Goal: Task Accomplishment & Management: Use online tool/utility

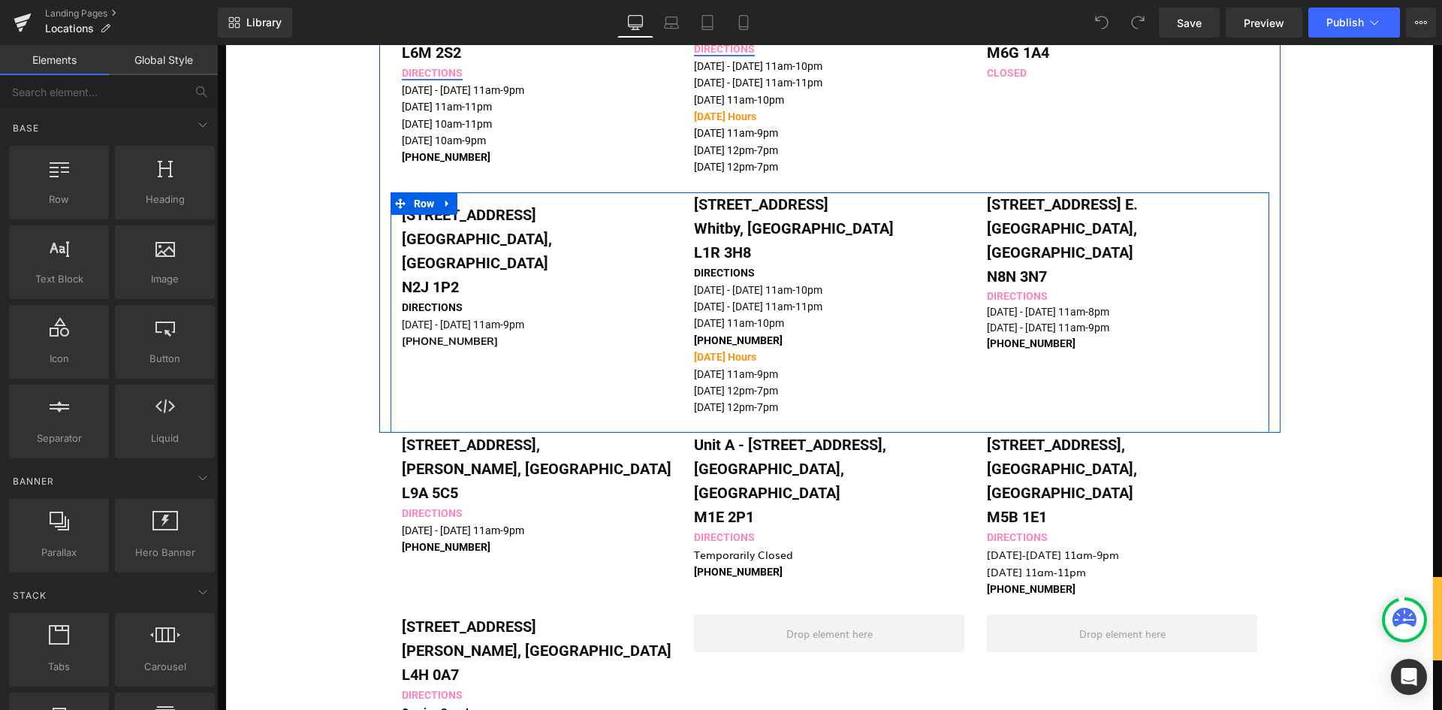
scroll to position [1352, 0]
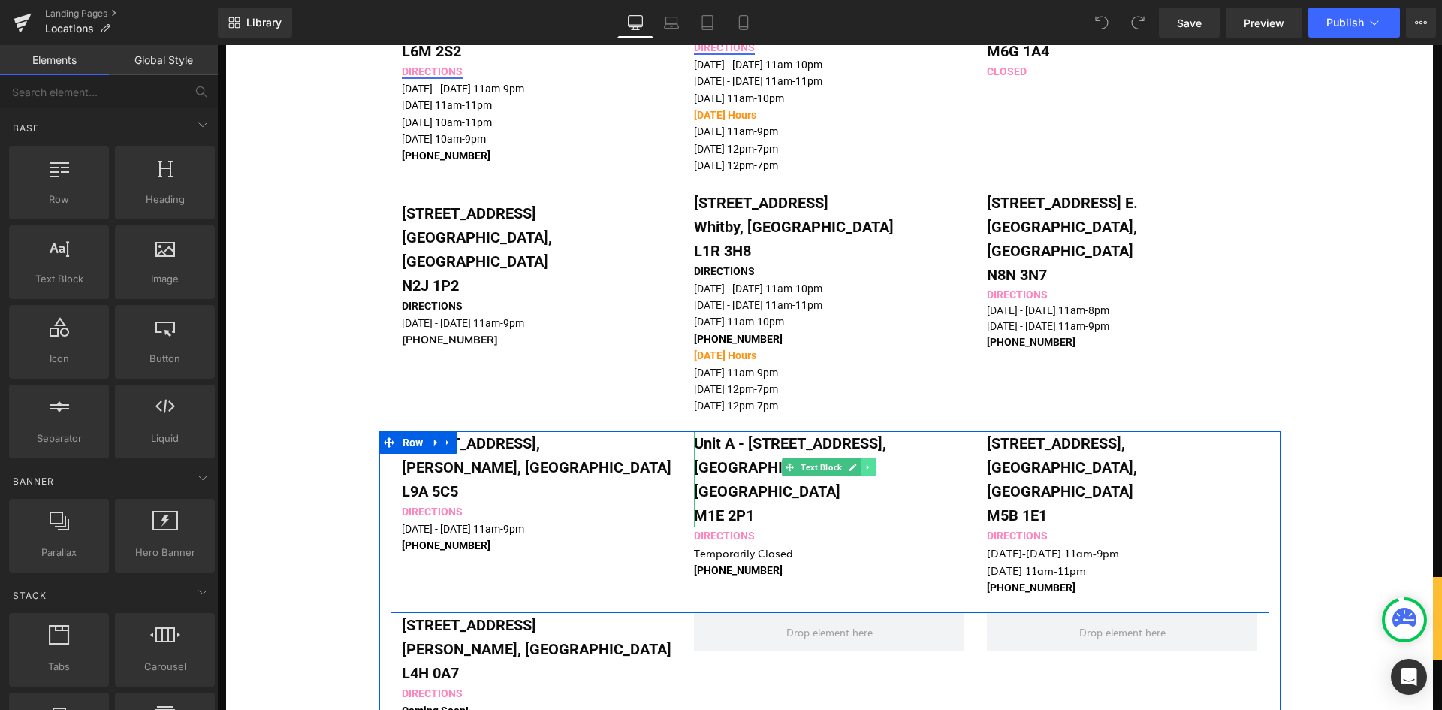
click at [865, 463] on icon at bounding box center [868, 467] width 8 height 9
click at [873, 463] on icon at bounding box center [877, 467] width 8 height 8
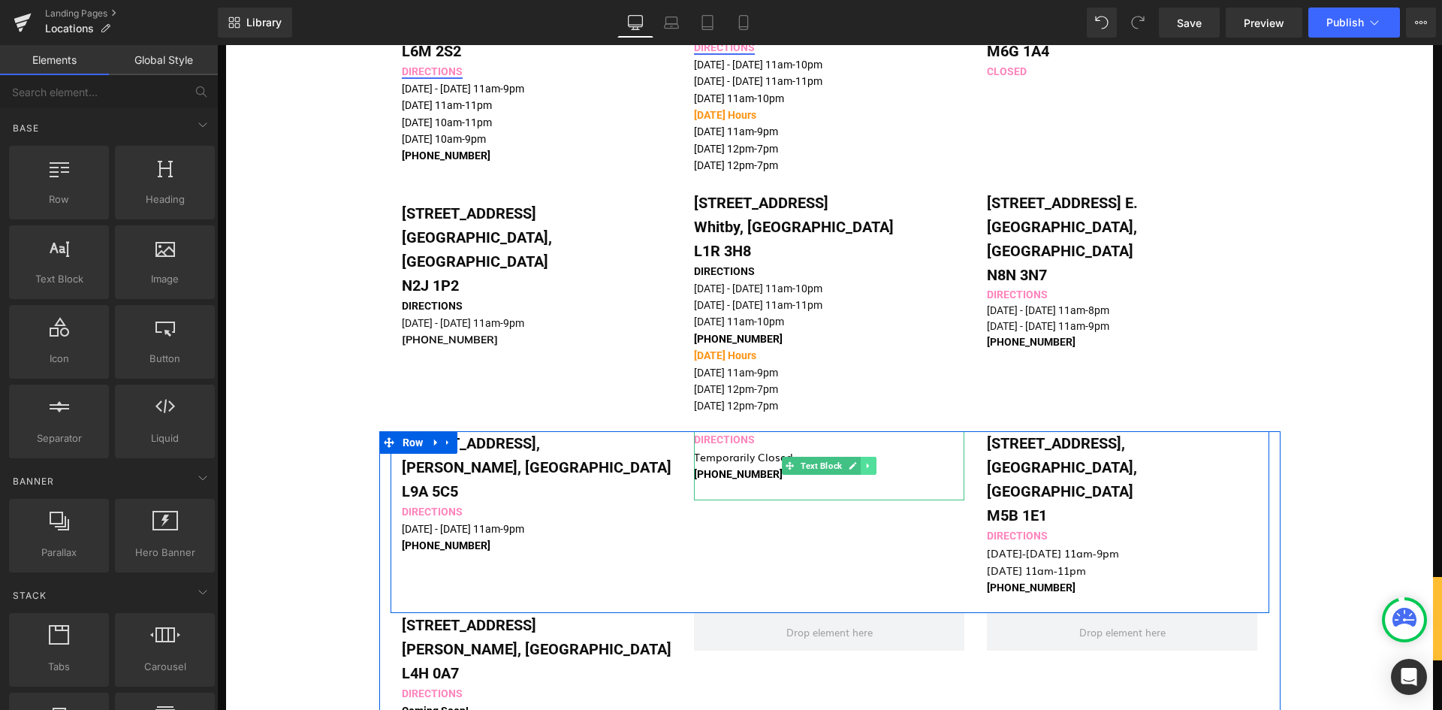
click at [864, 461] on icon at bounding box center [868, 465] width 8 height 9
click at [873, 462] on icon at bounding box center [877, 466] width 8 height 8
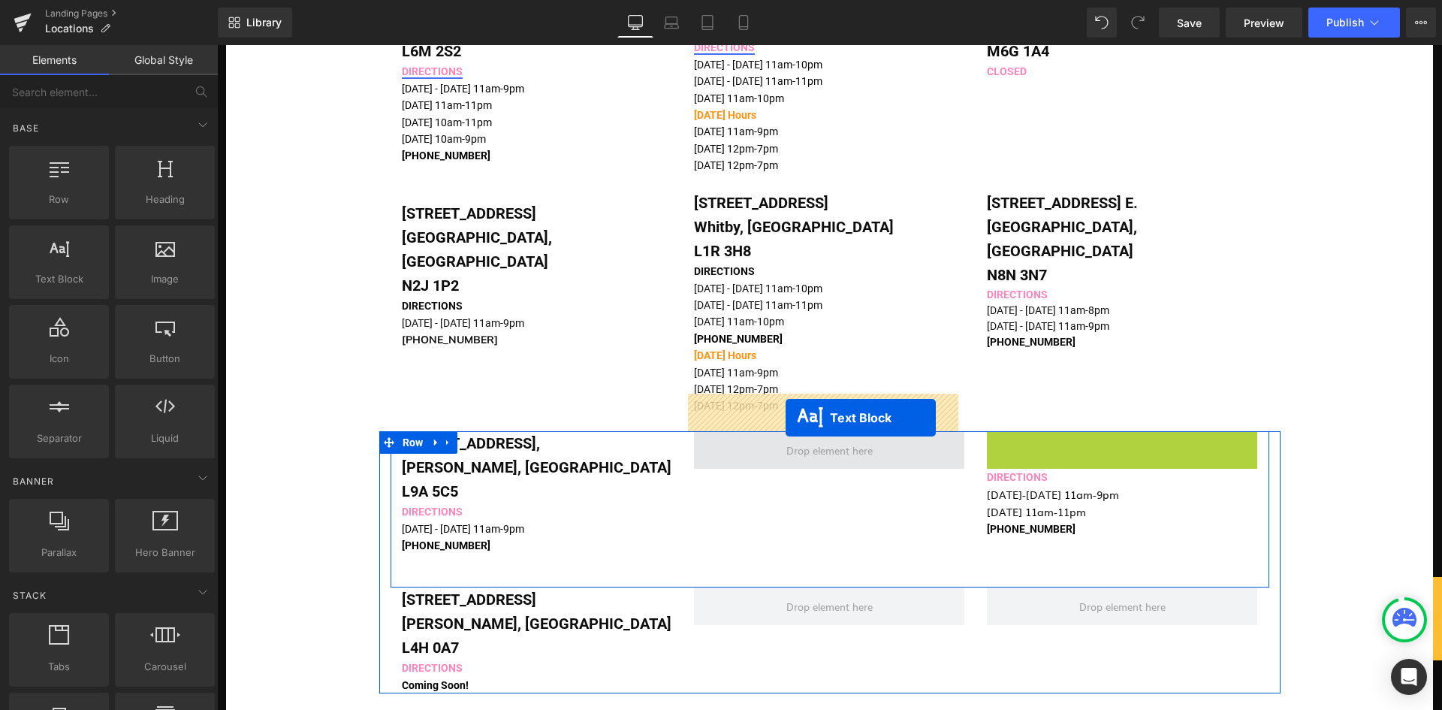
drag, startPoint x: 1078, startPoint y: 430, endPoint x: 786, endPoint y: 418, distance: 293.2
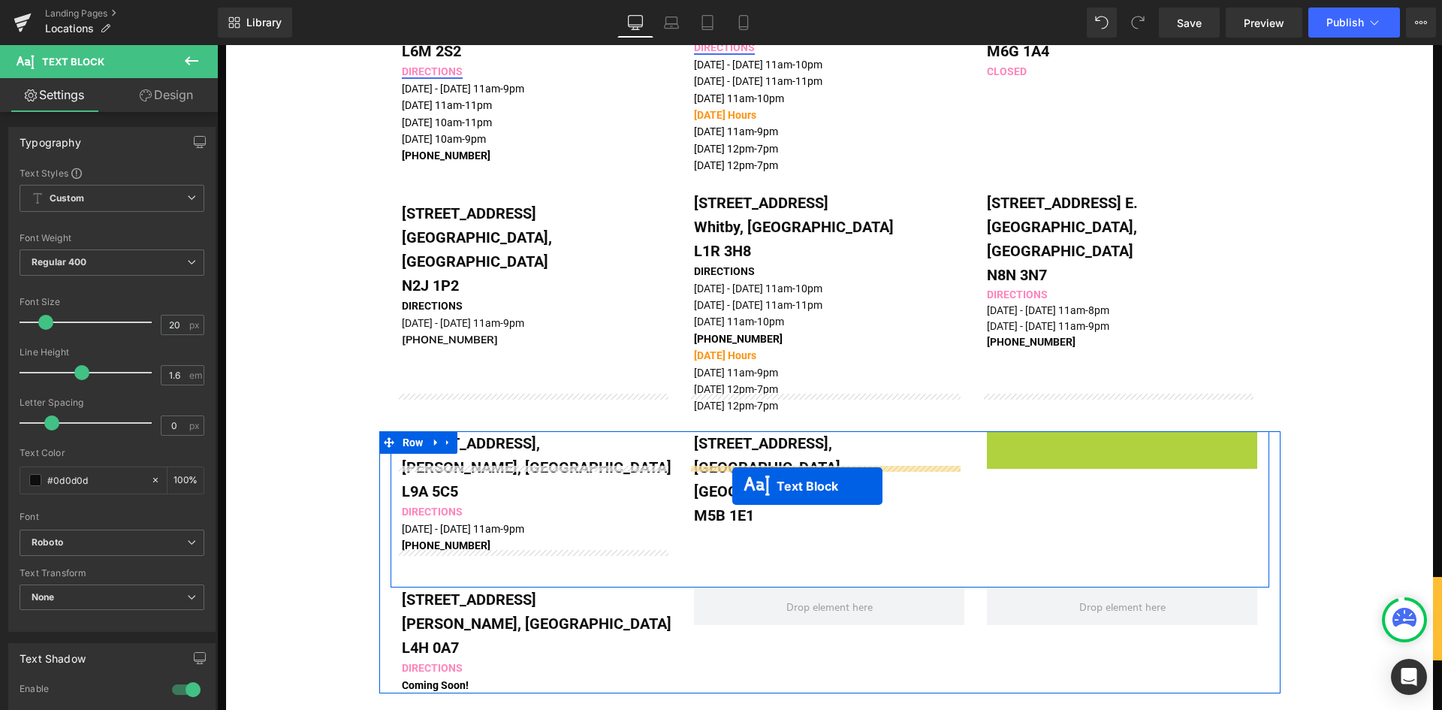
drag, startPoint x: 1072, startPoint y: 436, endPoint x: 732, endPoint y: 486, distance: 343.2
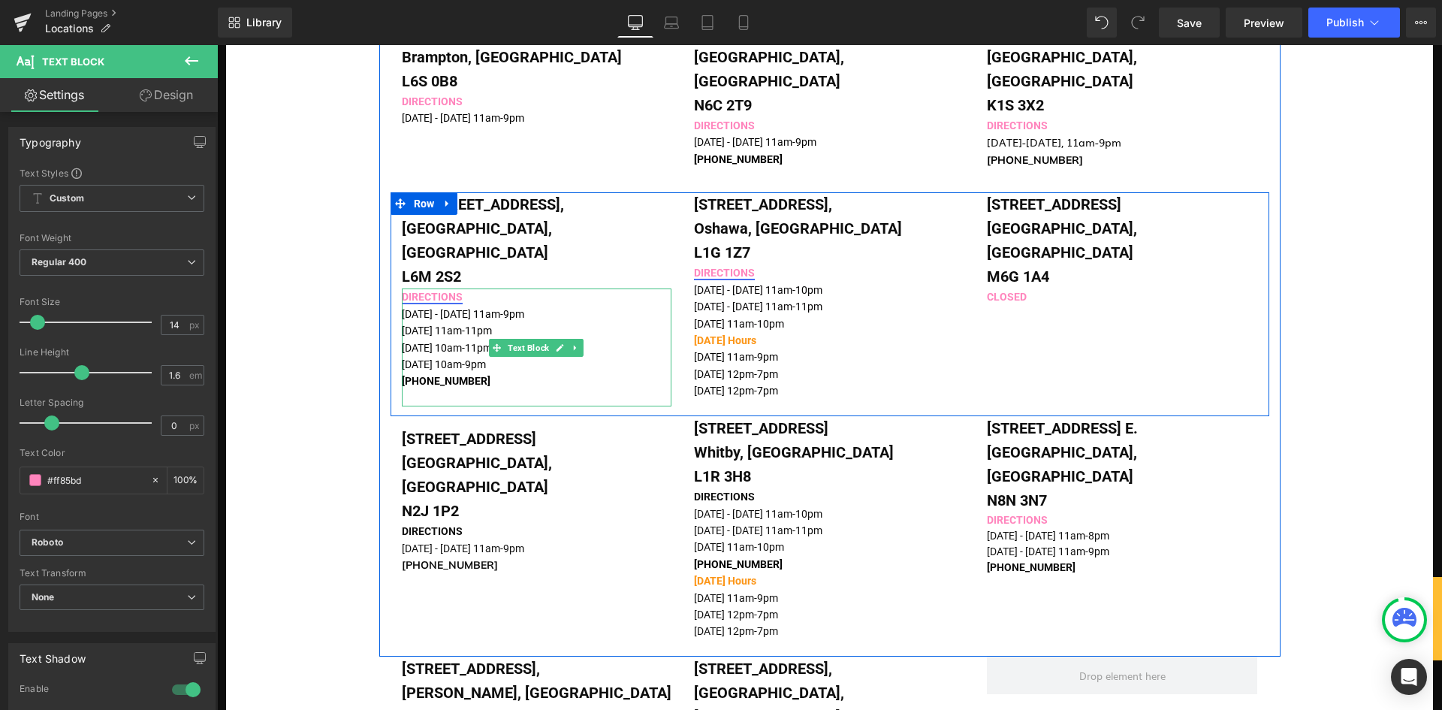
scroll to position [1051, 0]
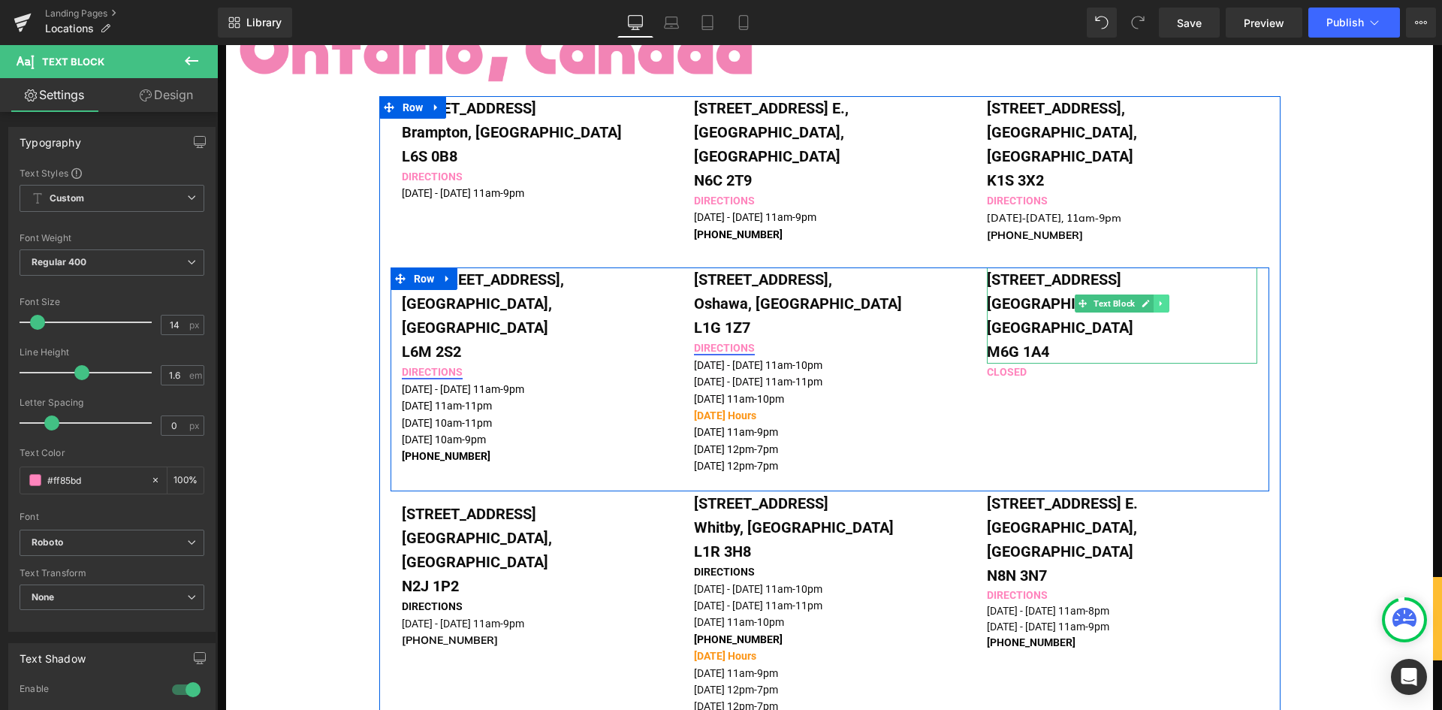
click at [1157, 299] on icon at bounding box center [1161, 303] width 8 height 9
click at [1166, 300] on icon at bounding box center [1170, 304] width 8 height 8
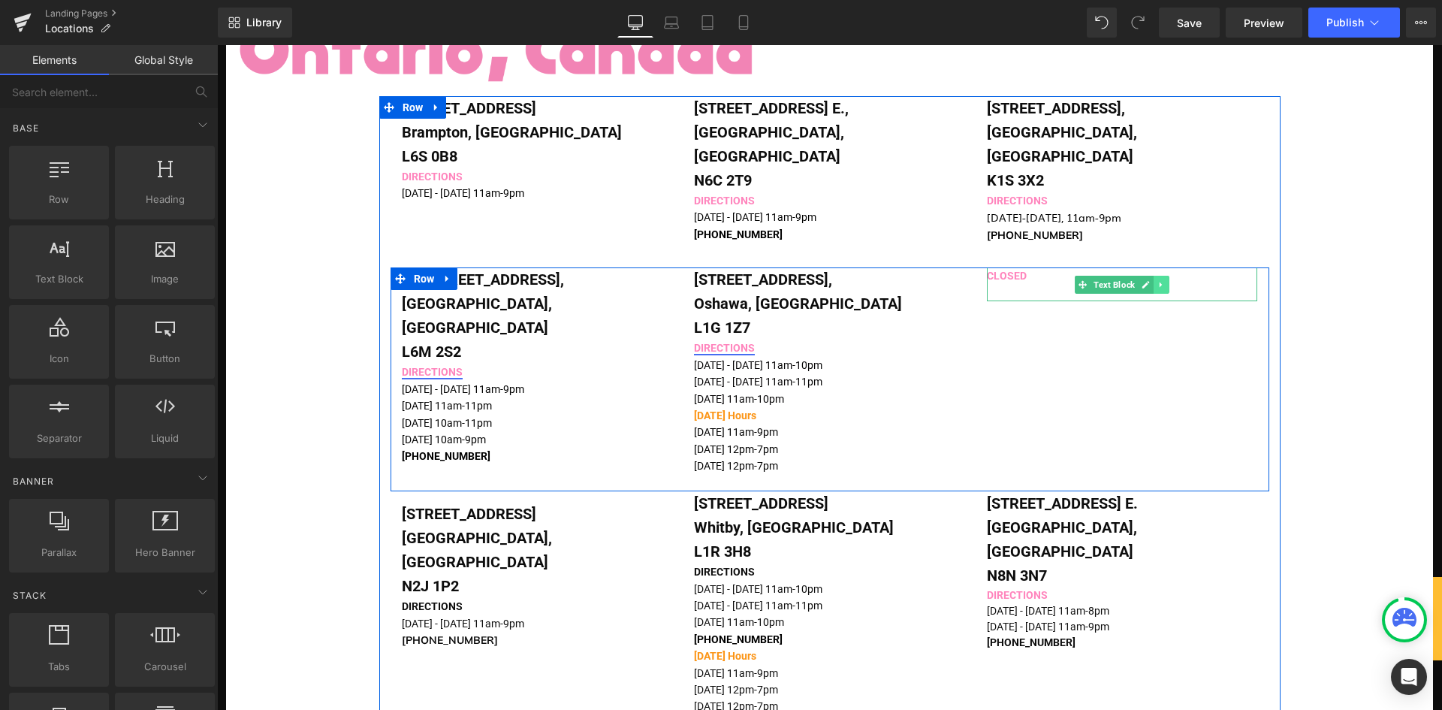
click at [1160, 282] on icon at bounding box center [1161, 284] width 2 height 5
click at [1166, 280] on icon at bounding box center [1170, 284] width 8 height 8
click at [770, 443] on span "[DATE] 12pm-7pm" at bounding box center [736, 449] width 84 height 12
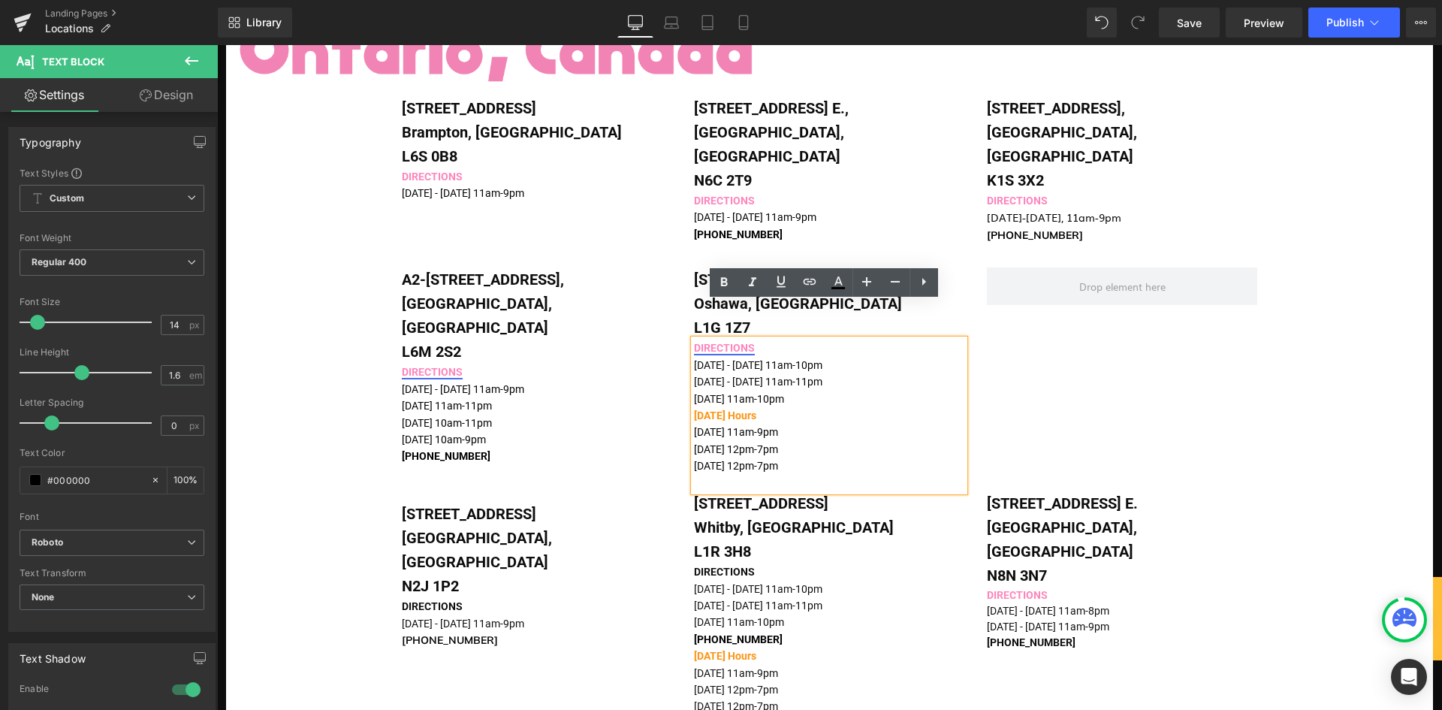
drag, startPoint x: 866, startPoint y: 430, endPoint x: 692, endPoint y: 379, distance: 181.3
click at [694, 379] on div "DIRECTIONS [DATE] - [DATE] 11am-10pm [DATE] - [DATE] 11am-11pm [DATE] 11am-10pm…" at bounding box center [829, 415] width 270 height 152
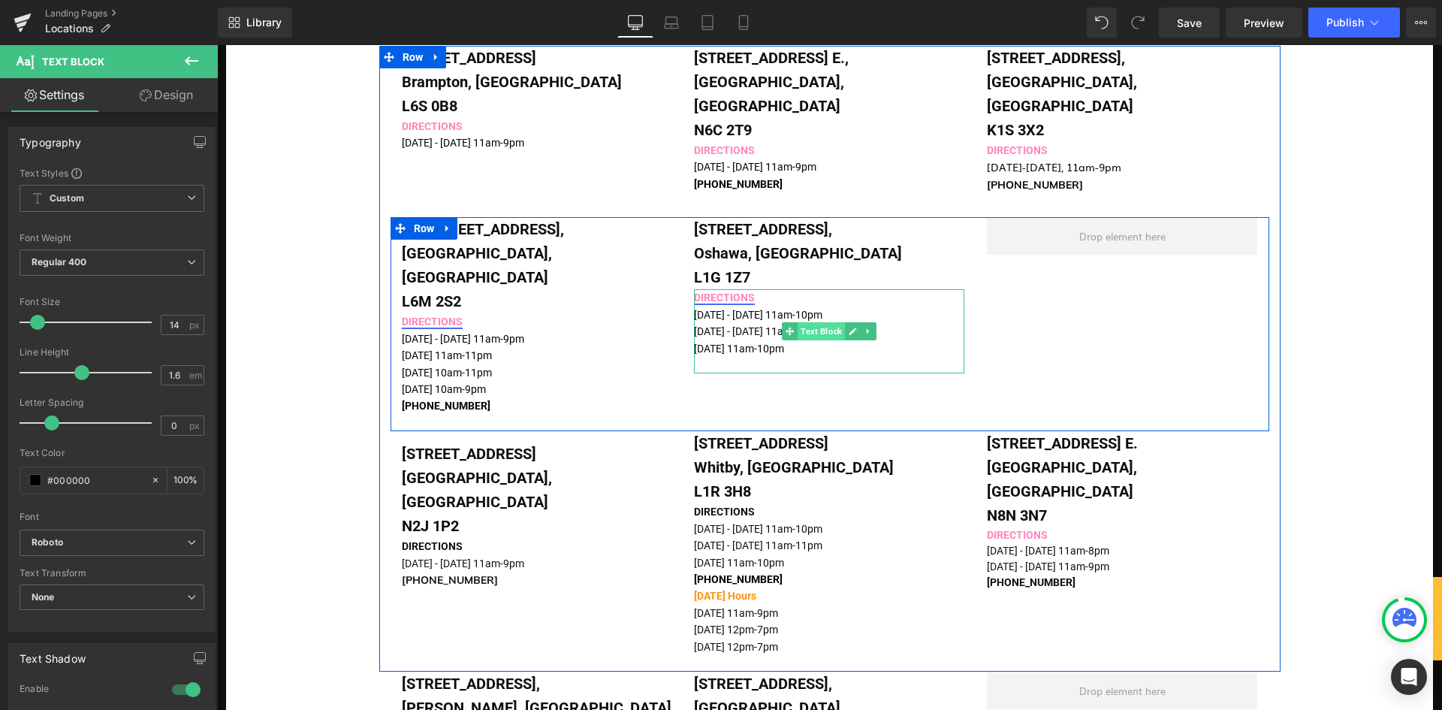
scroll to position [1126, 0]
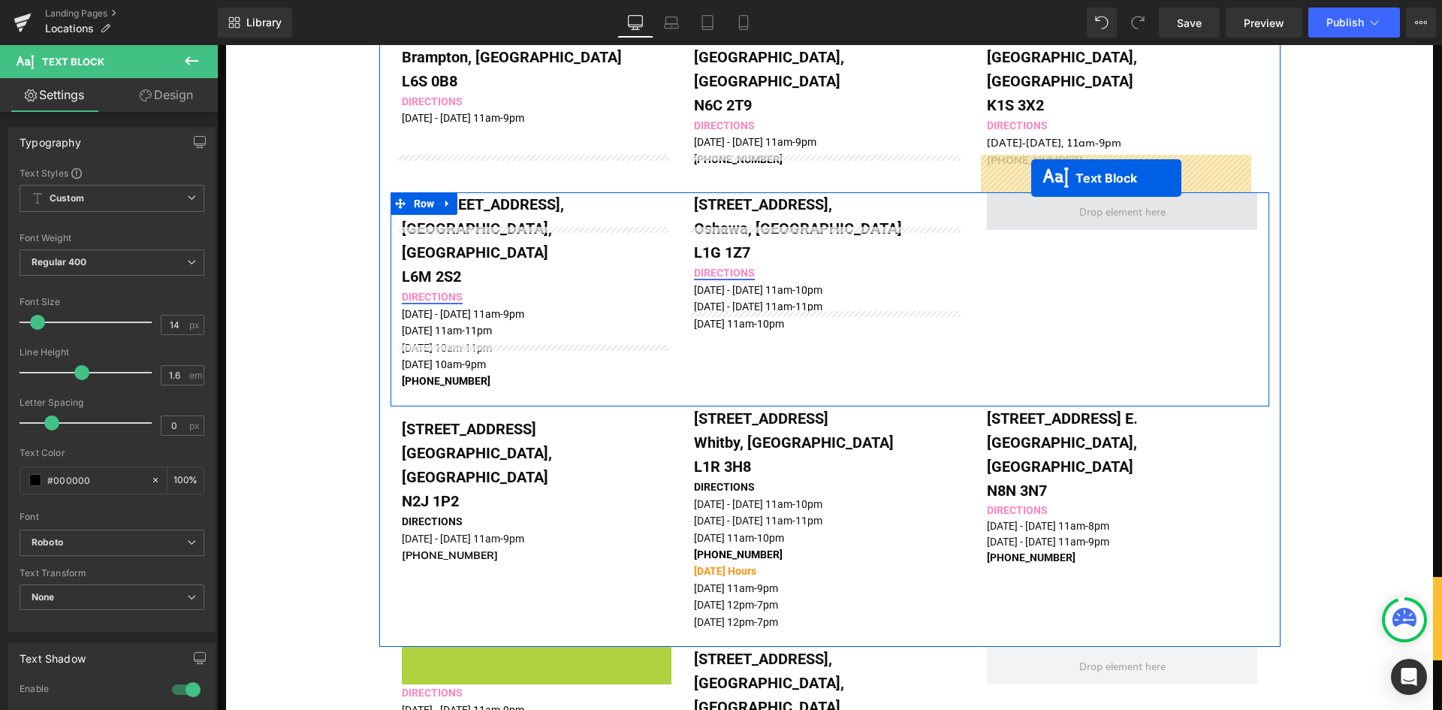
drag, startPoint x: 495, startPoint y: 619, endPoint x: 1031, endPoint y: 178, distance: 694.2
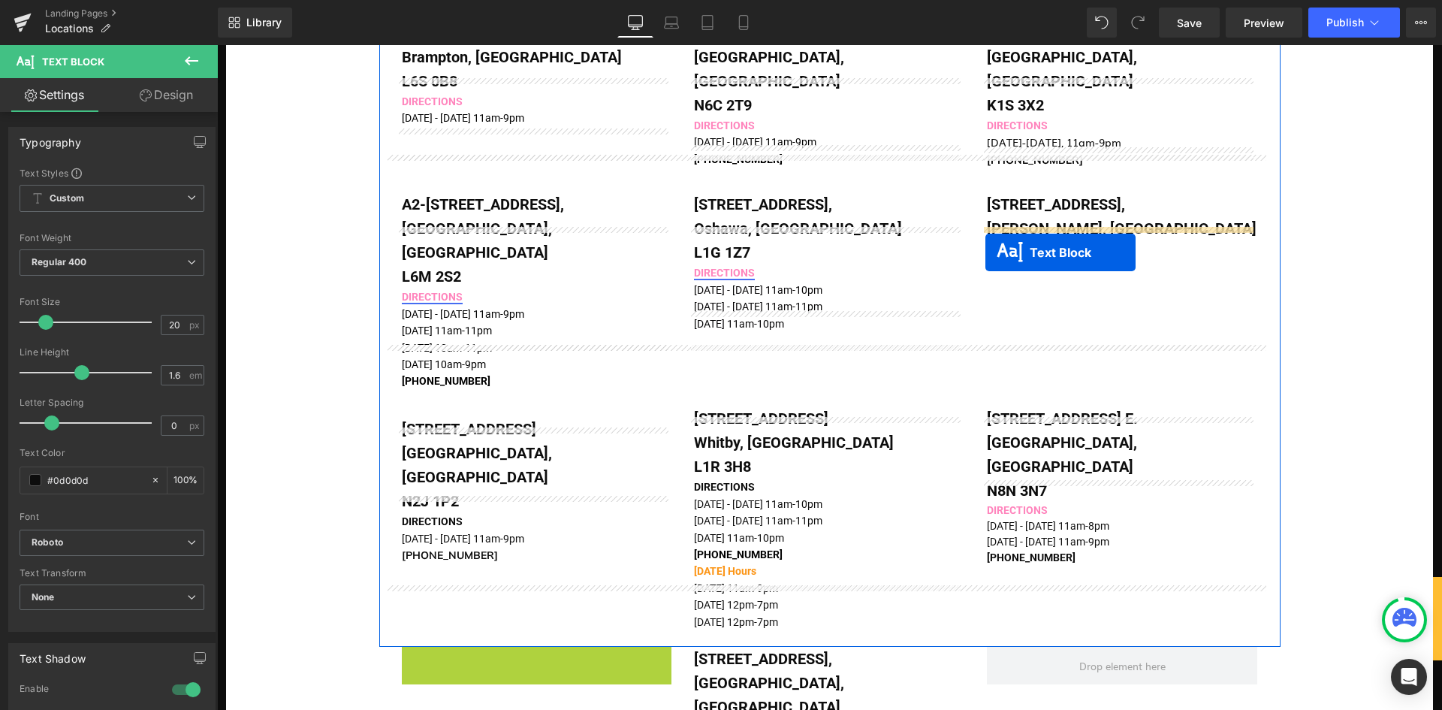
drag, startPoint x: 492, startPoint y: 626, endPoint x: 985, endPoint y: 252, distance: 619.1
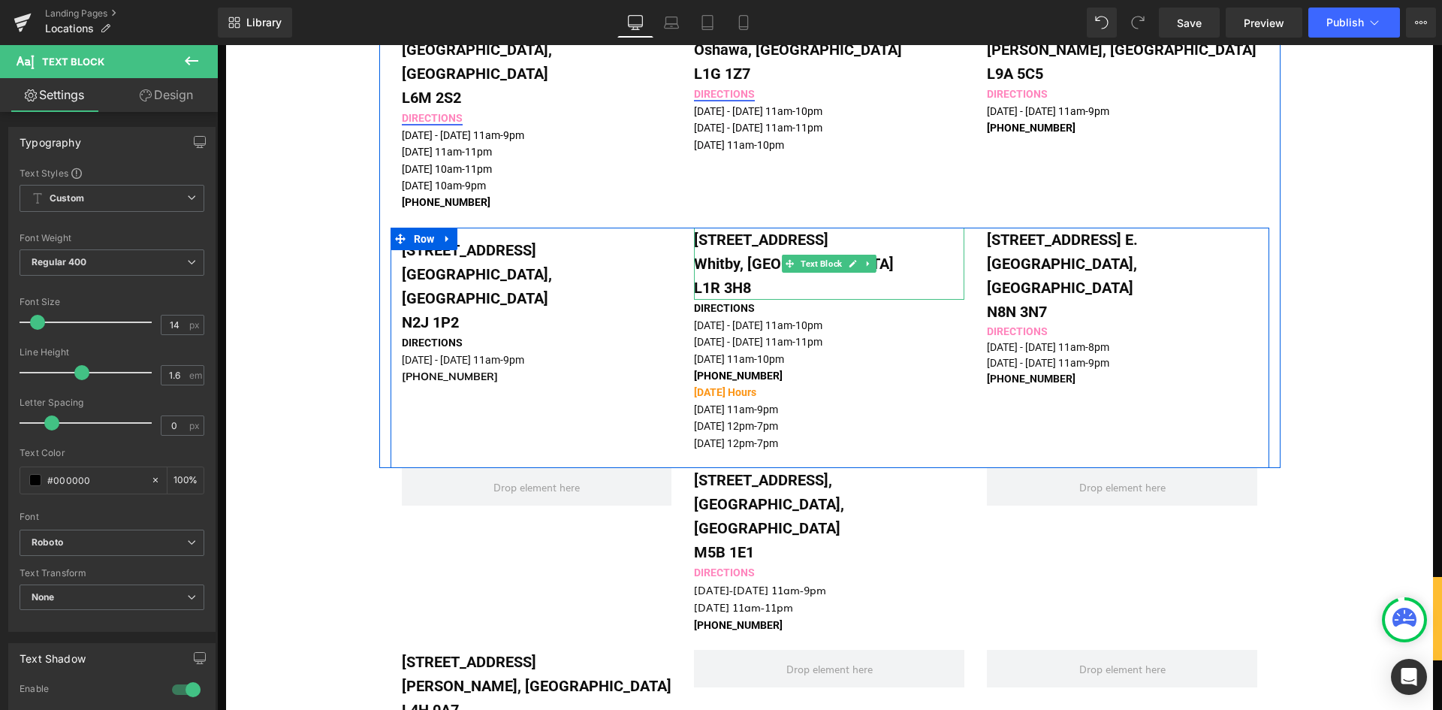
scroll to position [1352, 0]
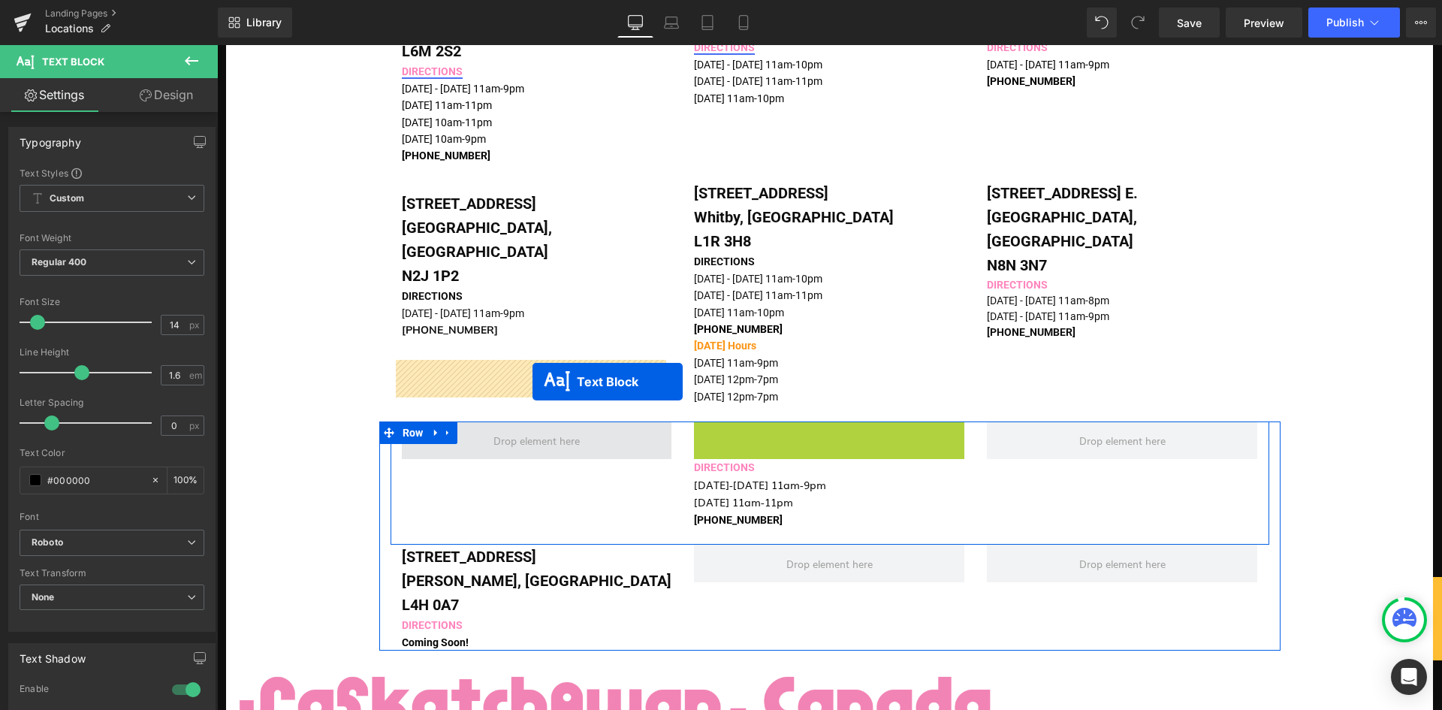
drag, startPoint x: 781, startPoint y: 397, endPoint x: 523, endPoint y: 382, distance: 258.1
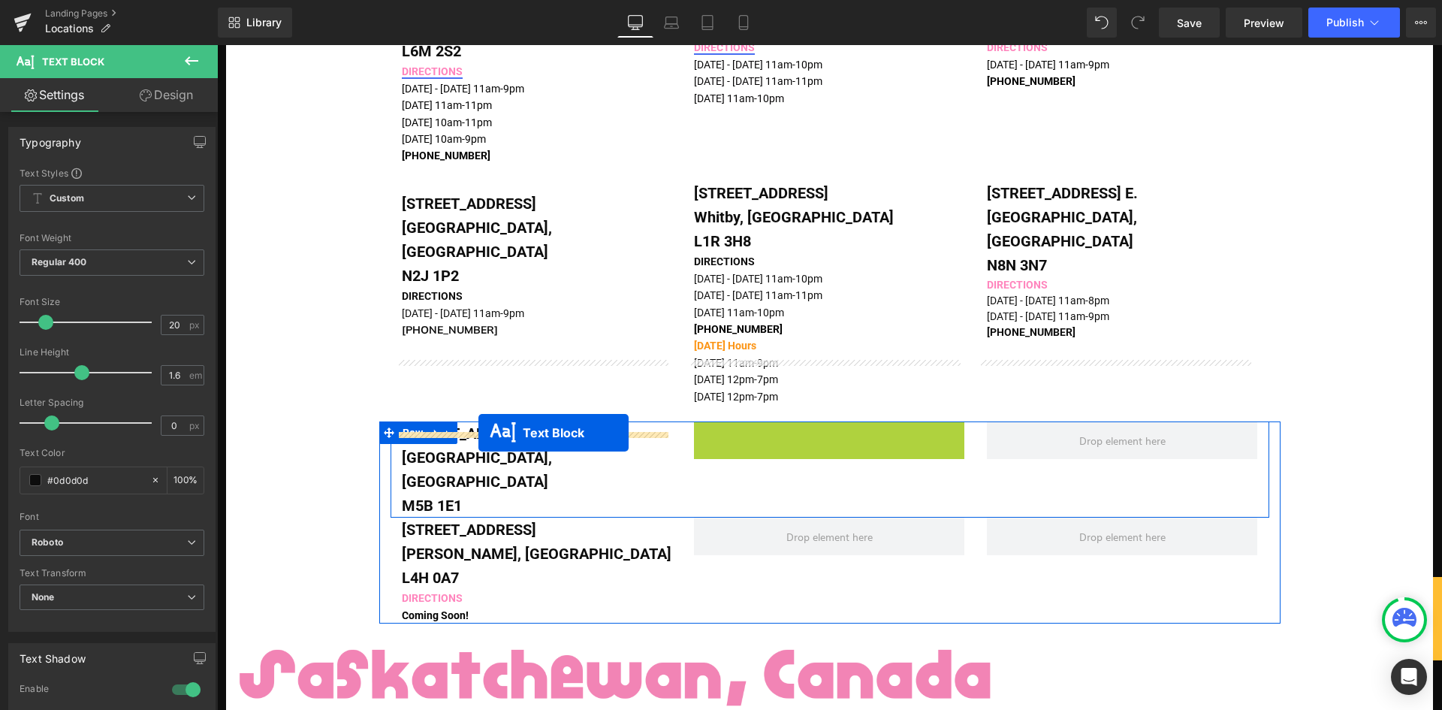
drag, startPoint x: 783, startPoint y: 406, endPoint x: 478, endPoint y: 433, distance: 306.1
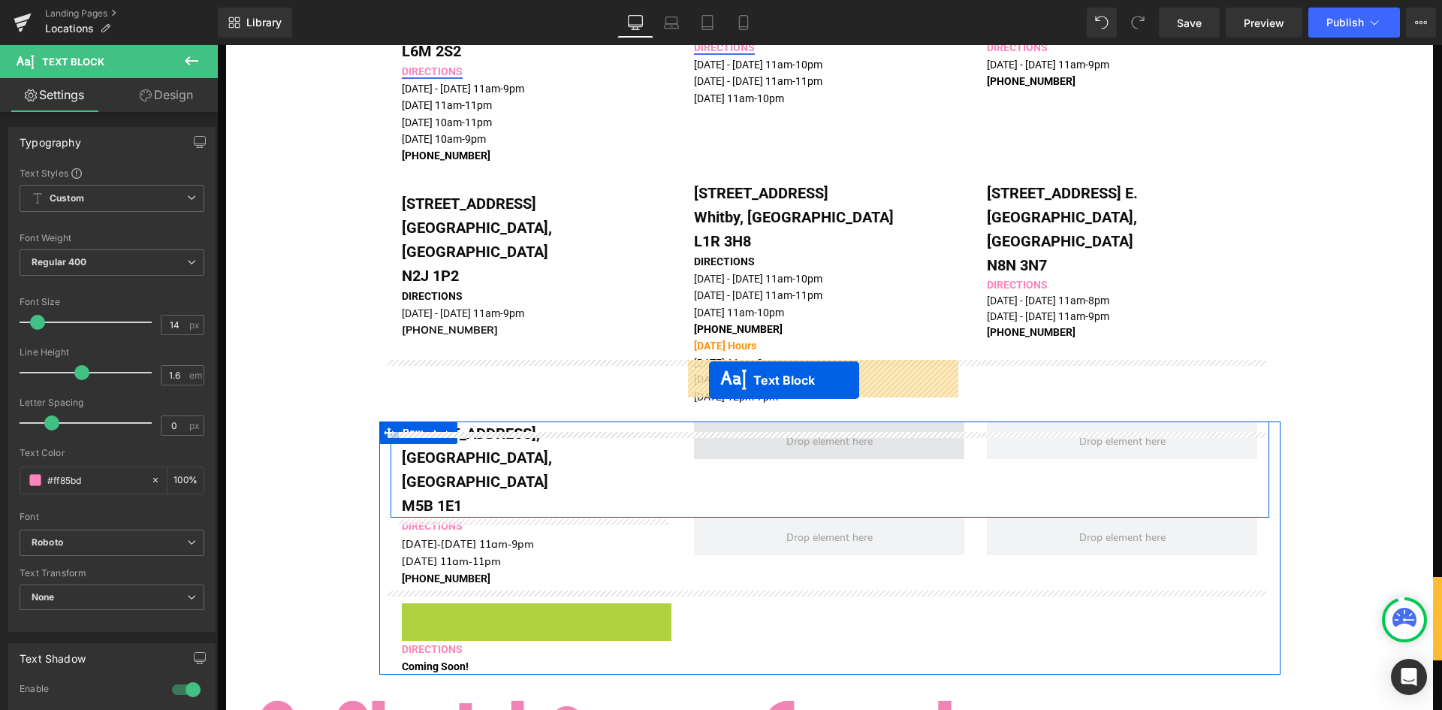
drag, startPoint x: 490, startPoint y: 558, endPoint x: 709, endPoint y: 380, distance: 282.4
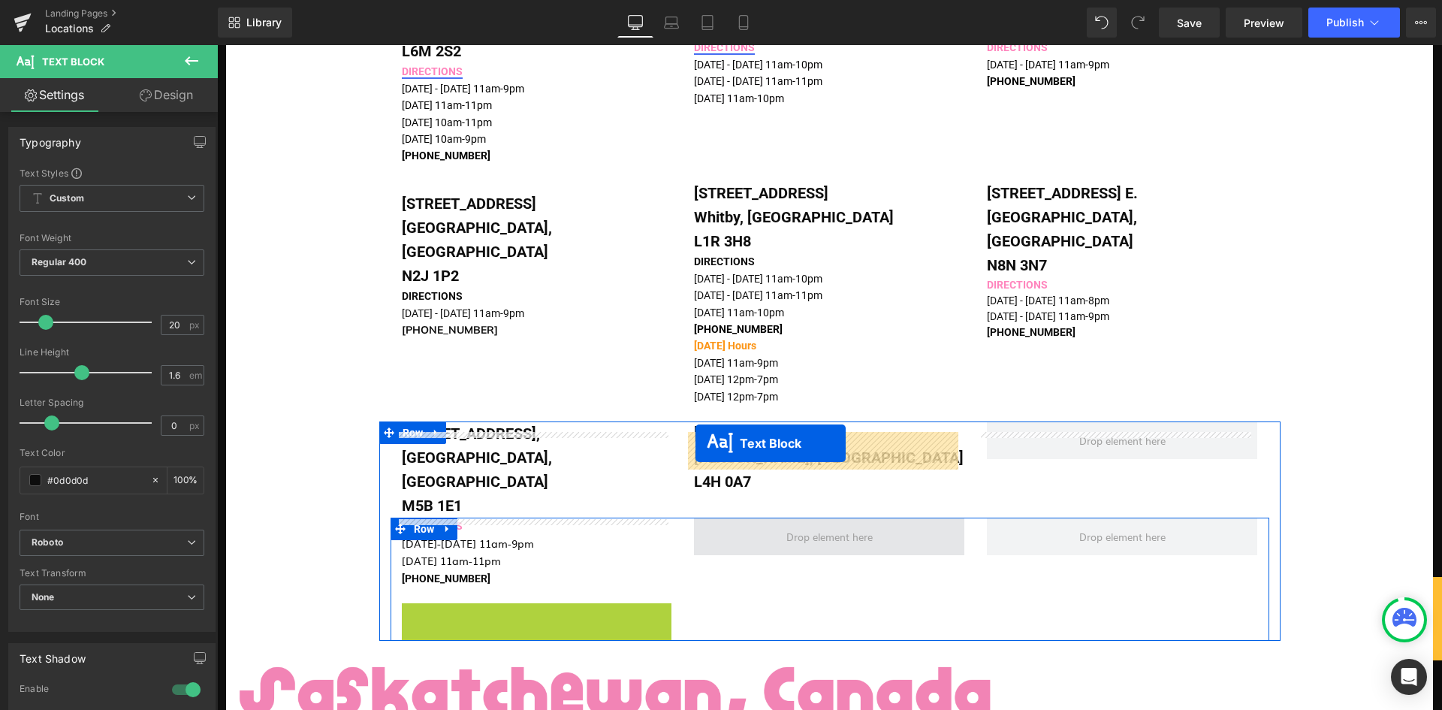
drag, startPoint x: 492, startPoint y: 534, endPoint x: 695, endPoint y: 443, distance: 222.9
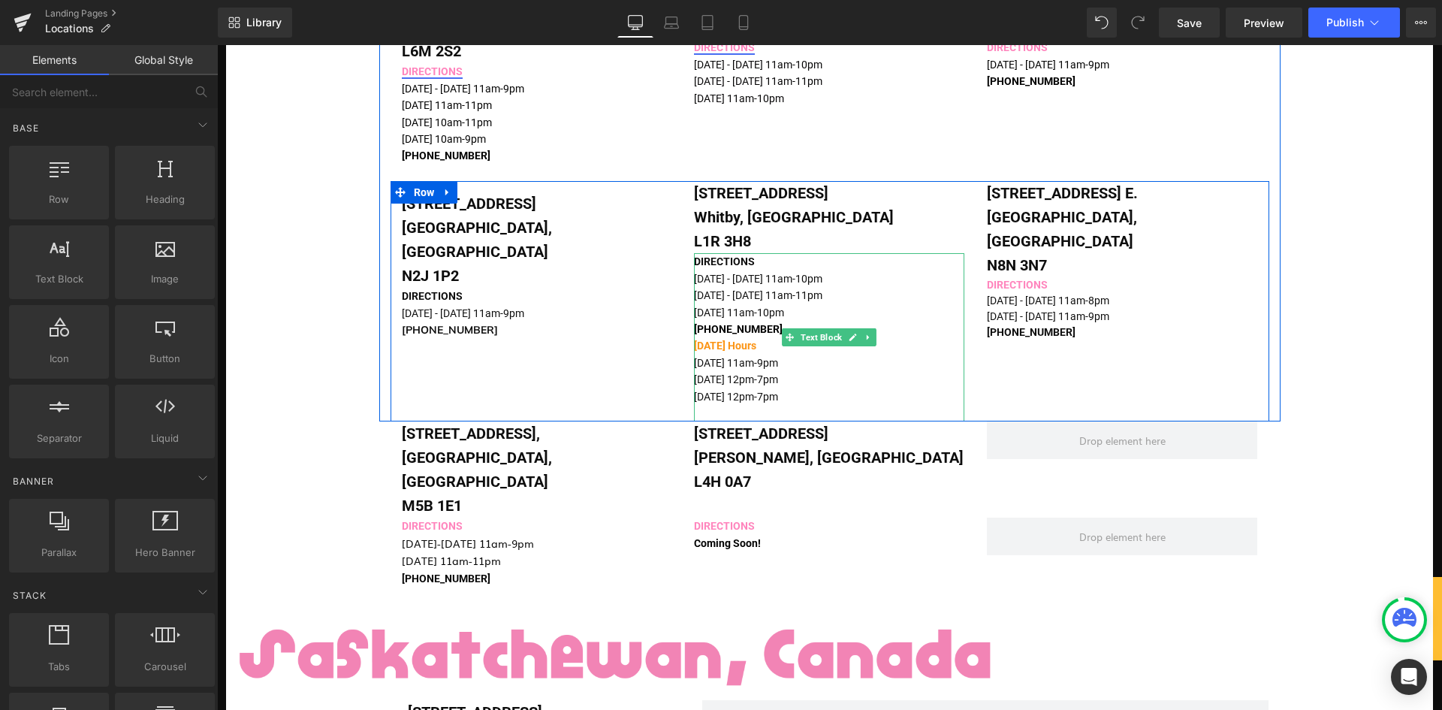
click at [864, 388] on p "[DATE] 12pm-7pm" at bounding box center [817, 396] width 246 height 17
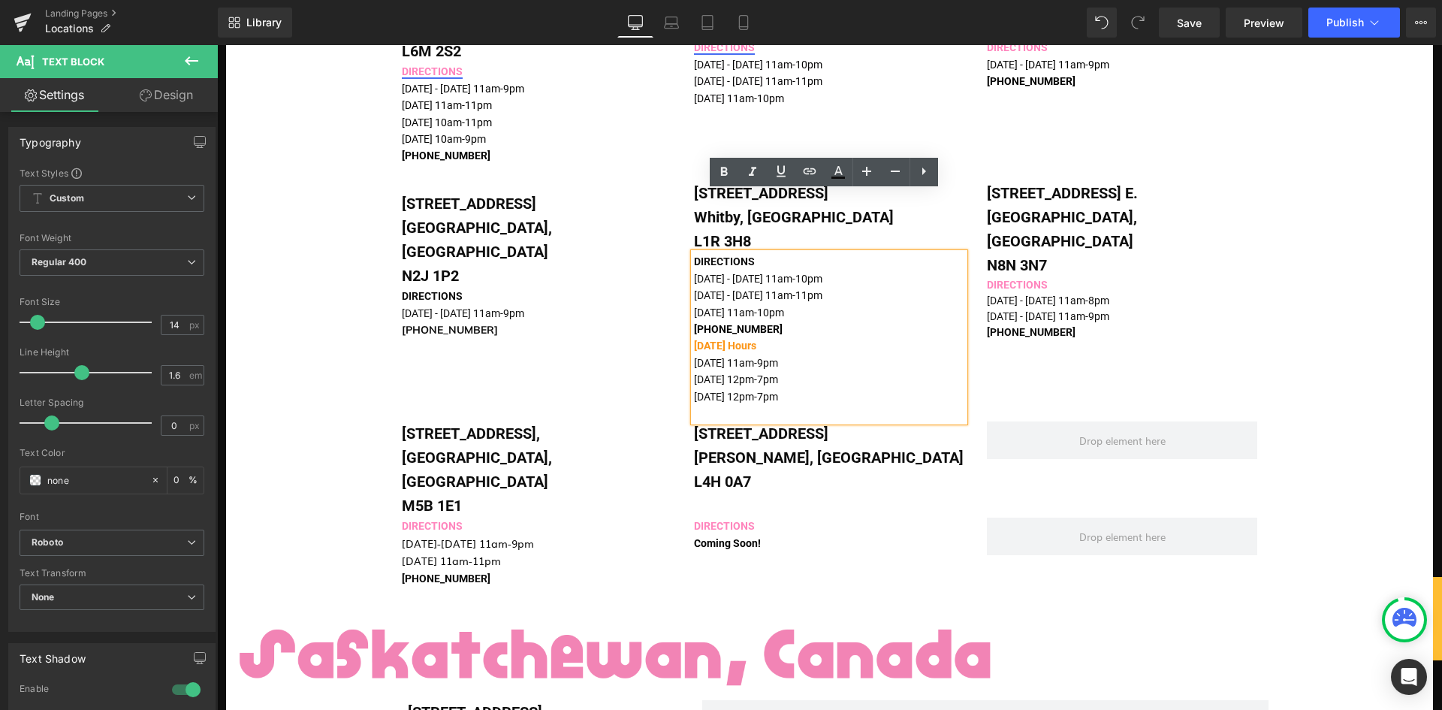
drag, startPoint x: 867, startPoint y: 335, endPoint x: 691, endPoint y: 288, distance: 182.5
click at [694, 288] on div "DIRECTIONS [DATE] - [DATE] 11am-10pm [DATE] - [DATE] 11am-11pm [DATE] 11am-10pm…" at bounding box center [829, 337] width 270 height 168
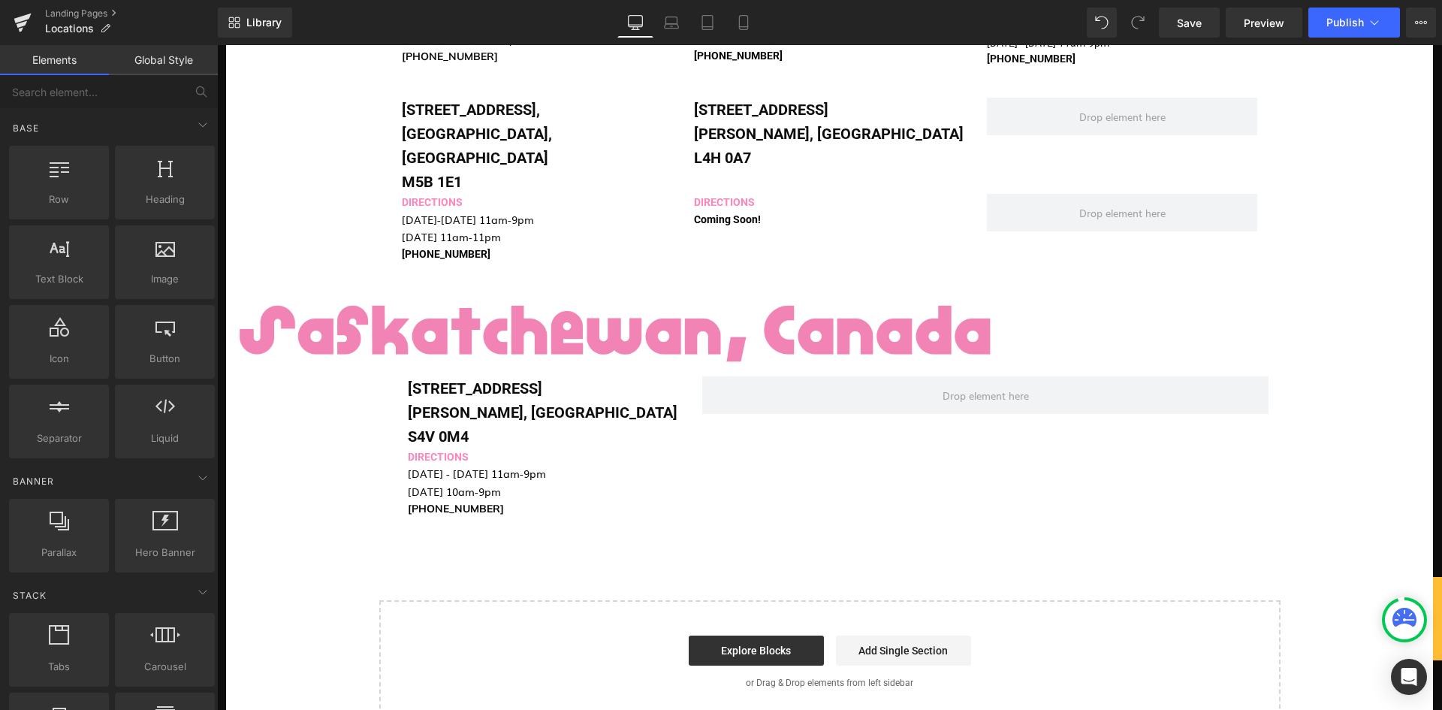
scroll to position [1652, 0]
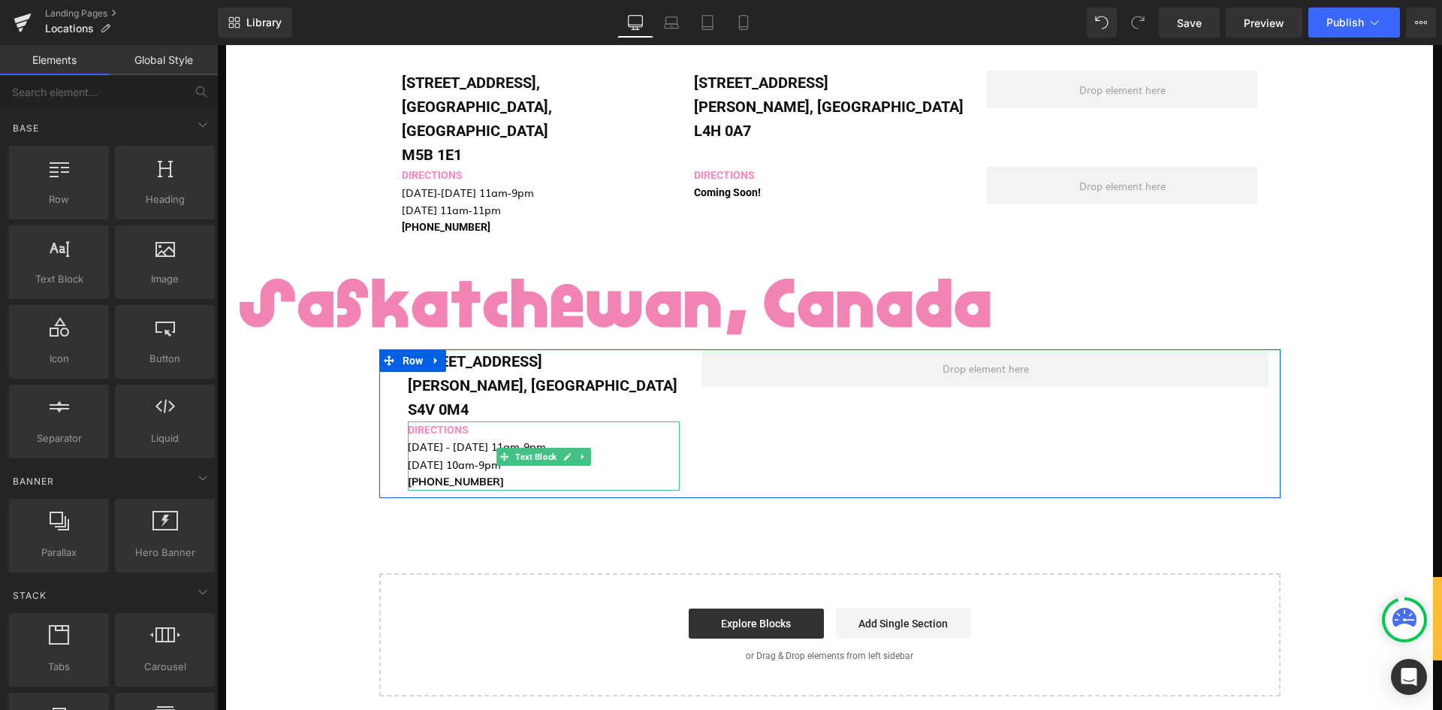
drag, startPoint x: 406, startPoint y: 363, endPoint x: 426, endPoint y: 362, distance: 19.6
click at [408, 439] on span "[DATE] - [DATE] 11am-9pm" at bounding box center [477, 446] width 138 height 15
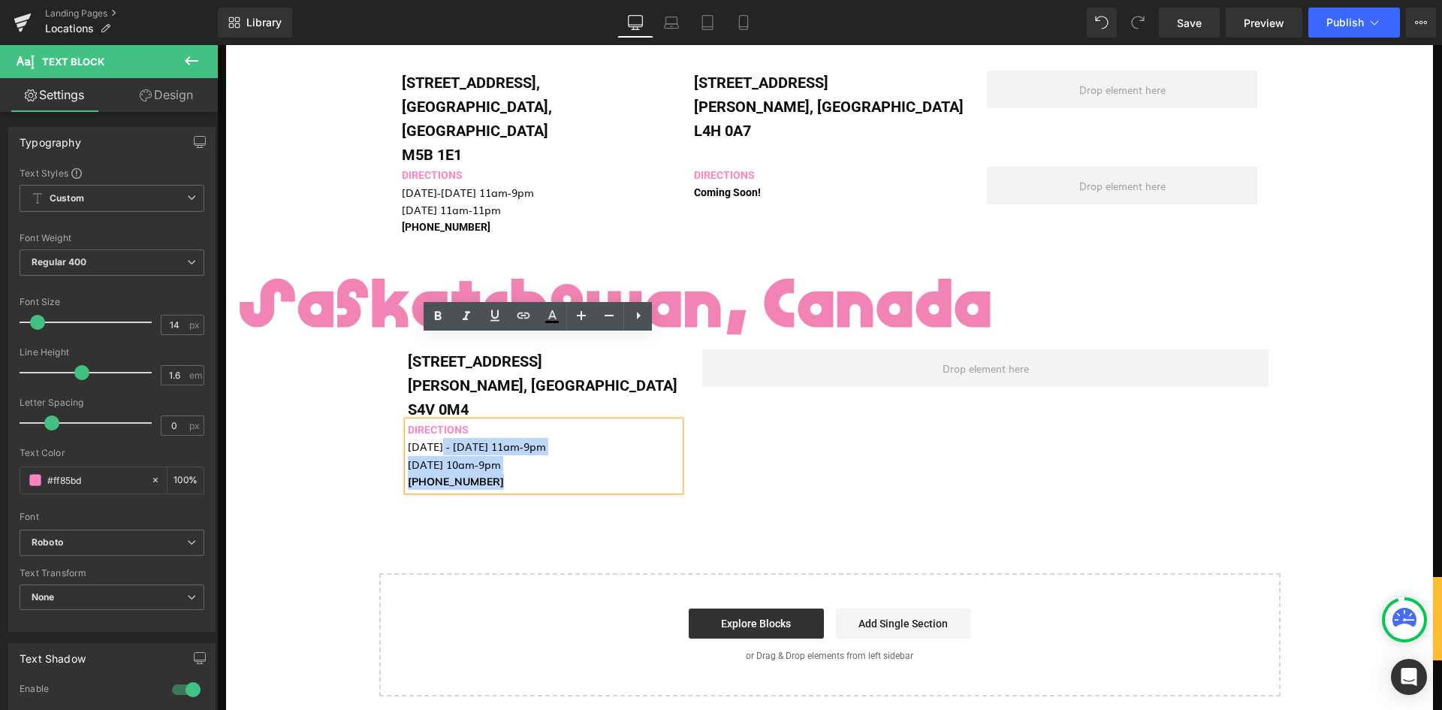
drag, startPoint x: 439, startPoint y: 360, endPoint x: 397, endPoint y: 360, distance: 42.1
click at [397, 360] on div "[STREET_ADDRESS][PERSON_NAME] Text Block DIRECTIONS [DATE] - [DATE] 11am-9pm [D…" at bounding box center [544, 419] width 294 height 141
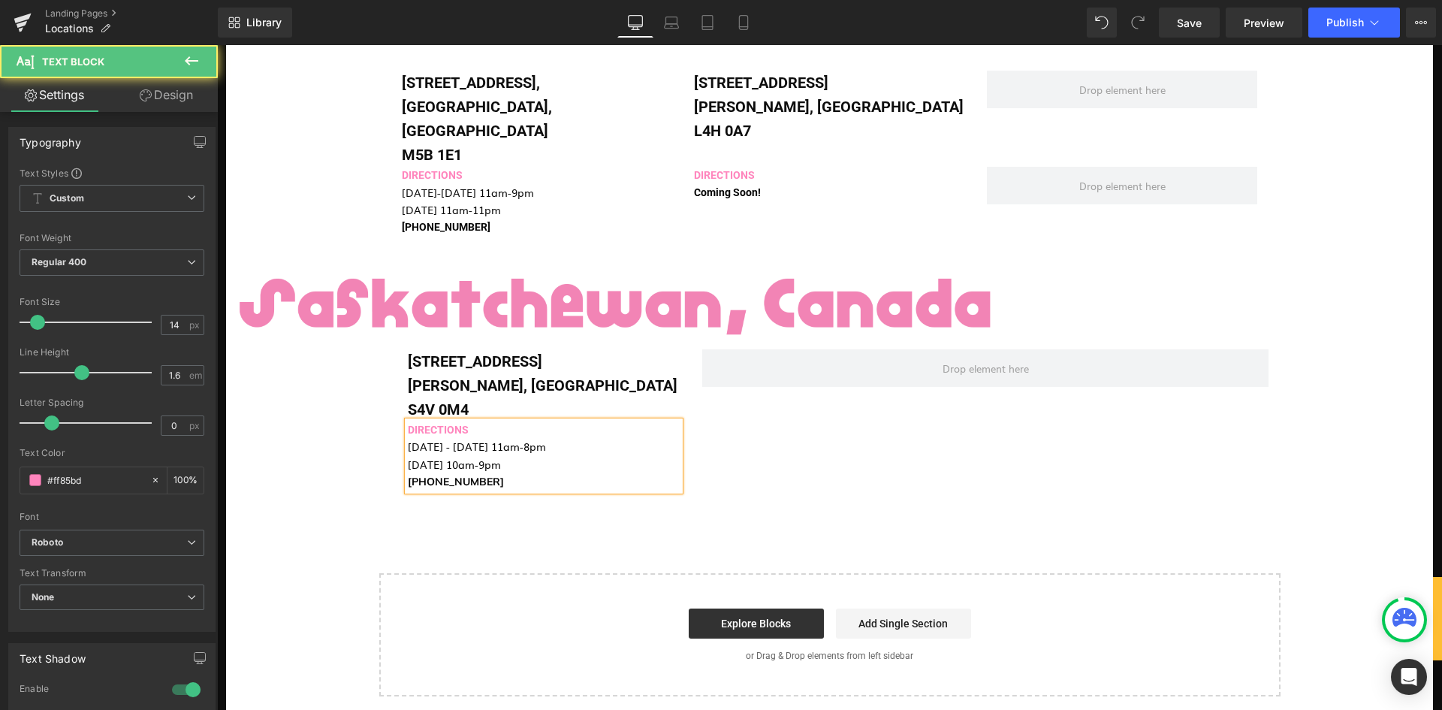
drag, startPoint x: 511, startPoint y: 379, endPoint x: 395, endPoint y: 372, distance: 116.6
click at [397, 372] on div "[STREET_ADDRESS][PERSON_NAME] Text Block DIRECTIONS [DATE] - [DATE] 11am-8pm [D…" at bounding box center [544, 419] width 294 height 141
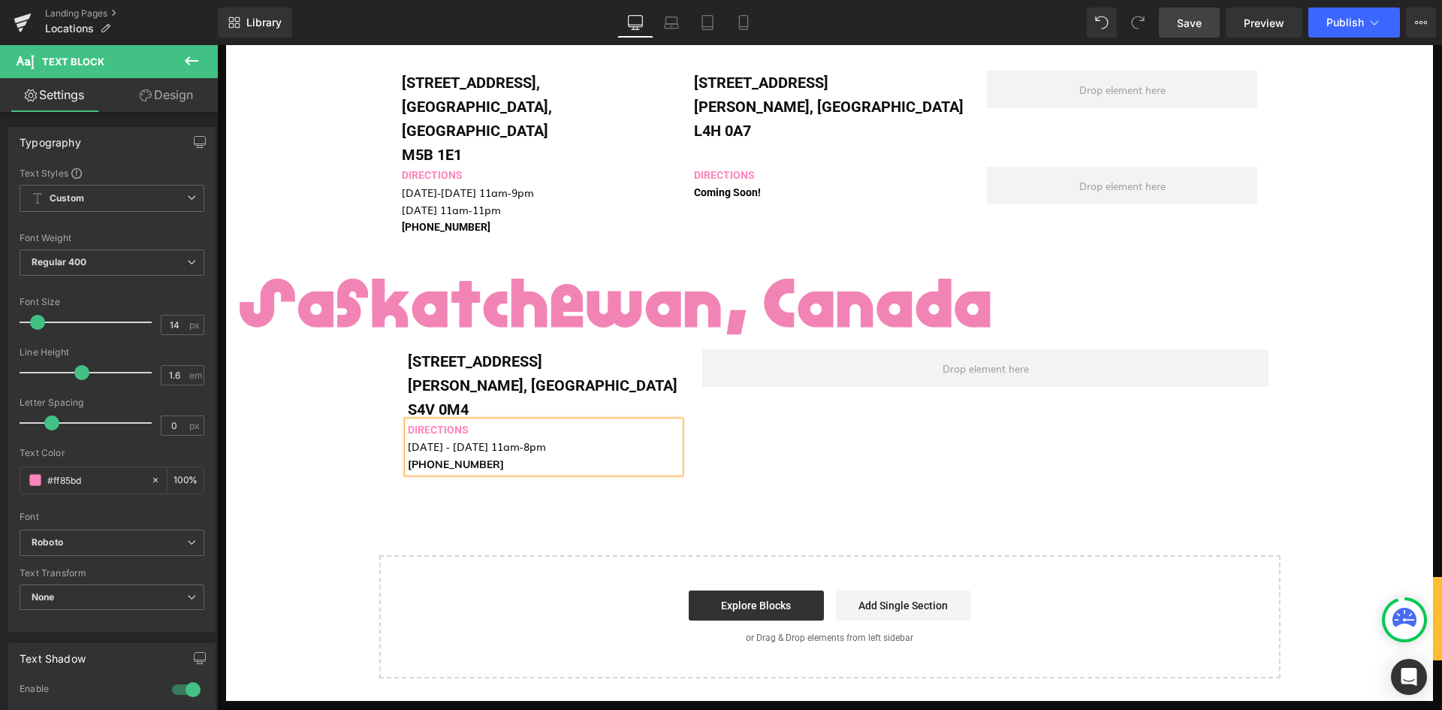
click at [1194, 30] on span "Save" at bounding box center [1189, 23] width 25 height 16
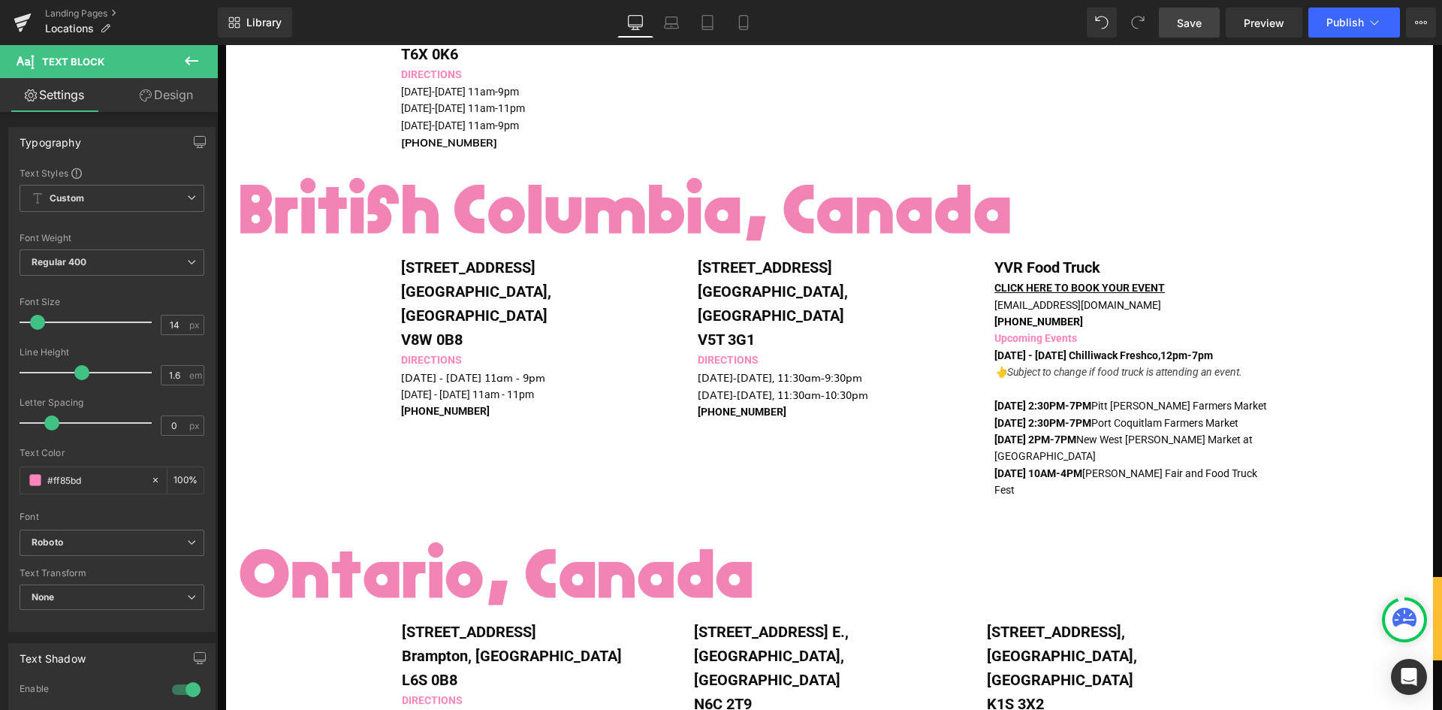
scroll to position [526, 0]
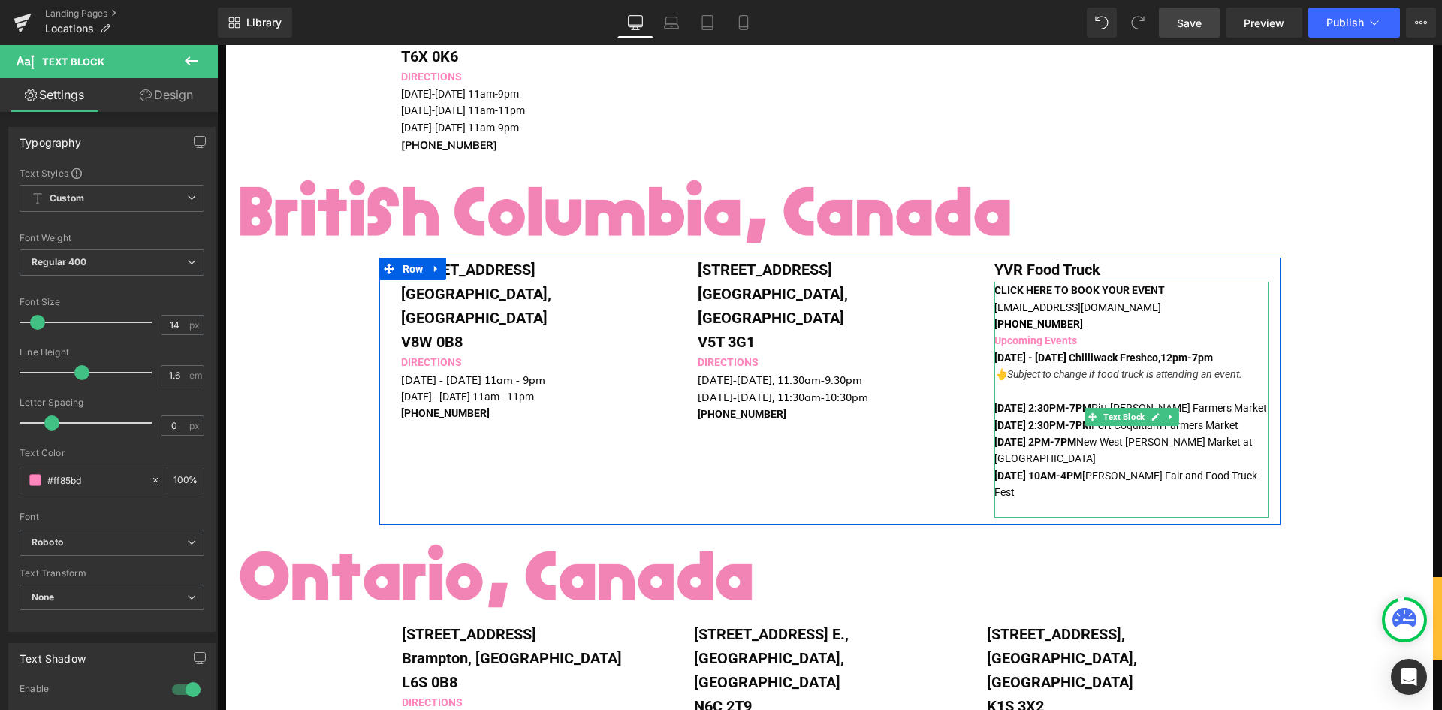
click at [1040, 436] on span "[DATE] 2PM-7PM" at bounding box center [1035, 442] width 82 height 12
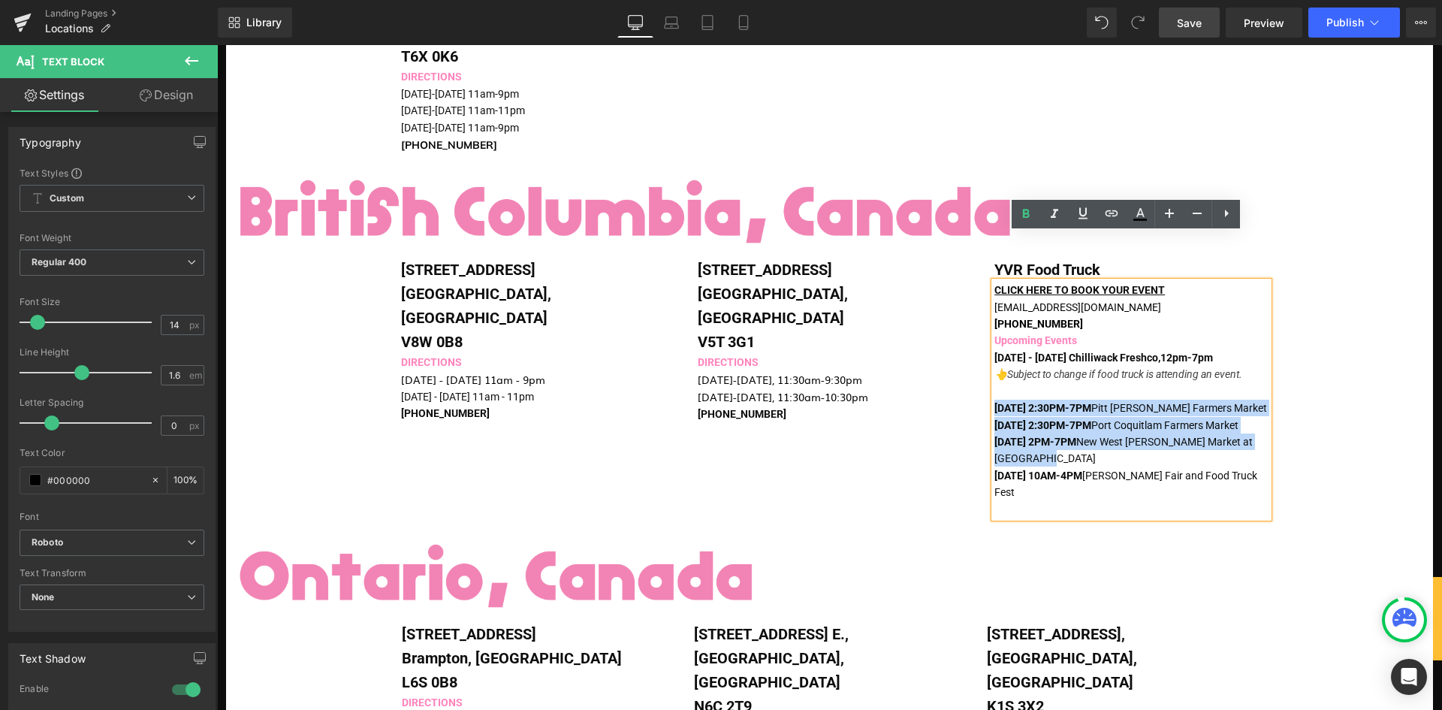
drag, startPoint x: 1064, startPoint y: 439, endPoint x: 991, endPoint y: 365, distance: 104.1
click at [994, 365] on div "CLICK HERE TO BOOK YOUR EVENT [EMAIL_ADDRESS][DOMAIN_NAME] [PHONE_NUMBER] Upcom…" at bounding box center [1131, 400] width 274 height 236
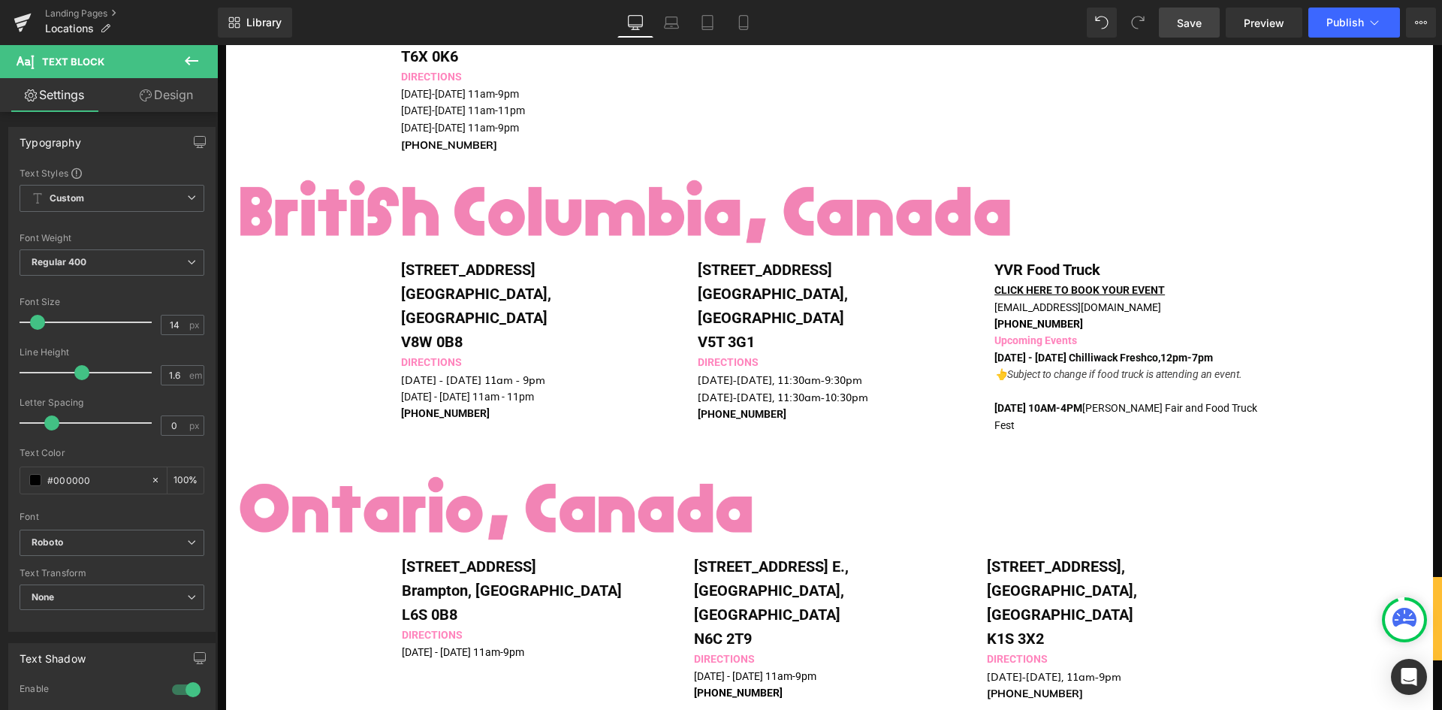
click at [1184, 25] on span "Save" at bounding box center [1189, 23] width 25 height 16
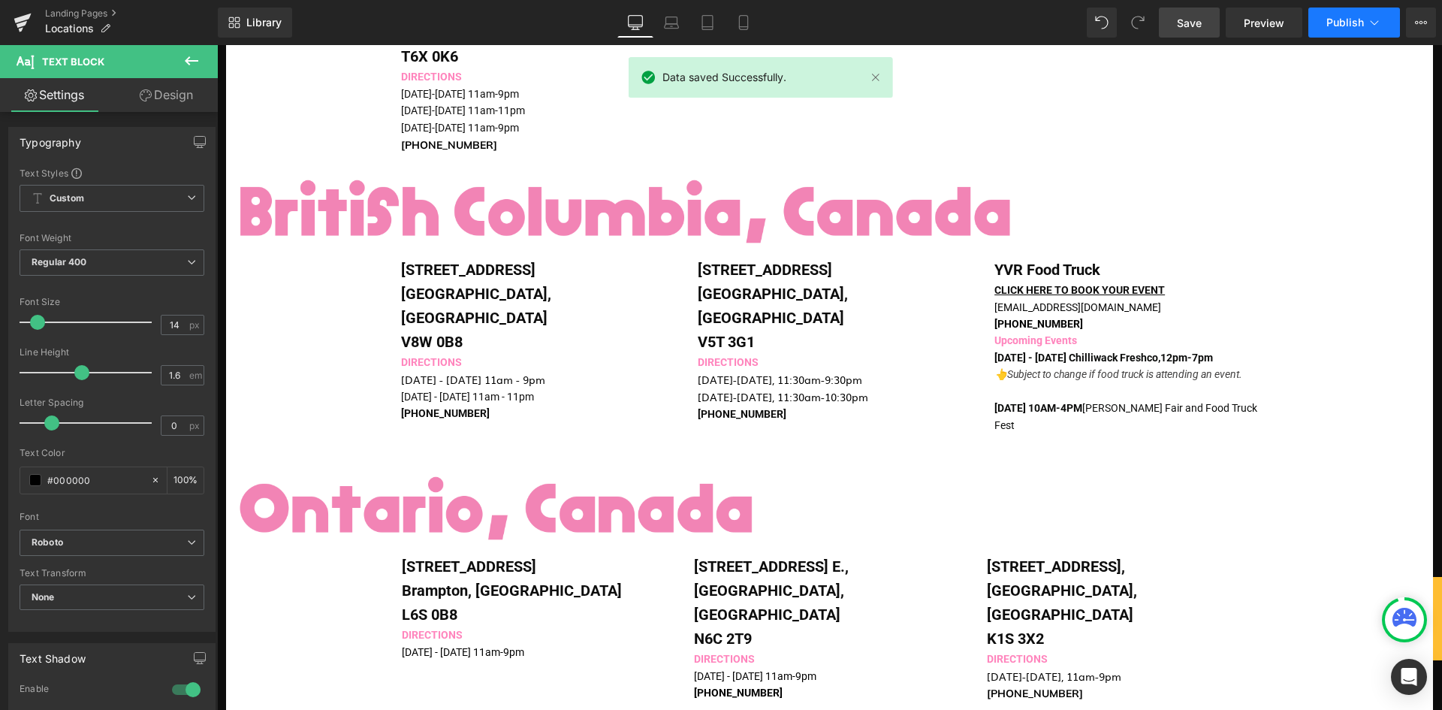
click at [1341, 20] on span "Publish" at bounding box center [1345, 23] width 38 height 12
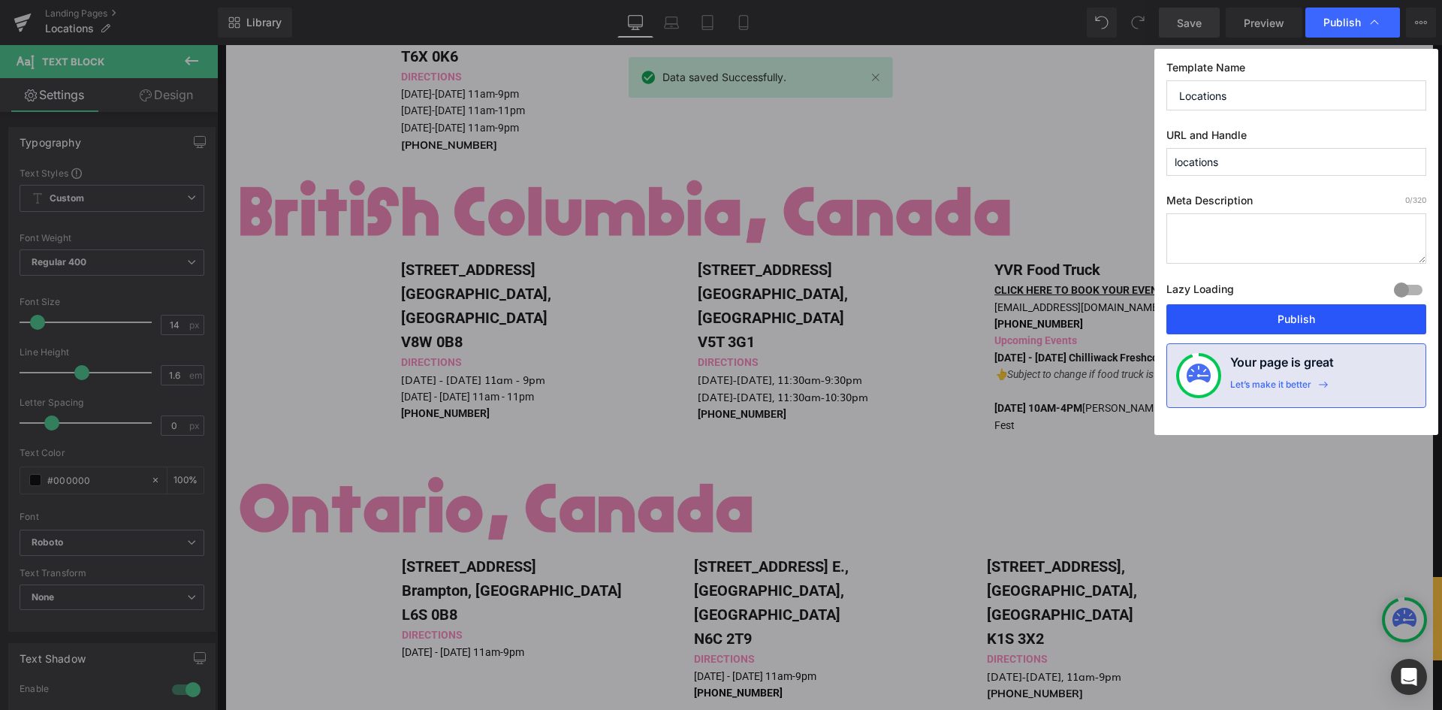
click at [1292, 312] on button "Publish" at bounding box center [1296, 319] width 260 height 30
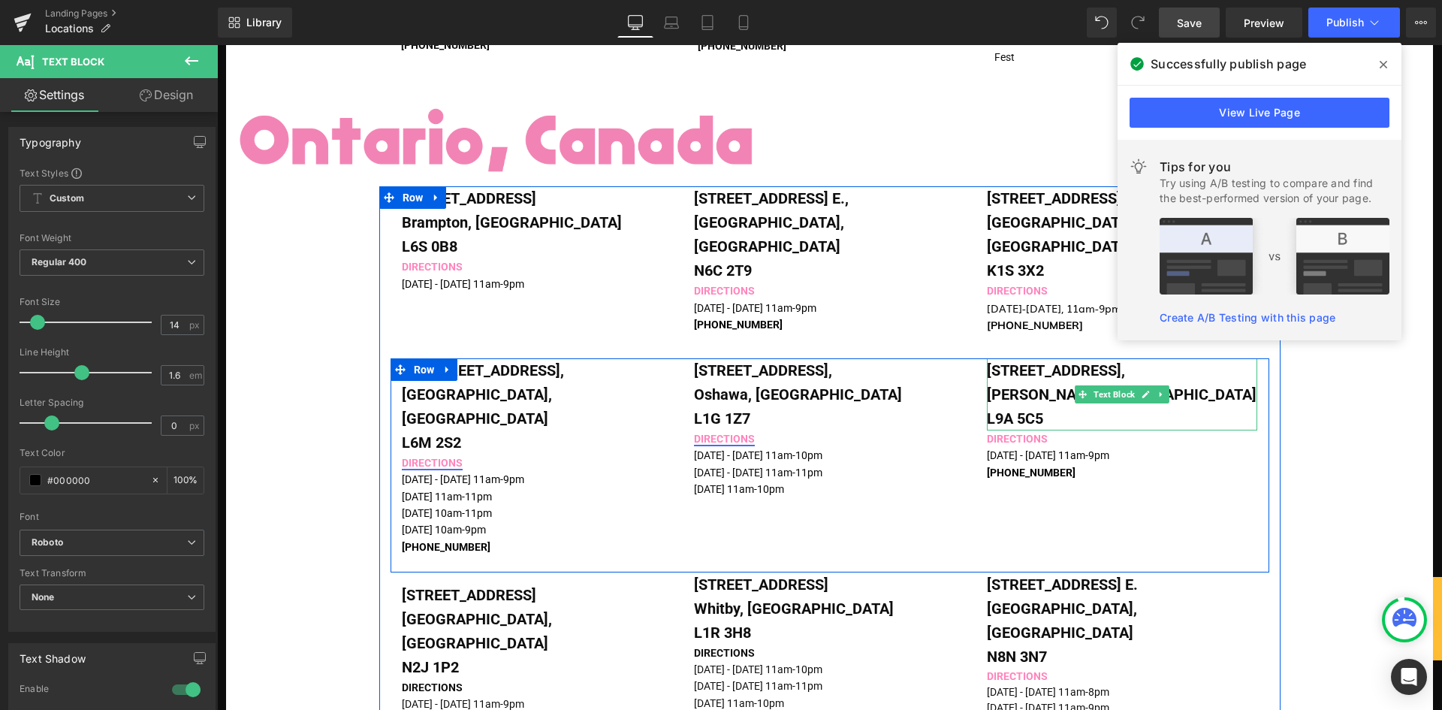
scroll to position [901, 0]
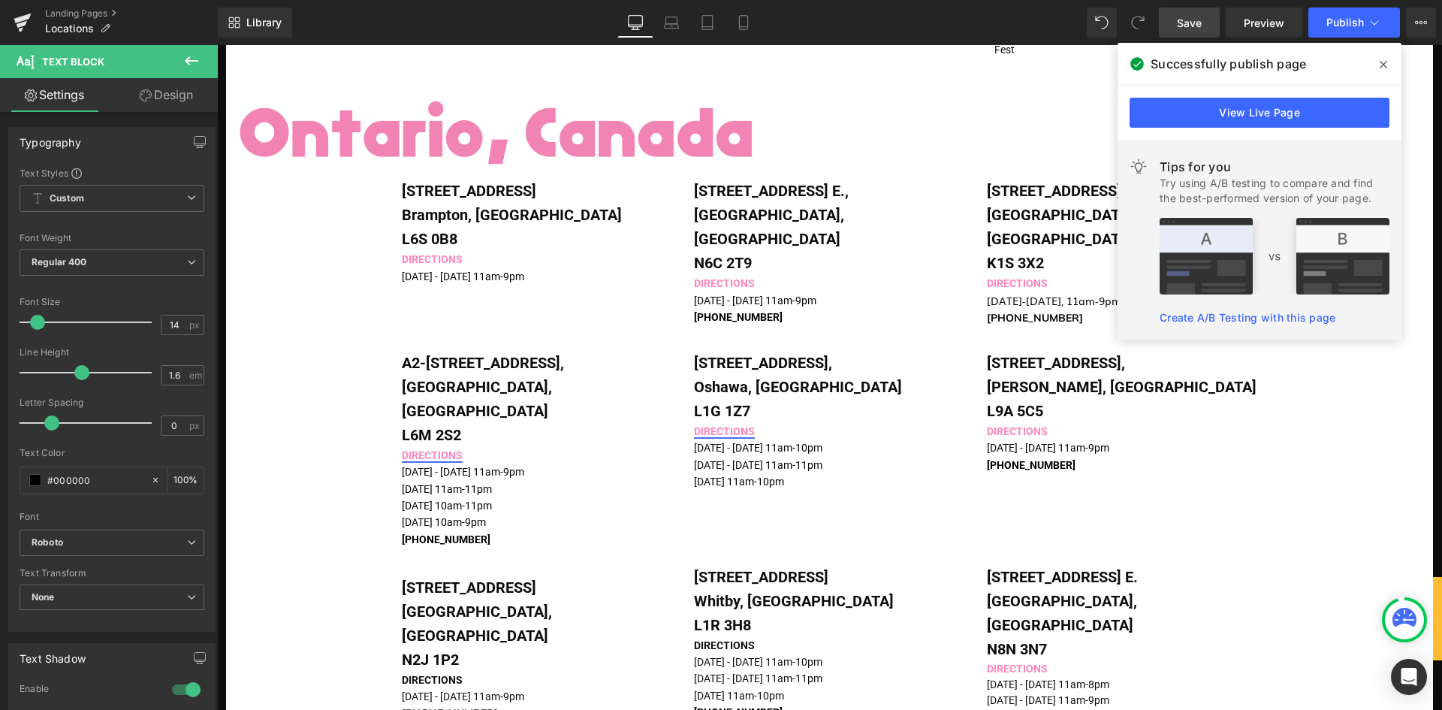
click at [1384, 64] on icon at bounding box center [1384, 65] width 8 height 8
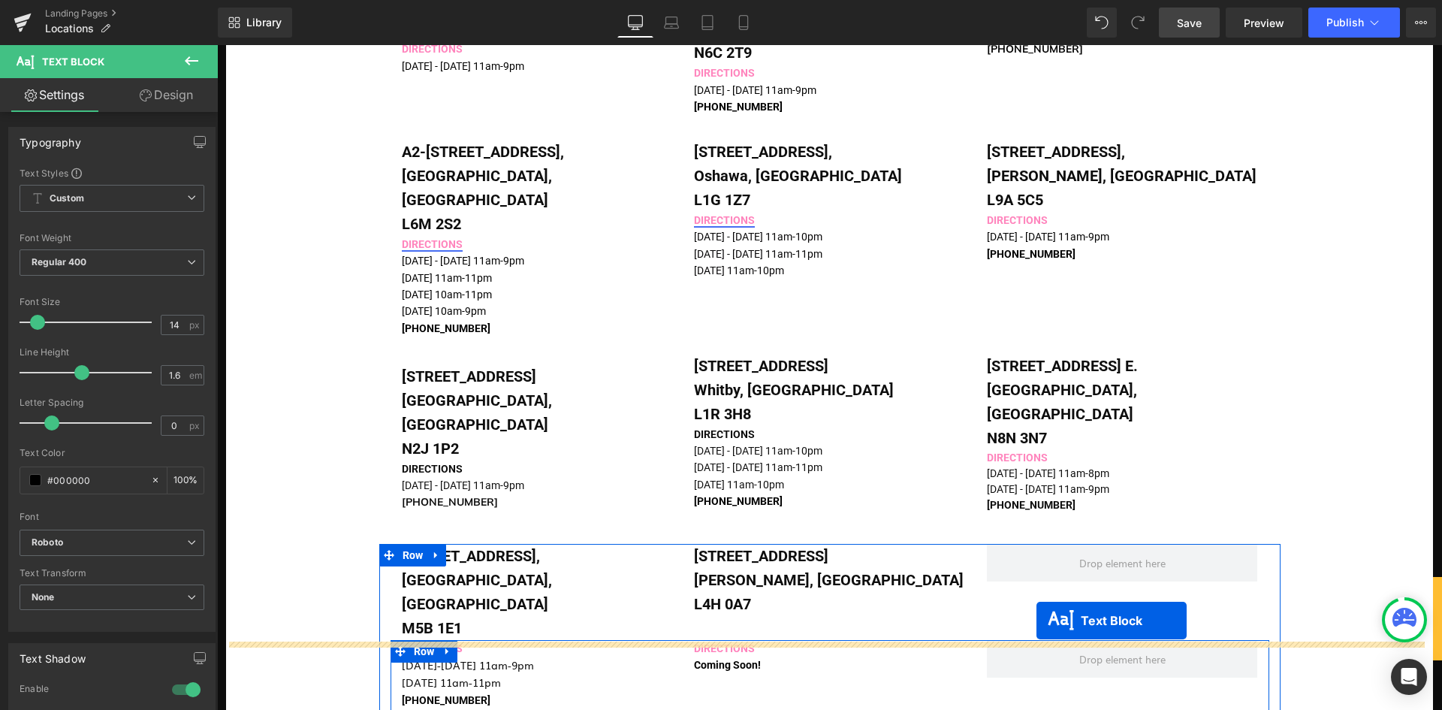
scroll to position [1172, 0]
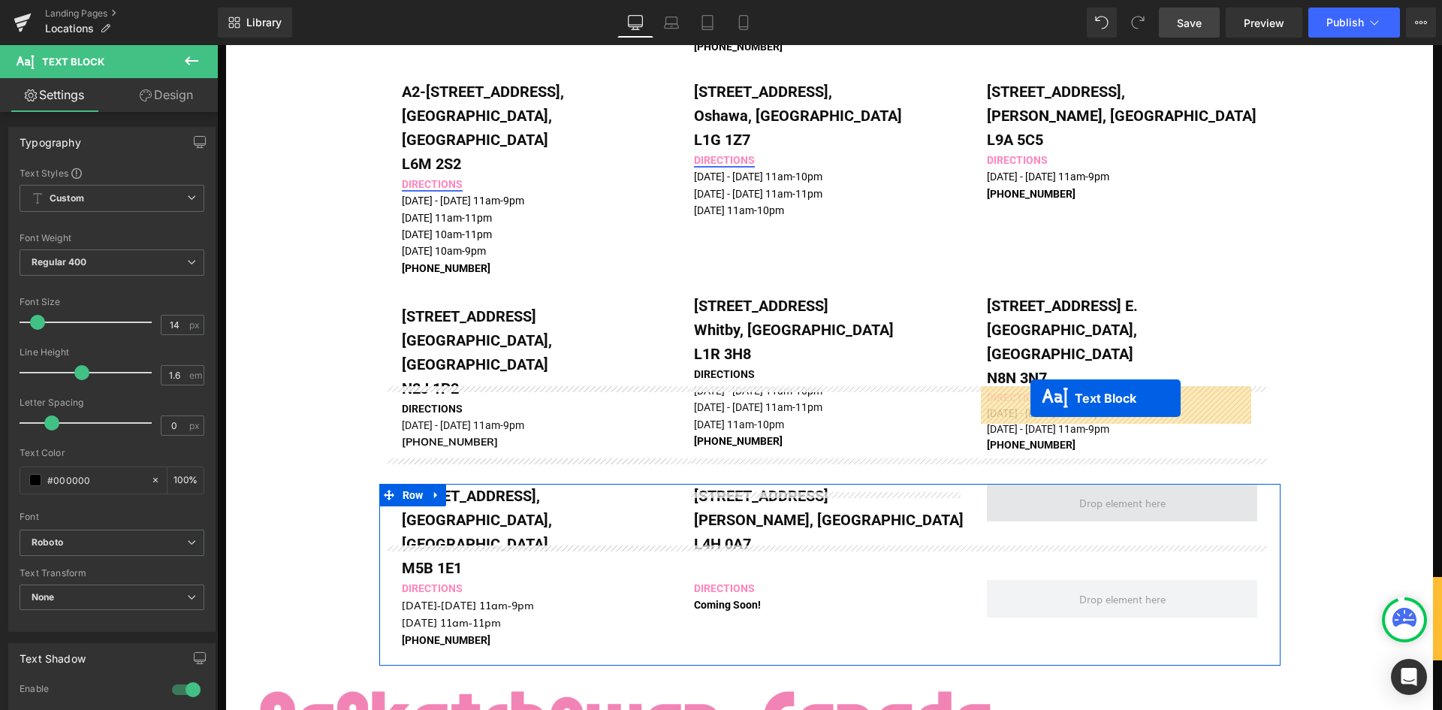
drag, startPoint x: 1073, startPoint y: 168, endPoint x: 1030, endPoint y: 398, distance: 233.8
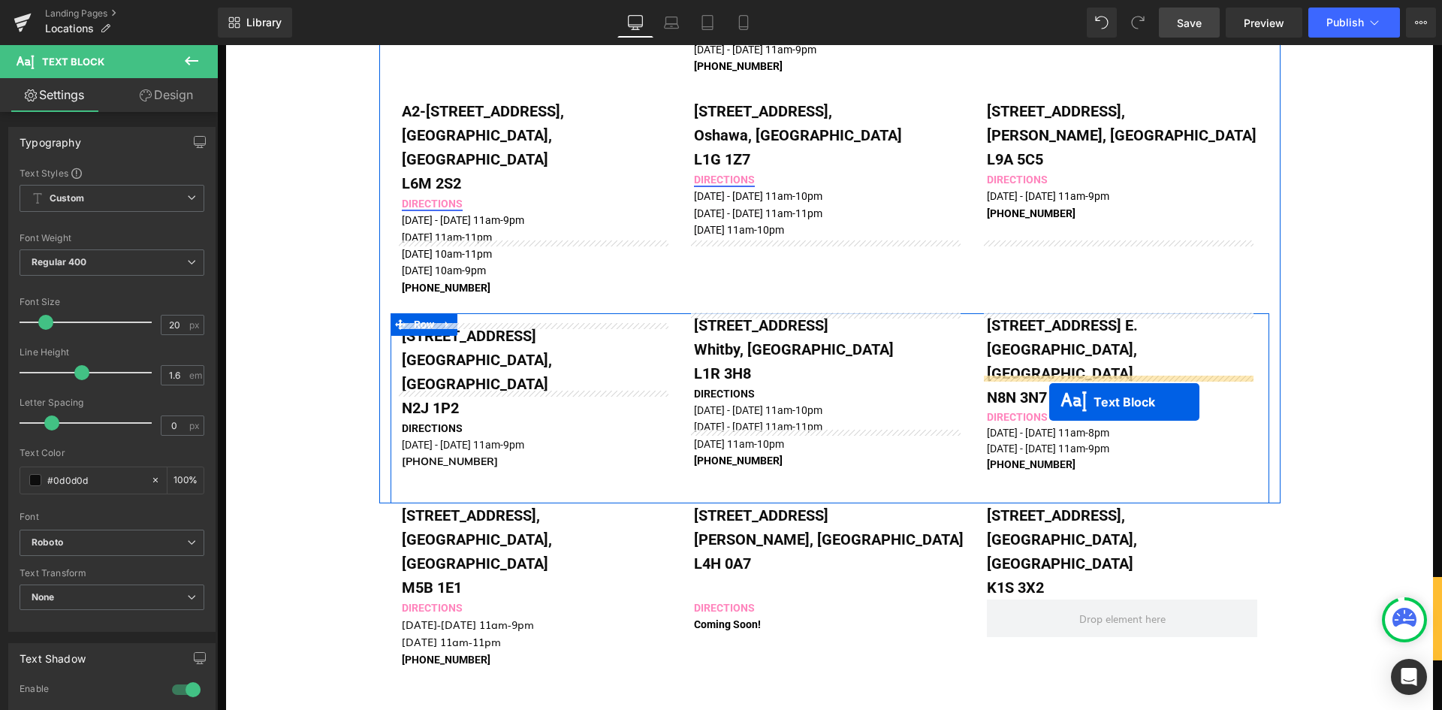
scroll to position [1247, 0]
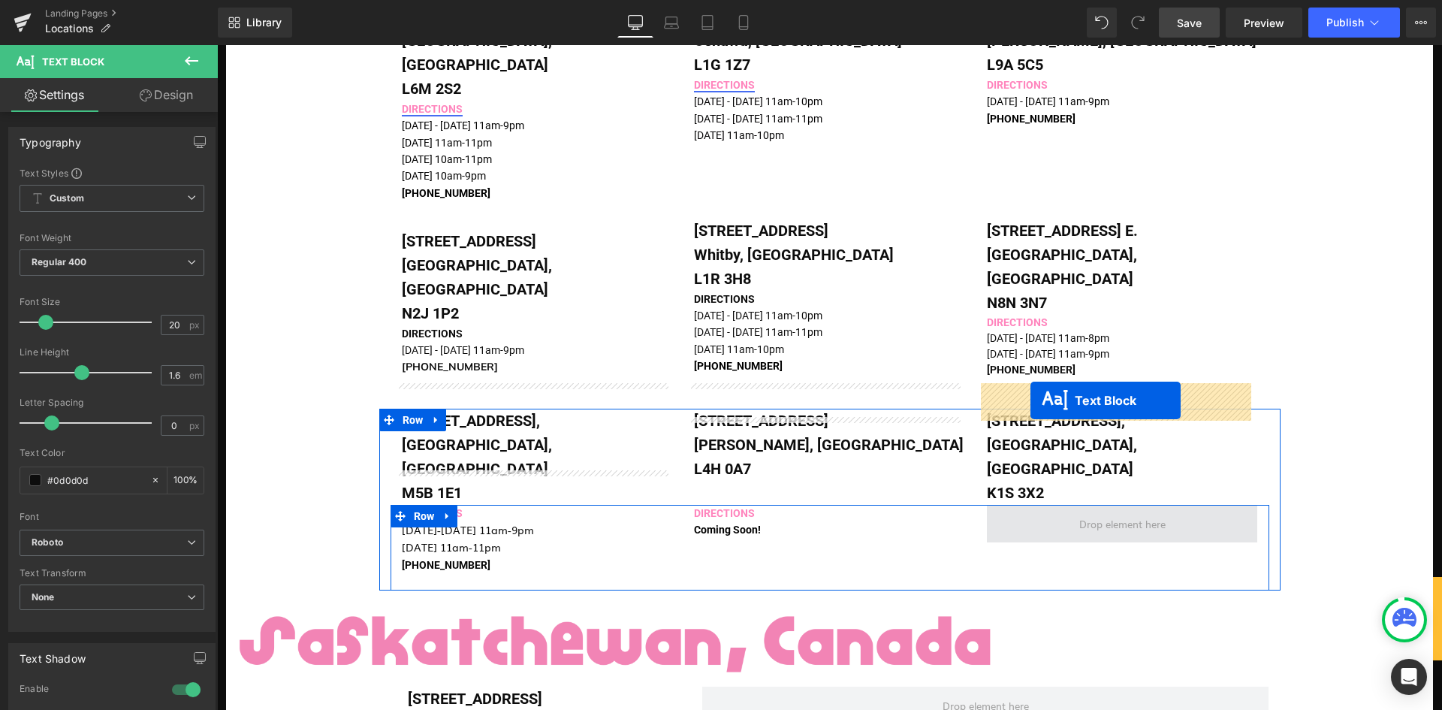
drag, startPoint x: 1079, startPoint y: 190, endPoint x: 1030, endPoint y: 400, distance: 215.9
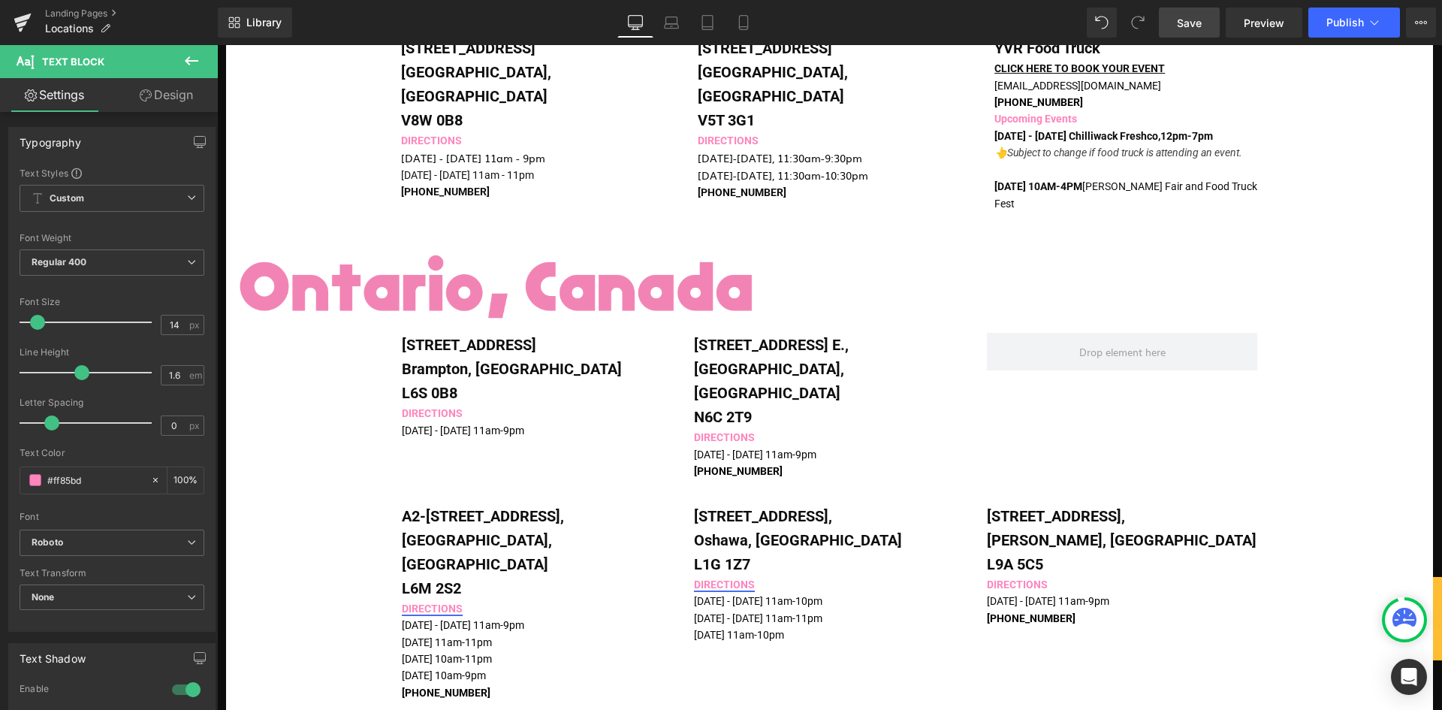
scroll to position [796, 0]
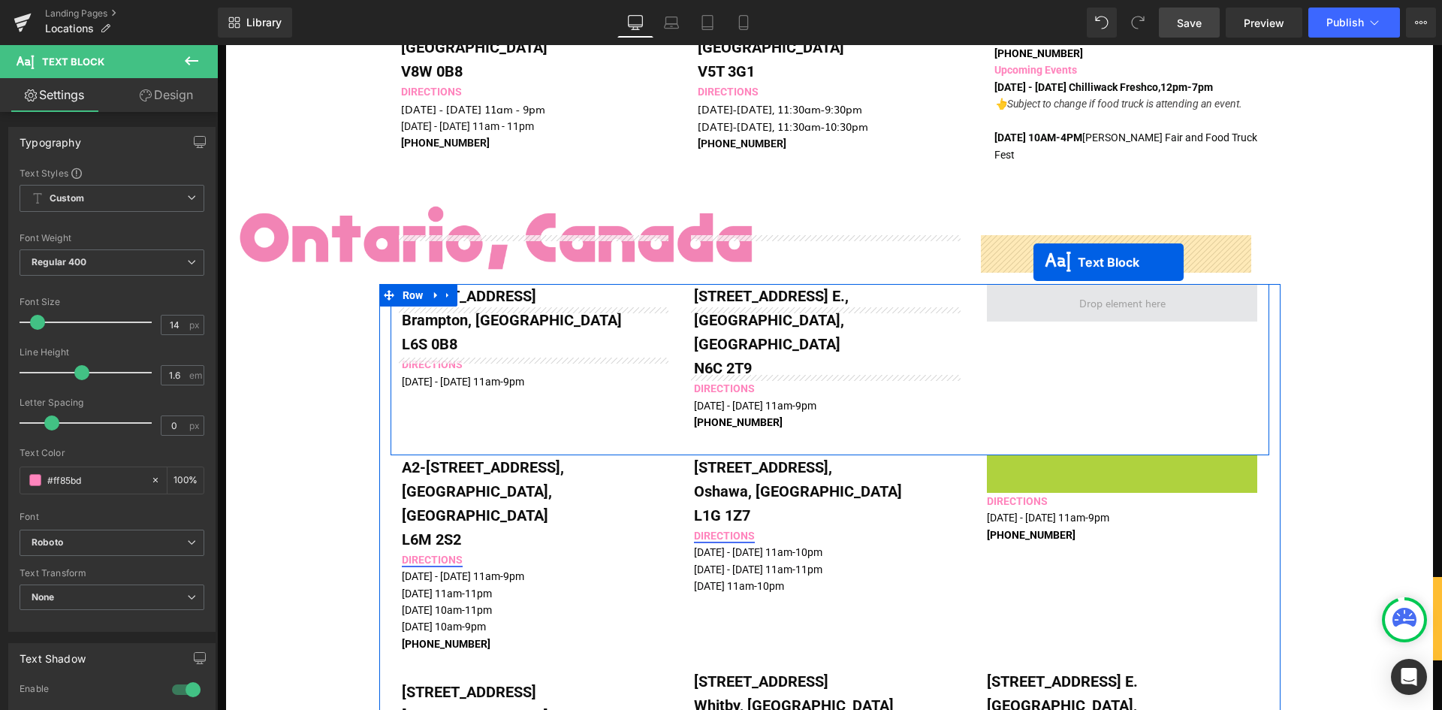
drag, startPoint x: 1075, startPoint y: 417, endPoint x: 1032, endPoint y: 262, distance: 160.7
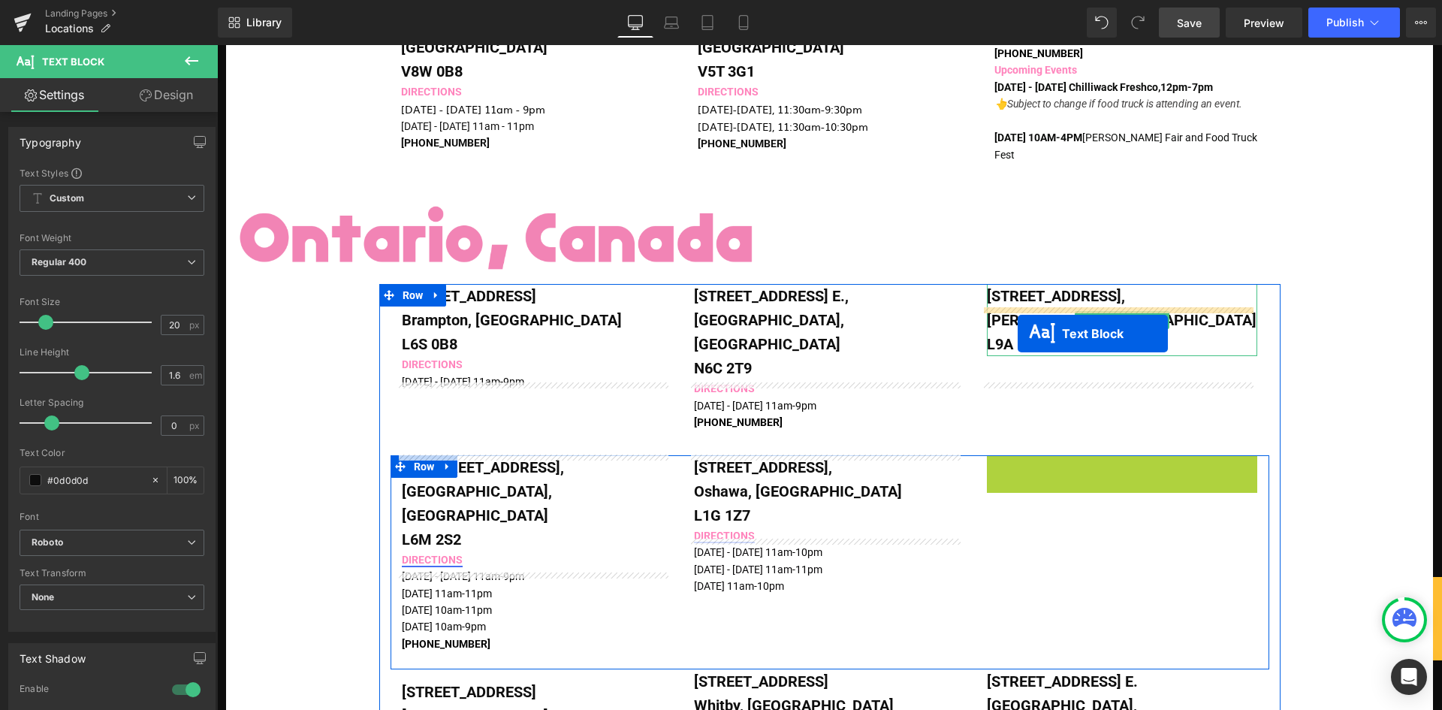
drag, startPoint x: 1075, startPoint y: 420, endPoint x: 1018, endPoint y: 333, distance: 103.9
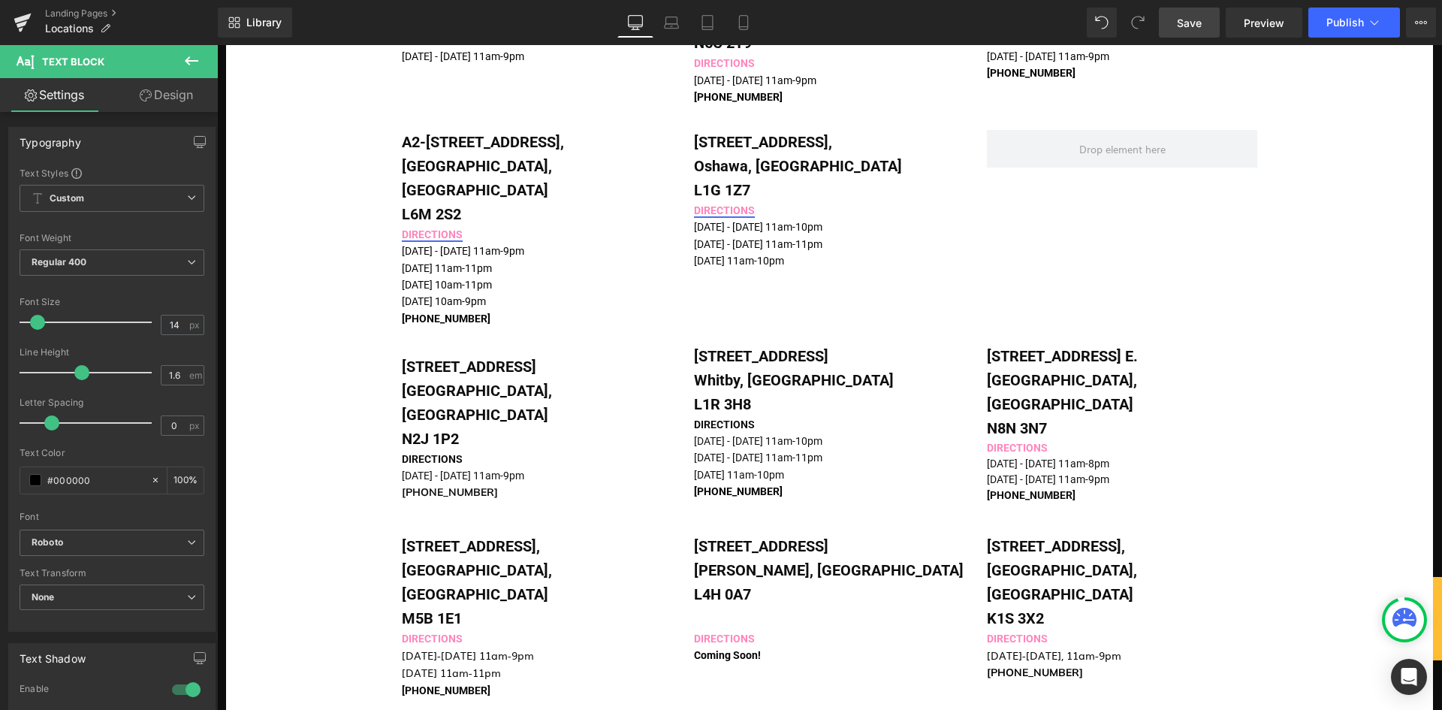
scroll to position [1096, 0]
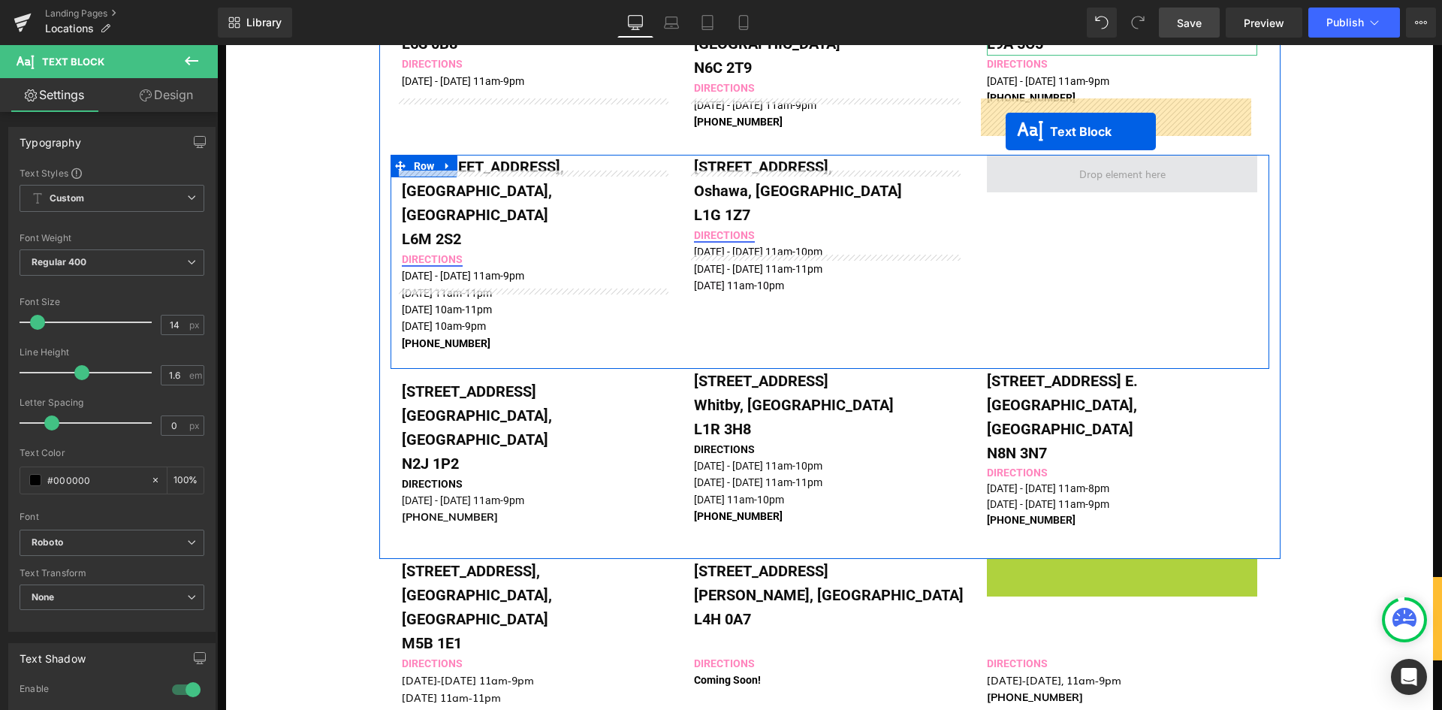
drag, startPoint x: 1078, startPoint y: 514, endPoint x: 1006, endPoint y: 131, distance: 389.1
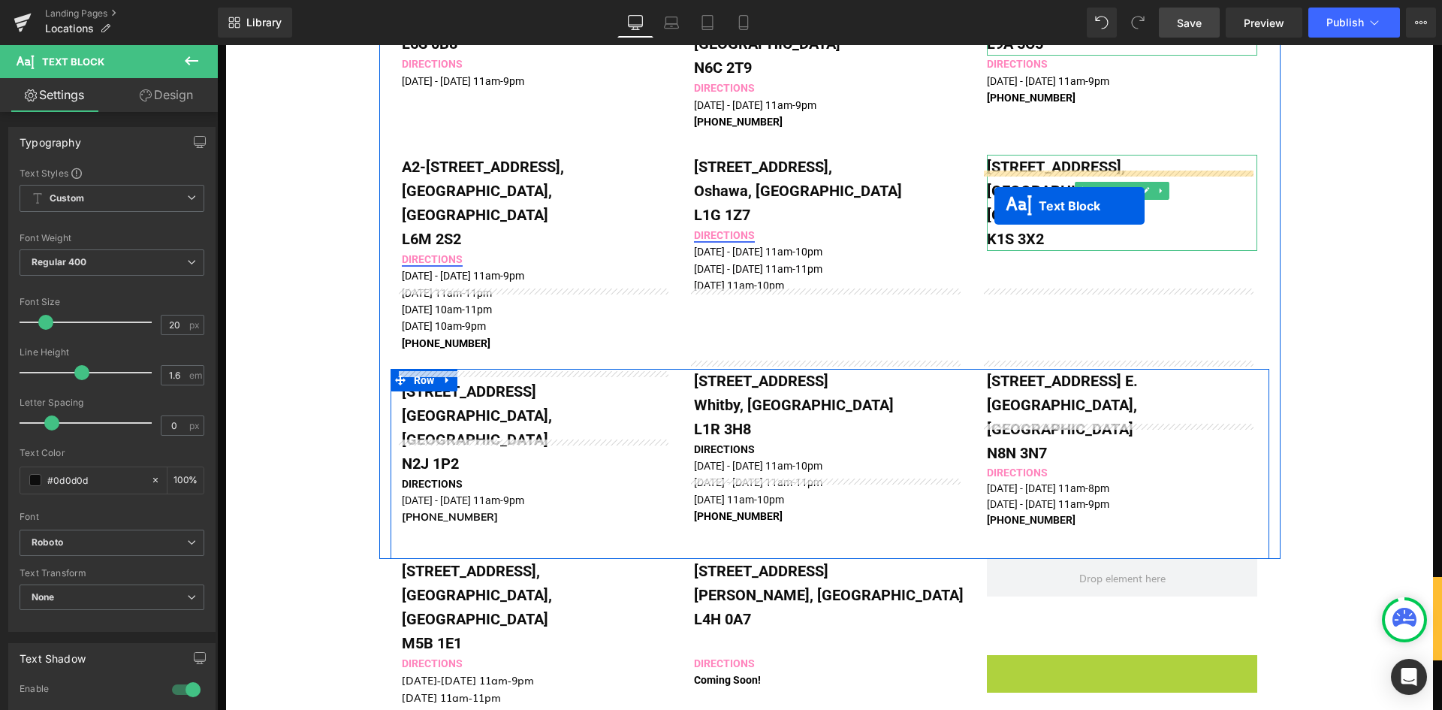
drag, startPoint x: 1078, startPoint y: 586, endPoint x: 994, endPoint y: 206, distance: 389.0
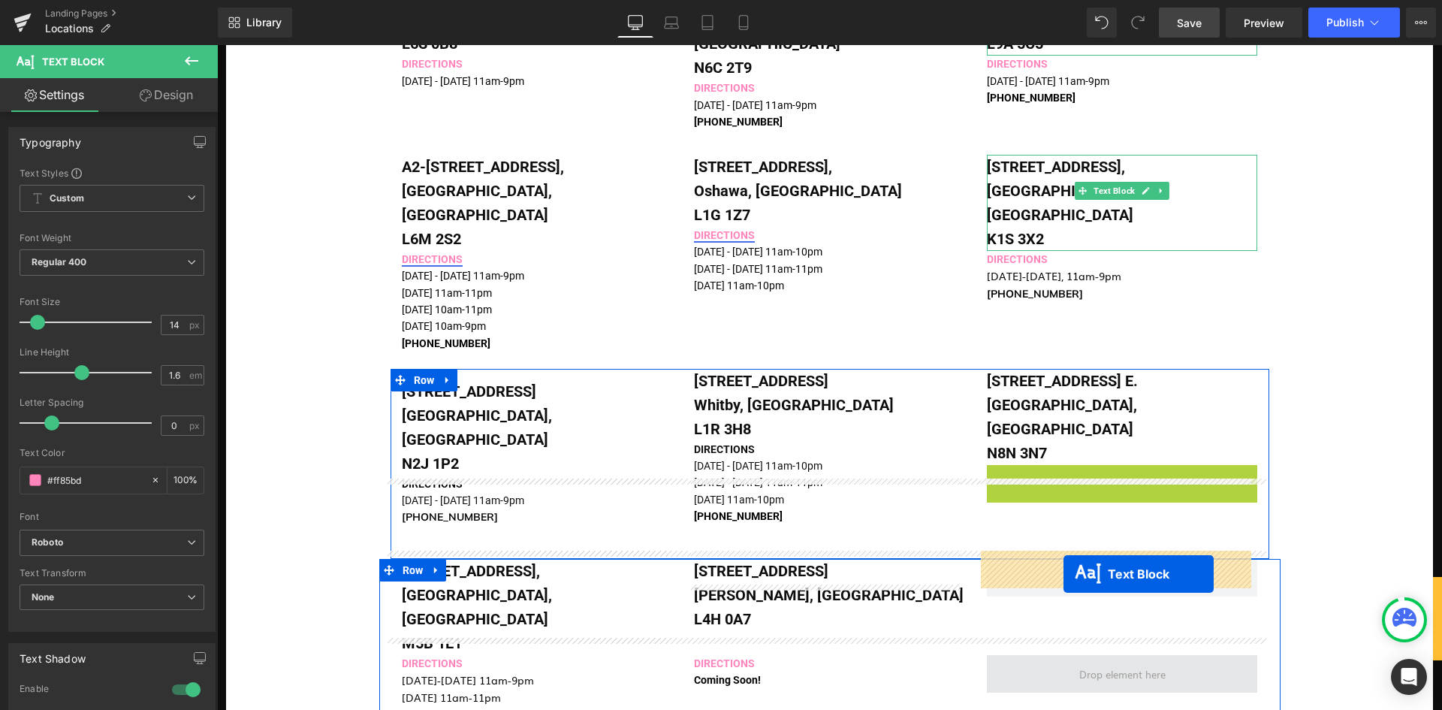
drag, startPoint x: 1079, startPoint y: 392, endPoint x: 1063, endPoint y: 574, distance: 182.4
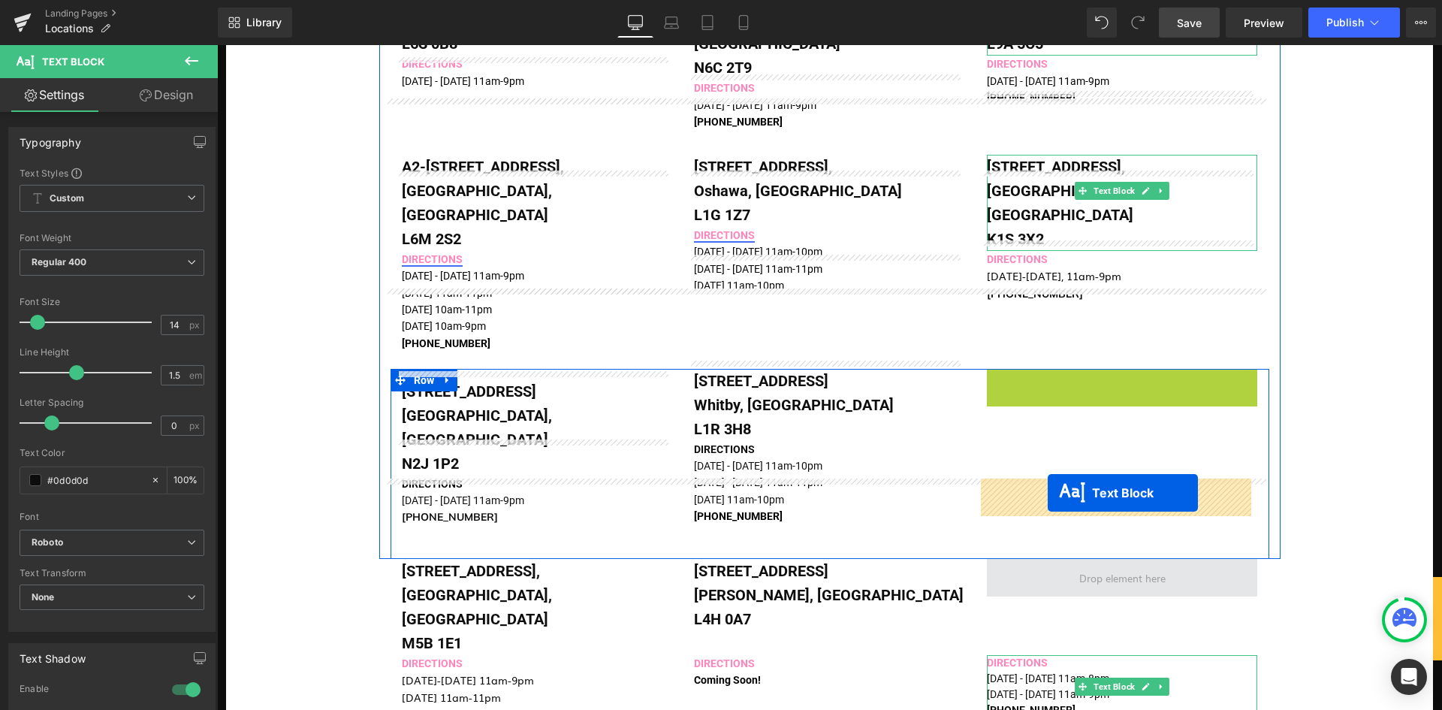
drag, startPoint x: 1072, startPoint y: 325, endPoint x: 1048, endPoint y: 493, distance: 169.2
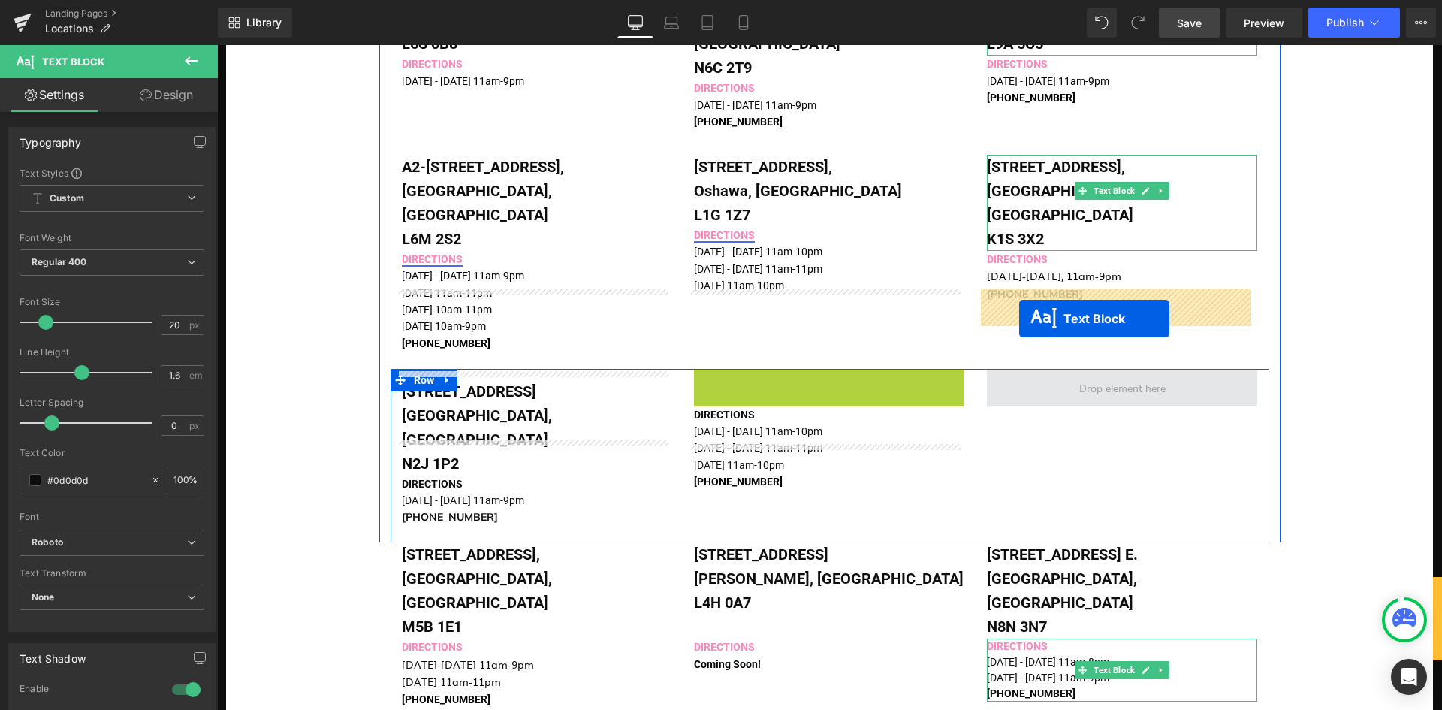
drag, startPoint x: 784, startPoint y: 320, endPoint x: 1019, endPoint y: 318, distance: 235.1
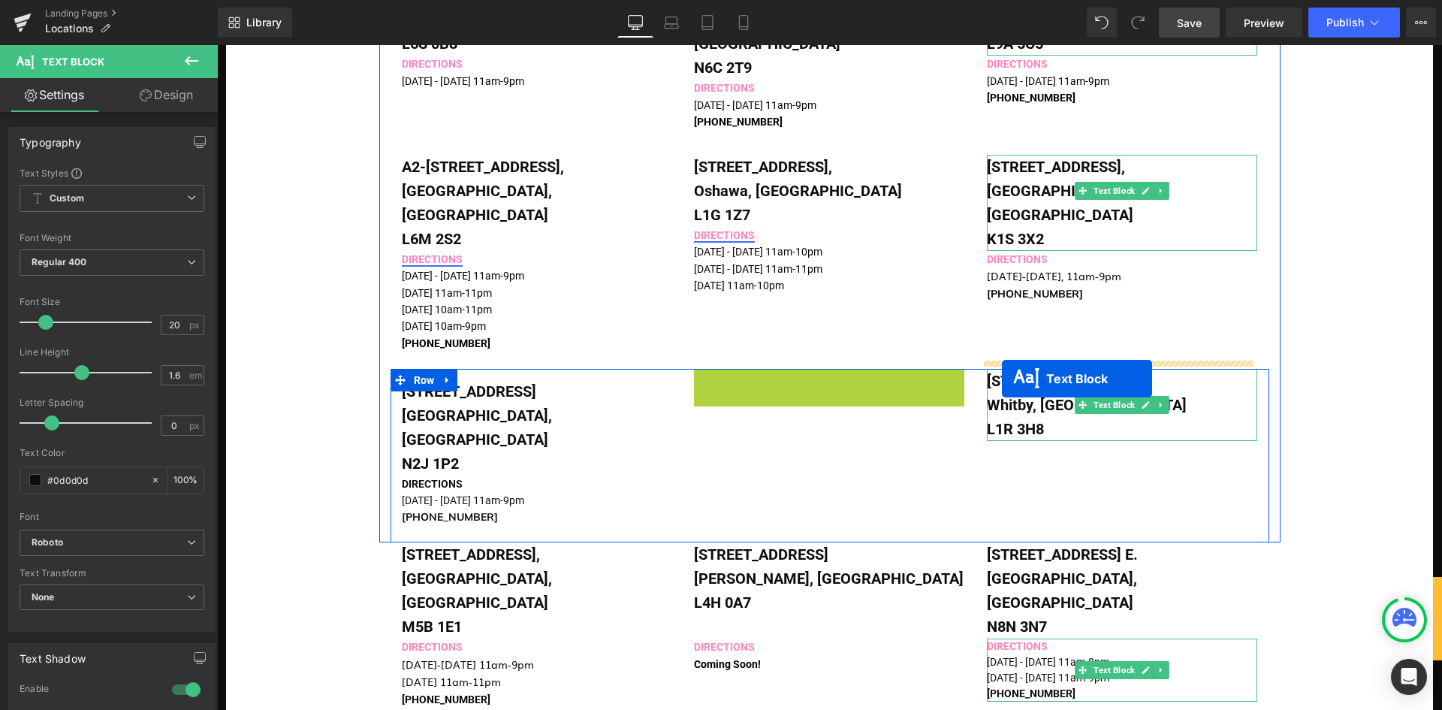
drag, startPoint x: 783, startPoint y: 349, endPoint x: 1003, endPoint y: 379, distance: 222.8
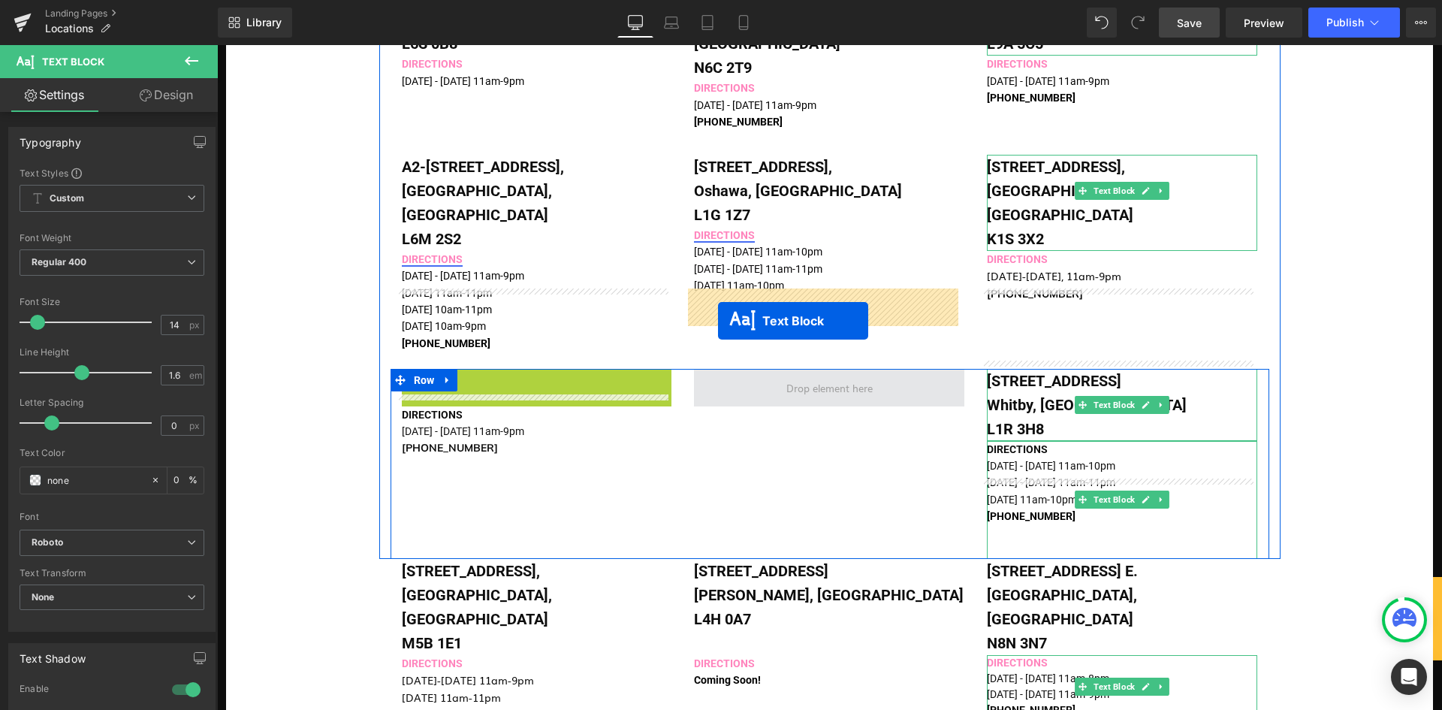
drag, startPoint x: 490, startPoint y: 327, endPoint x: 718, endPoint y: 321, distance: 228.4
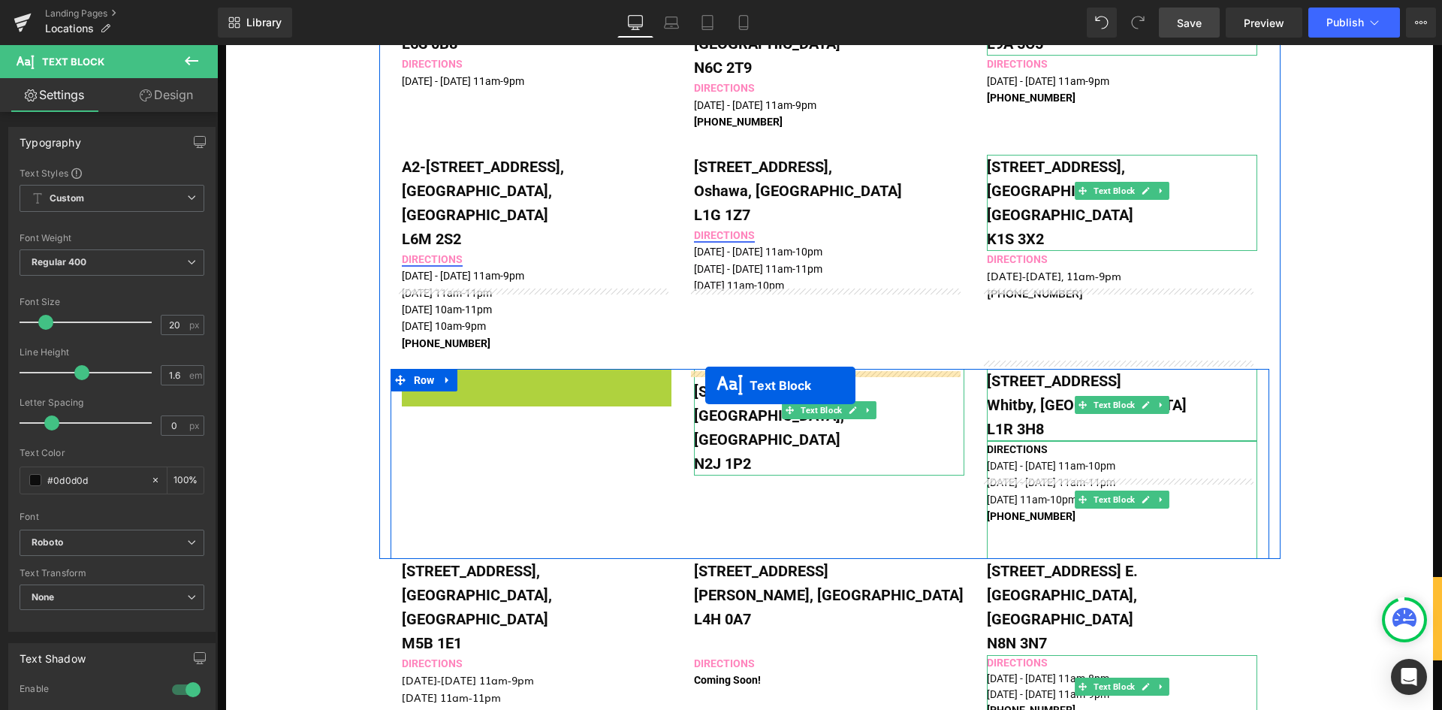
drag, startPoint x: 494, startPoint y: 326, endPoint x: 705, endPoint y: 385, distance: 219.2
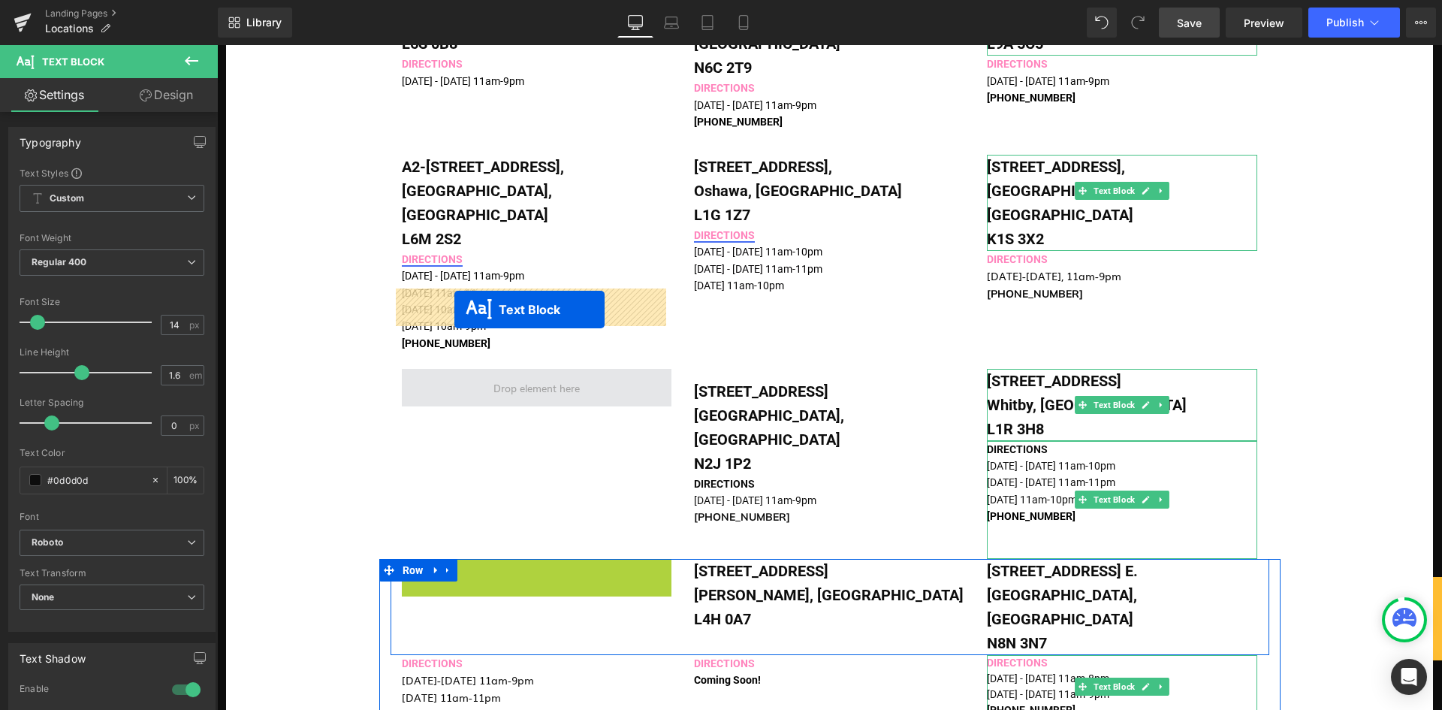
drag, startPoint x: 491, startPoint y: 508, endPoint x: 454, endPoint y: 309, distance: 202.4
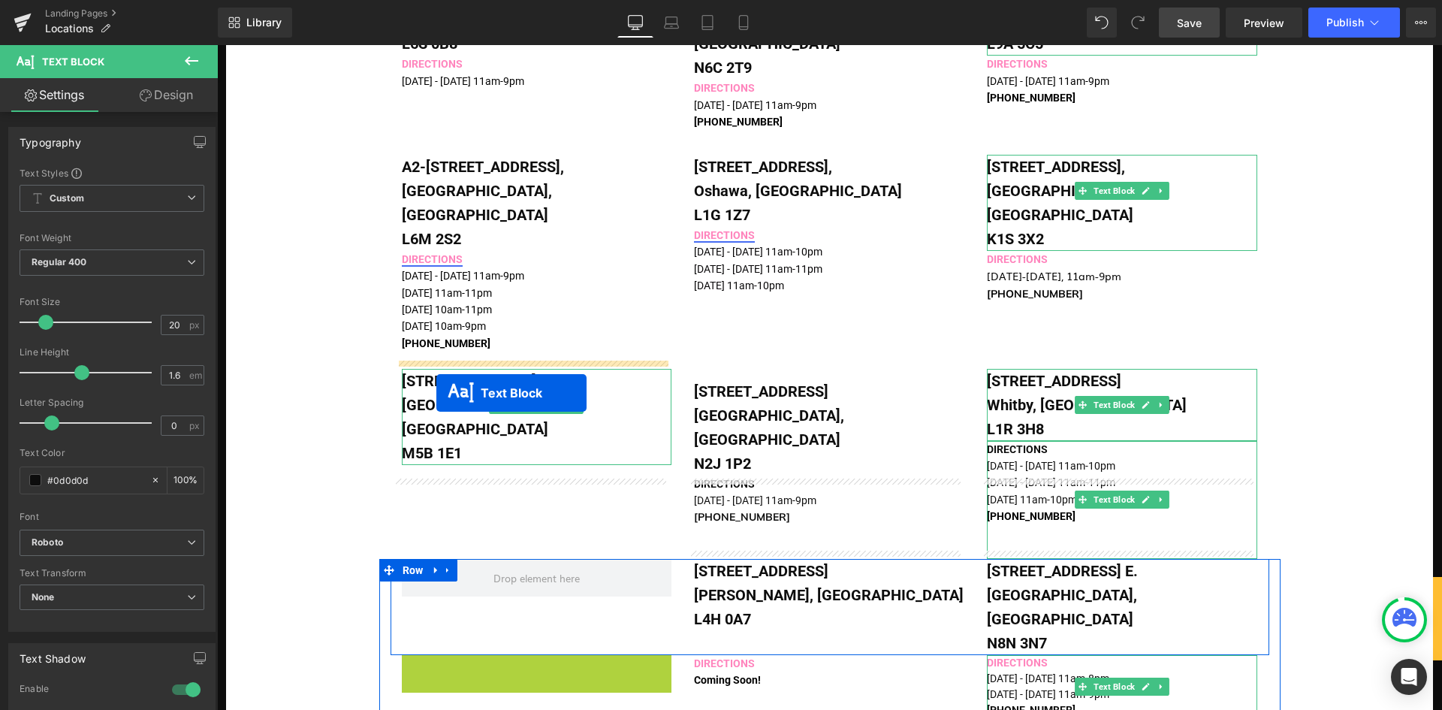
drag, startPoint x: 486, startPoint y: 595, endPoint x: 436, endPoint y: 393, distance: 208.0
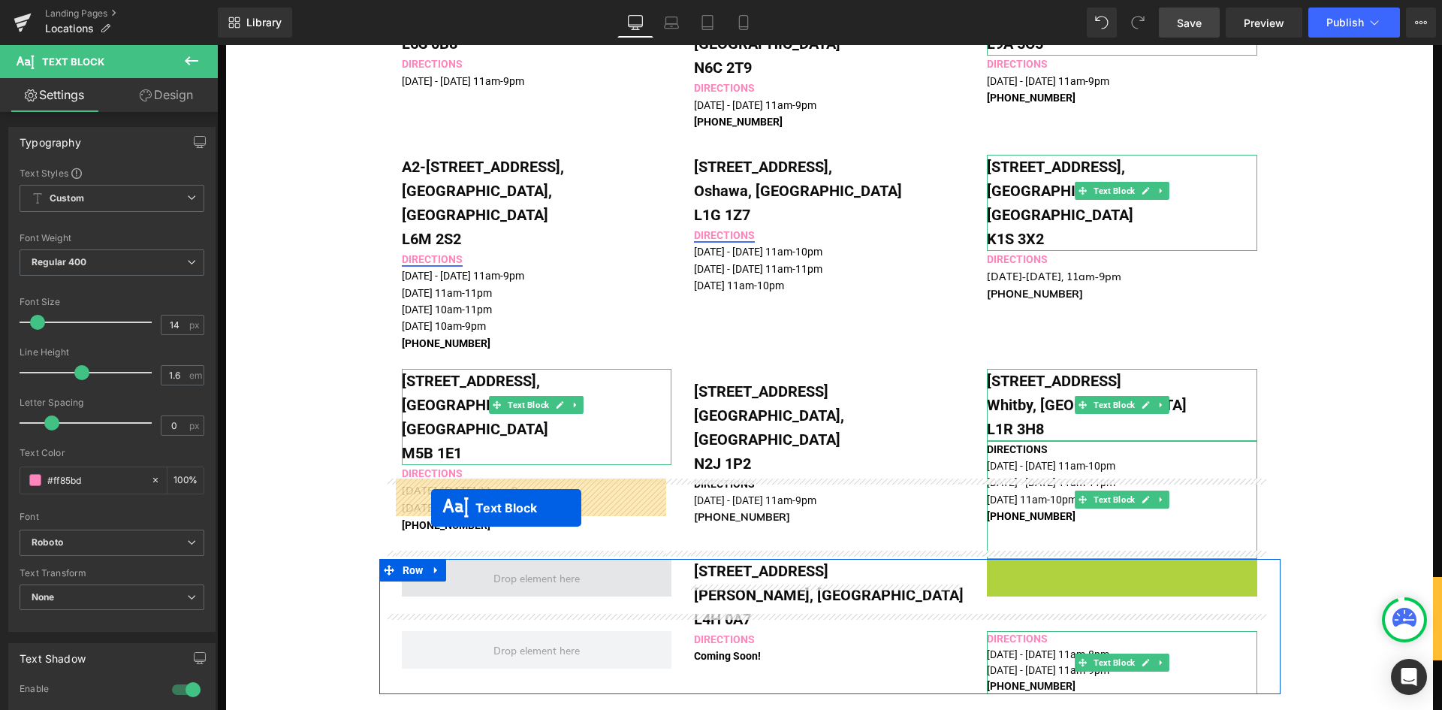
drag, startPoint x: 1075, startPoint y: 513, endPoint x: 431, endPoint y: 508, distance: 643.6
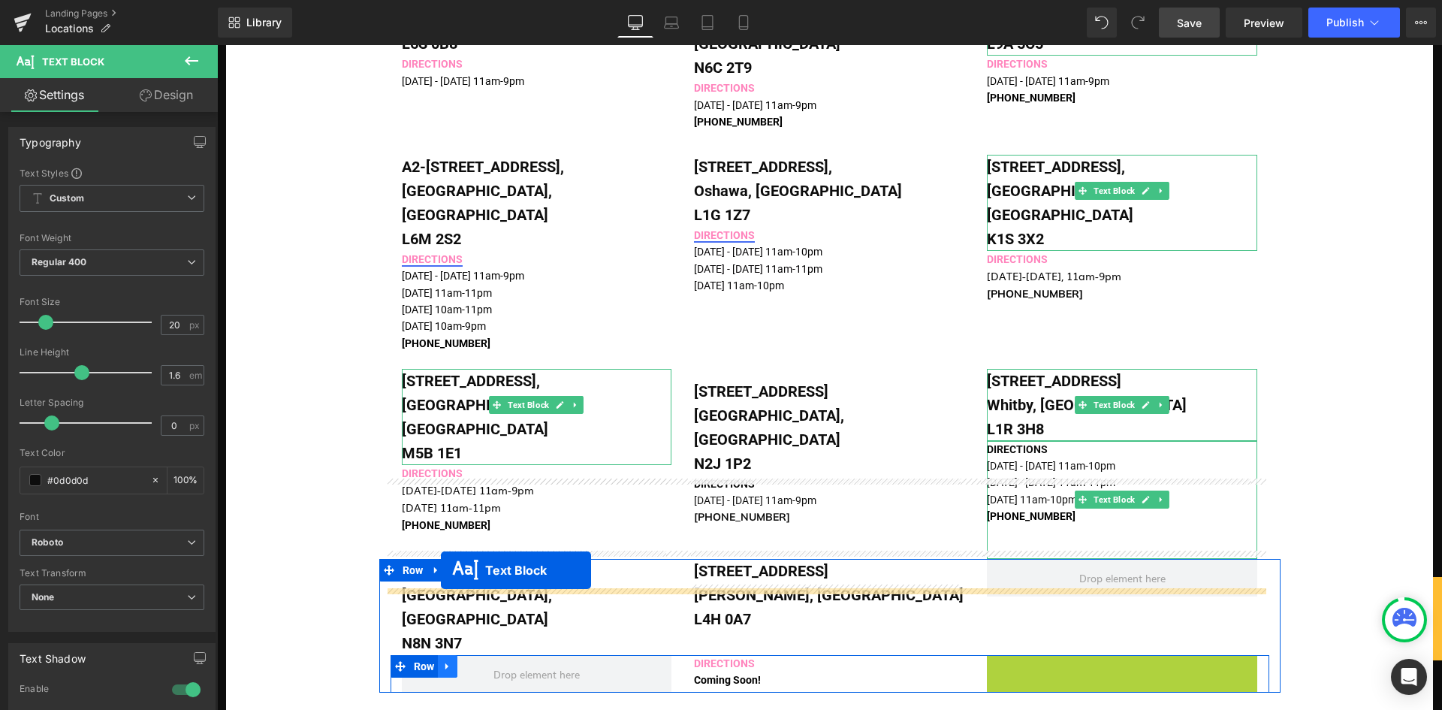
drag, startPoint x: 1066, startPoint y: 579, endPoint x: 441, endPoint y: 570, distance: 625.6
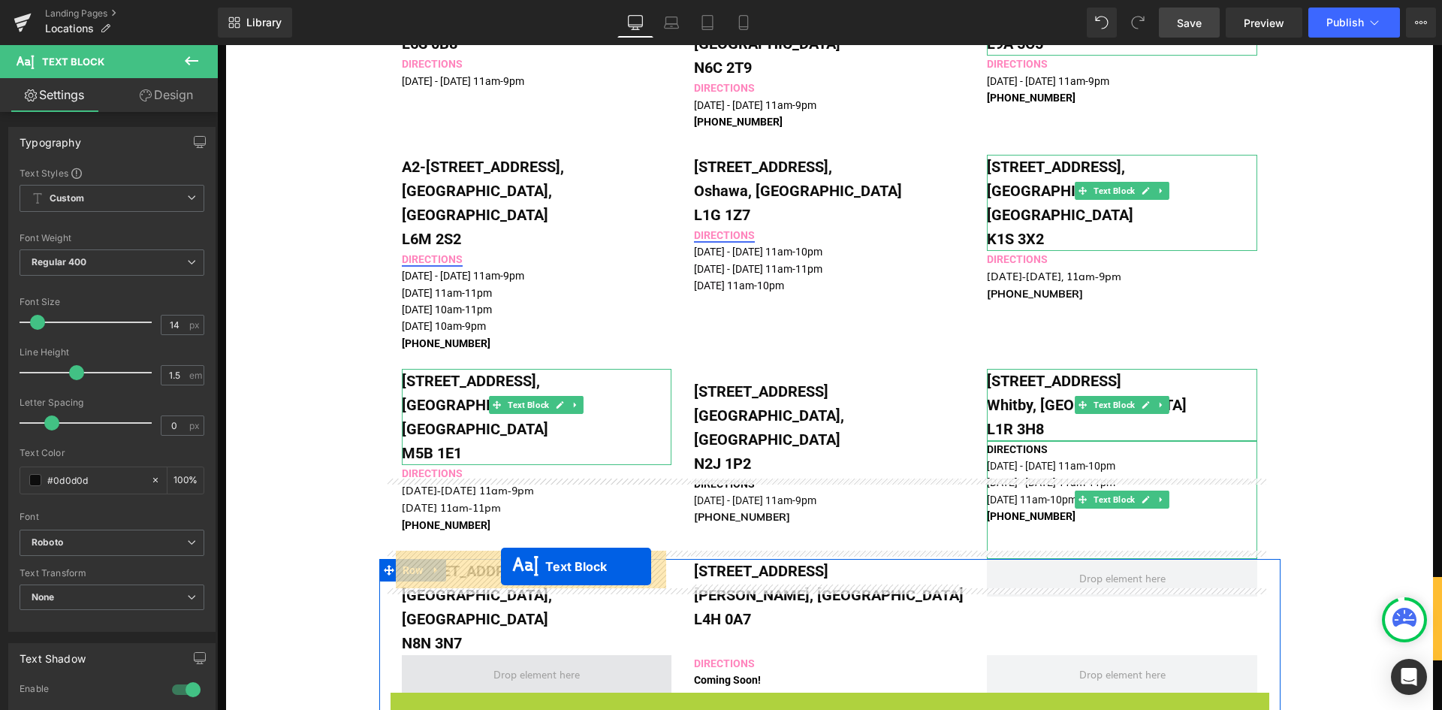
drag, startPoint x: 781, startPoint y: 620, endPoint x: 501, endPoint y: 566, distance: 285.1
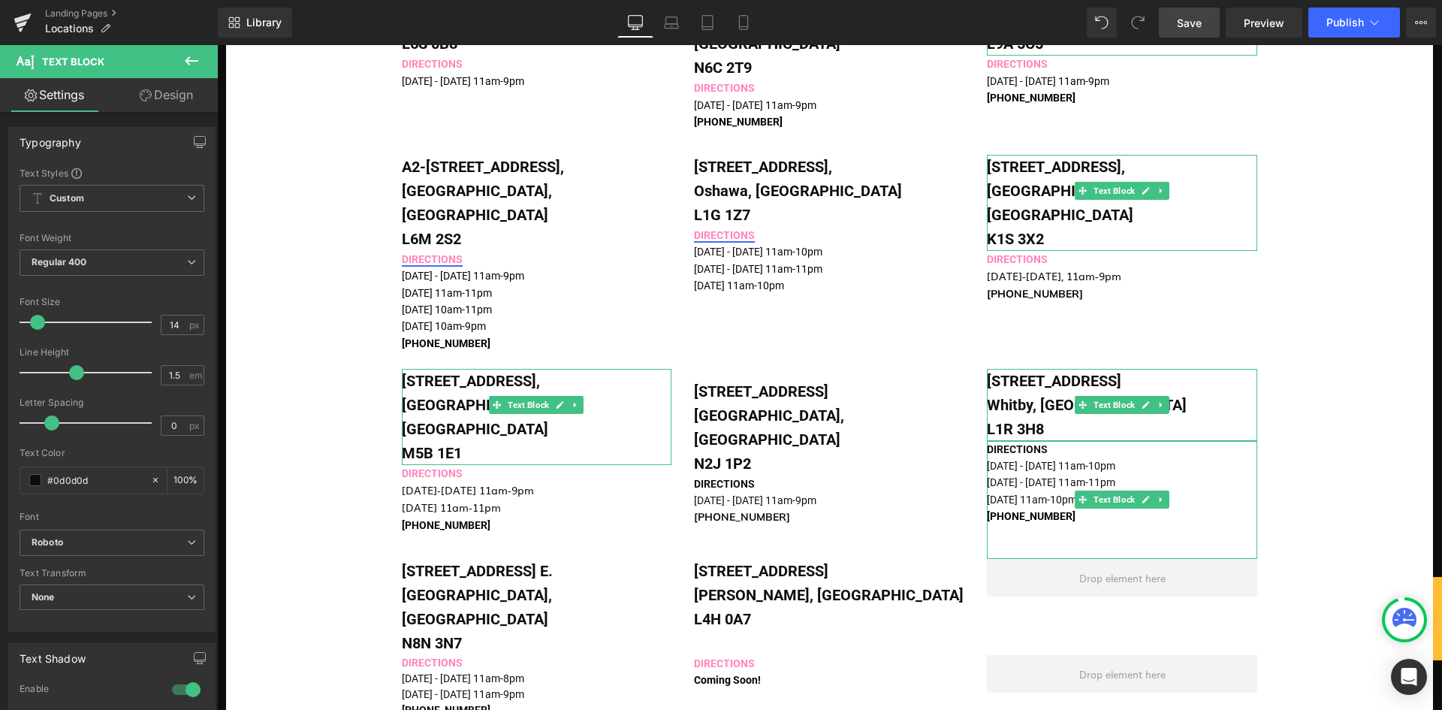
click at [297, 550] on div "Image [STREET_ADDRESS] Text Block DIRECTIONS [DATE] - [DATE] 11am-9pm [PHONE_NU…" at bounding box center [829, 121] width 1207 height 2045
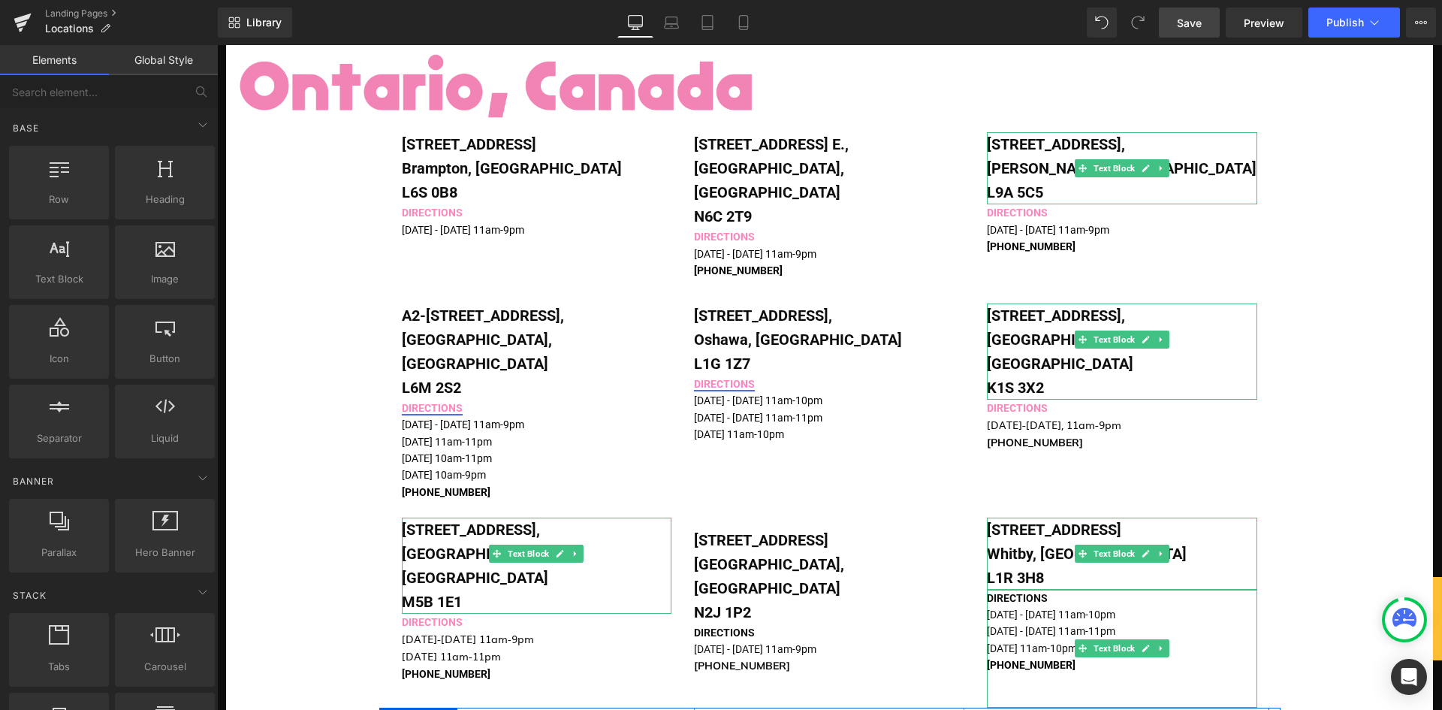
scroll to position [946, 0]
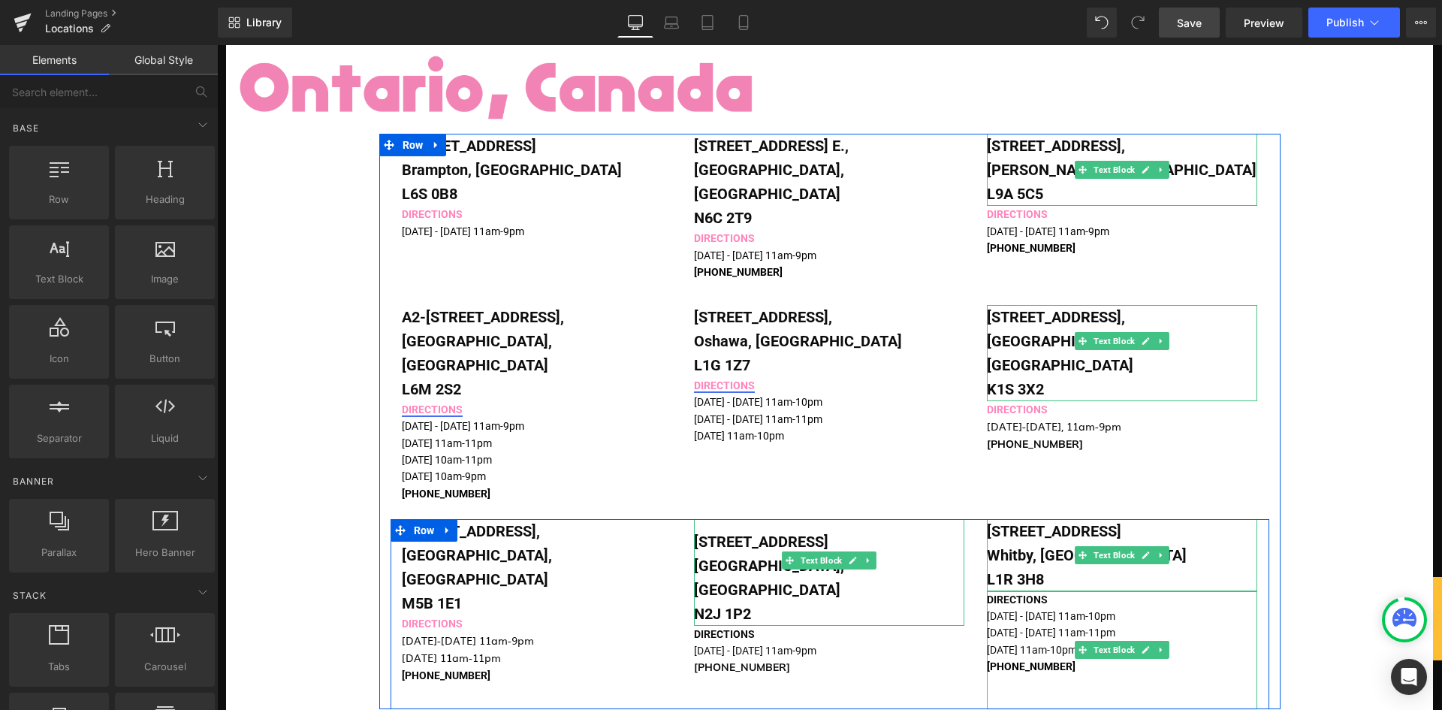
click at [739, 519] on div "[STREET_ADDRESS]" at bounding box center [829, 572] width 270 height 107
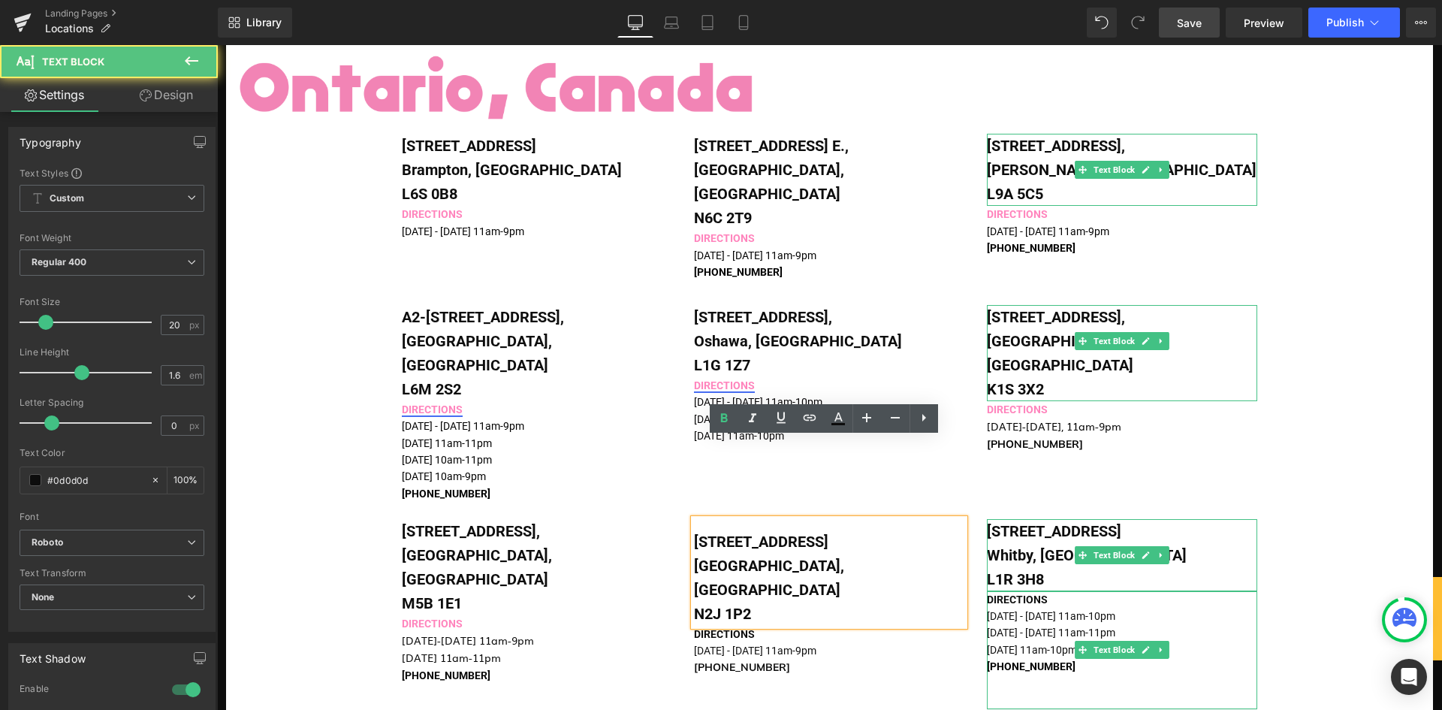
click at [742, 519] on div "[STREET_ADDRESS]" at bounding box center [829, 572] width 270 height 107
click at [694, 519] on div "[STREET_ADDRESS]" at bounding box center [829, 572] width 270 height 107
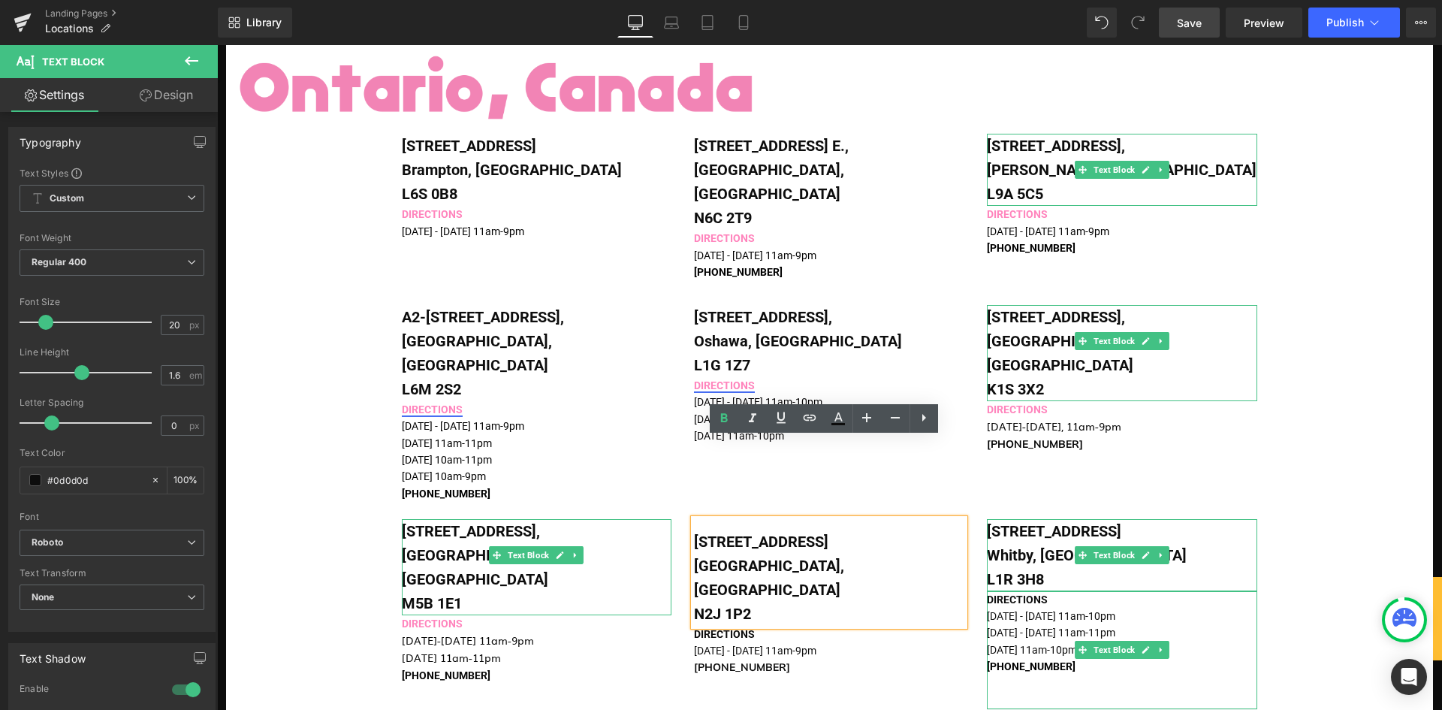
click at [517, 522] on b "[STREET_ADDRESS]," at bounding box center [471, 531] width 138 height 18
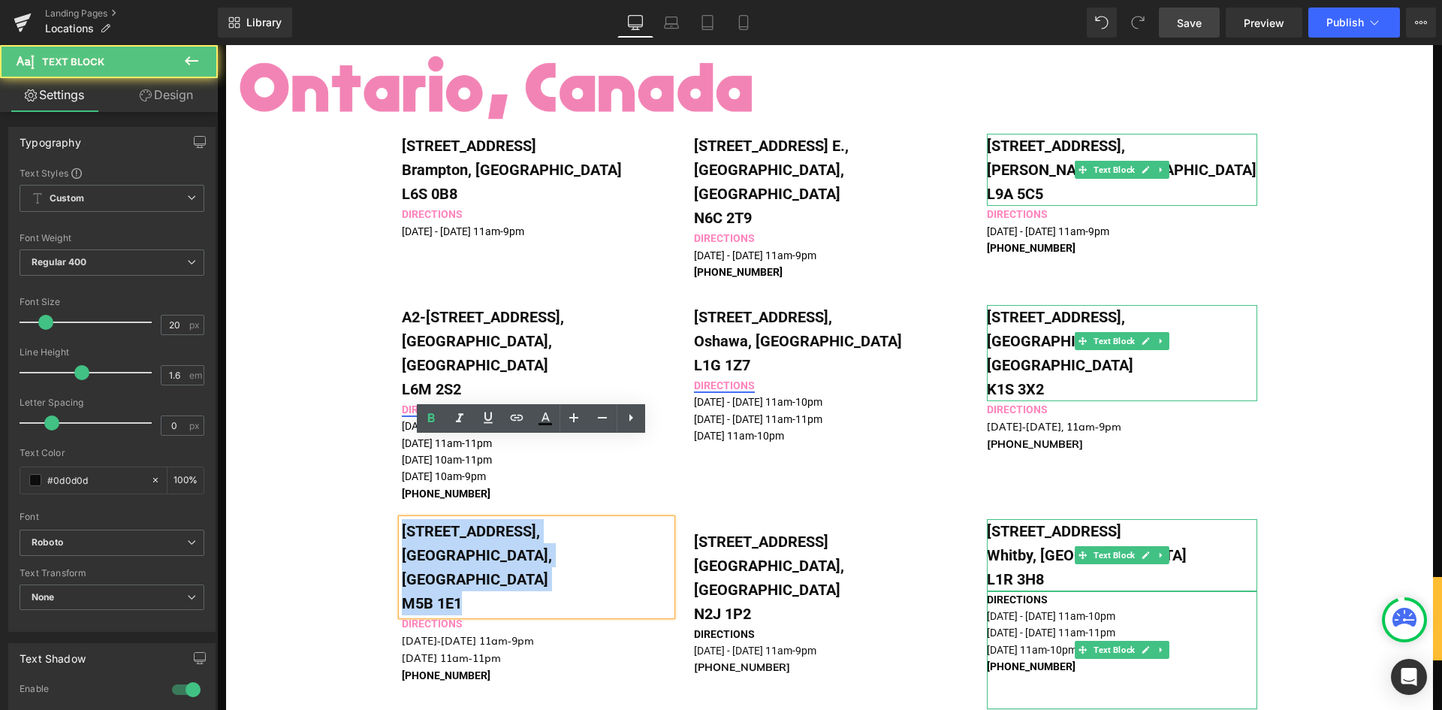
drag, startPoint x: 511, startPoint y: 493, endPoint x: 367, endPoint y: 449, distance: 149.9
click at [367, 449] on div "Image [STREET_ADDRESS] Text Block DIRECTIONS [DATE] - [DATE] 11am-9pm [PHONE_NU…" at bounding box center [829, 271] width 1207 height 2045
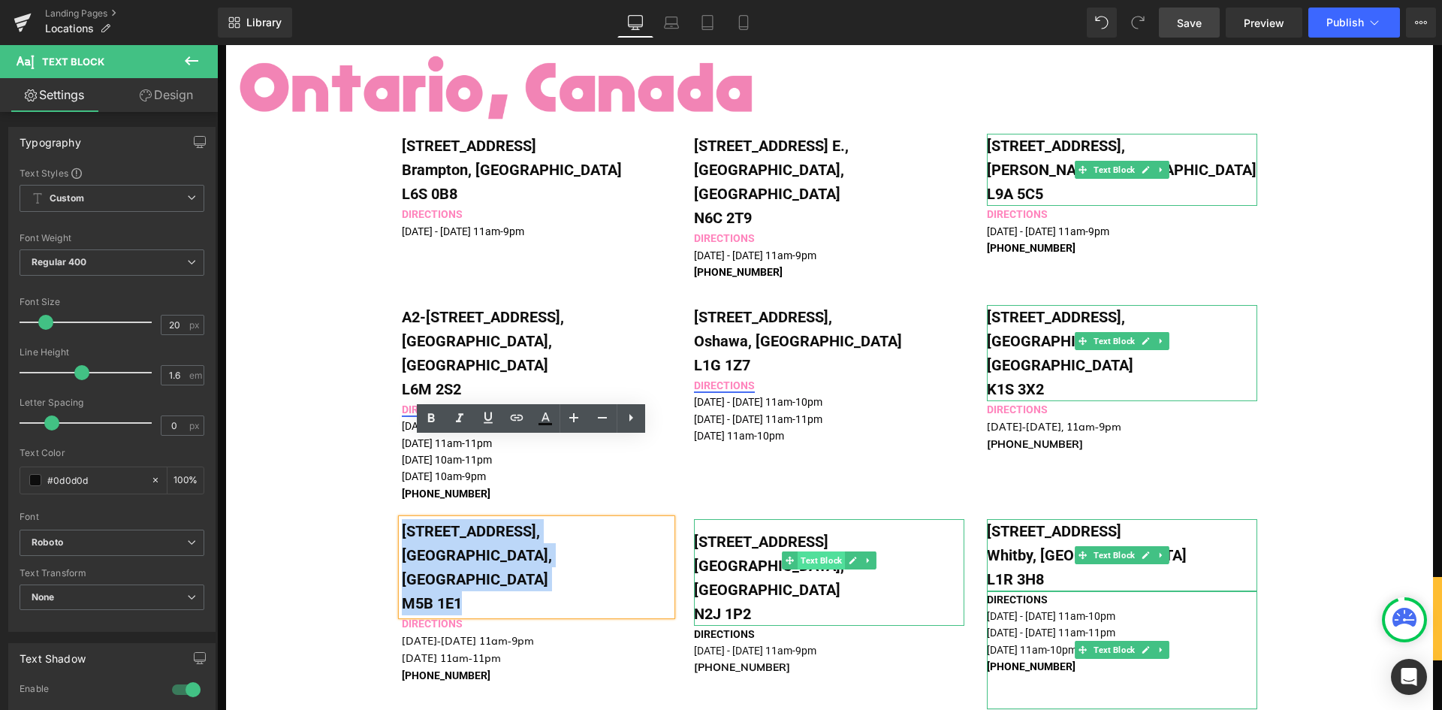
click at [802, 551] on span "Text Block" at bounding box center [821, 560] width 47 height 18
click at [849, 556] on icon at bounding box center [853, 560] width 8 height 9
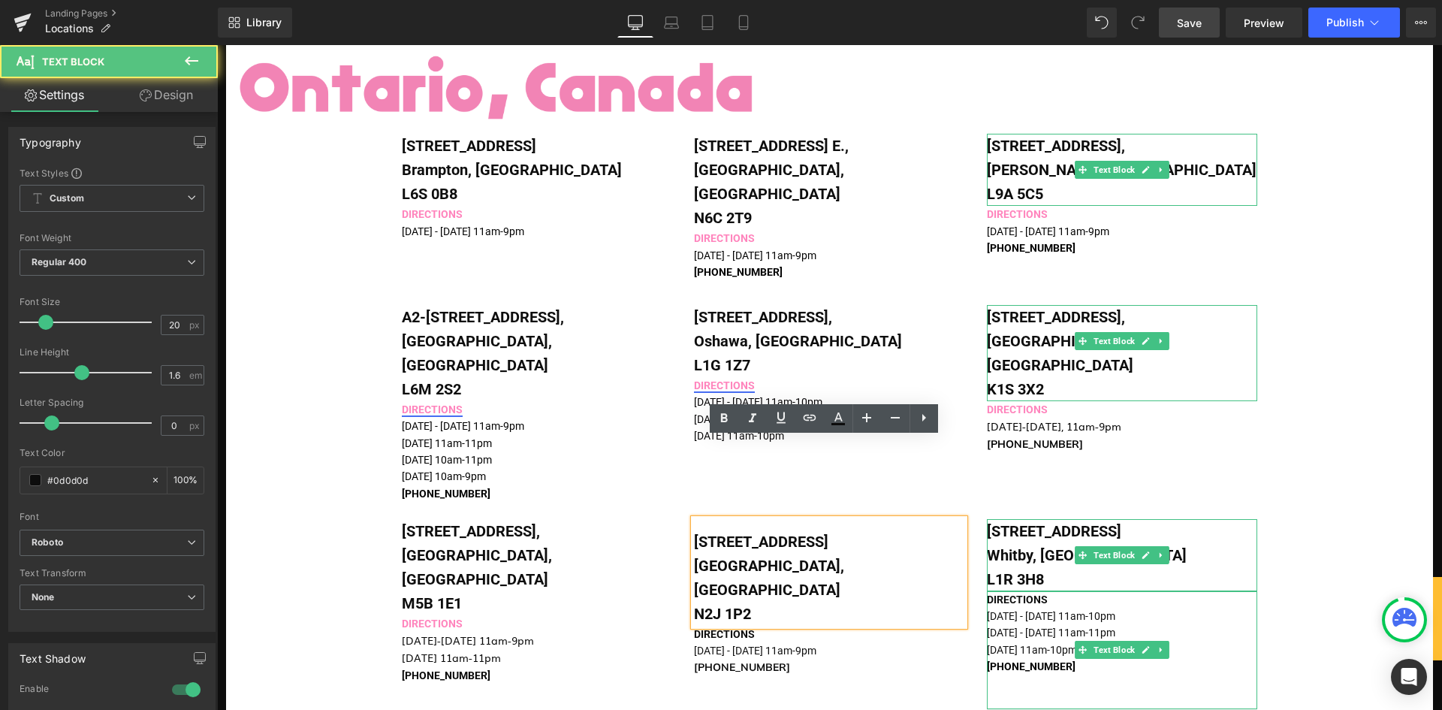
click at [738, 519] on div "[STREET_ADDRESS]" at bounding box center [829, 572] width 270 height 107
drag, startPoint x: 765, startPoint y: 507, endPoint x: 677, endPoint y: 437, distance: 112.8
click at [677, 437] on div "[STREET_ADDRESS] Text Block DIRECTIONS [DATE] - [DATE] 11am-9pm Text Block [STR…" at bounding box center [829, 421] width 901 height 575
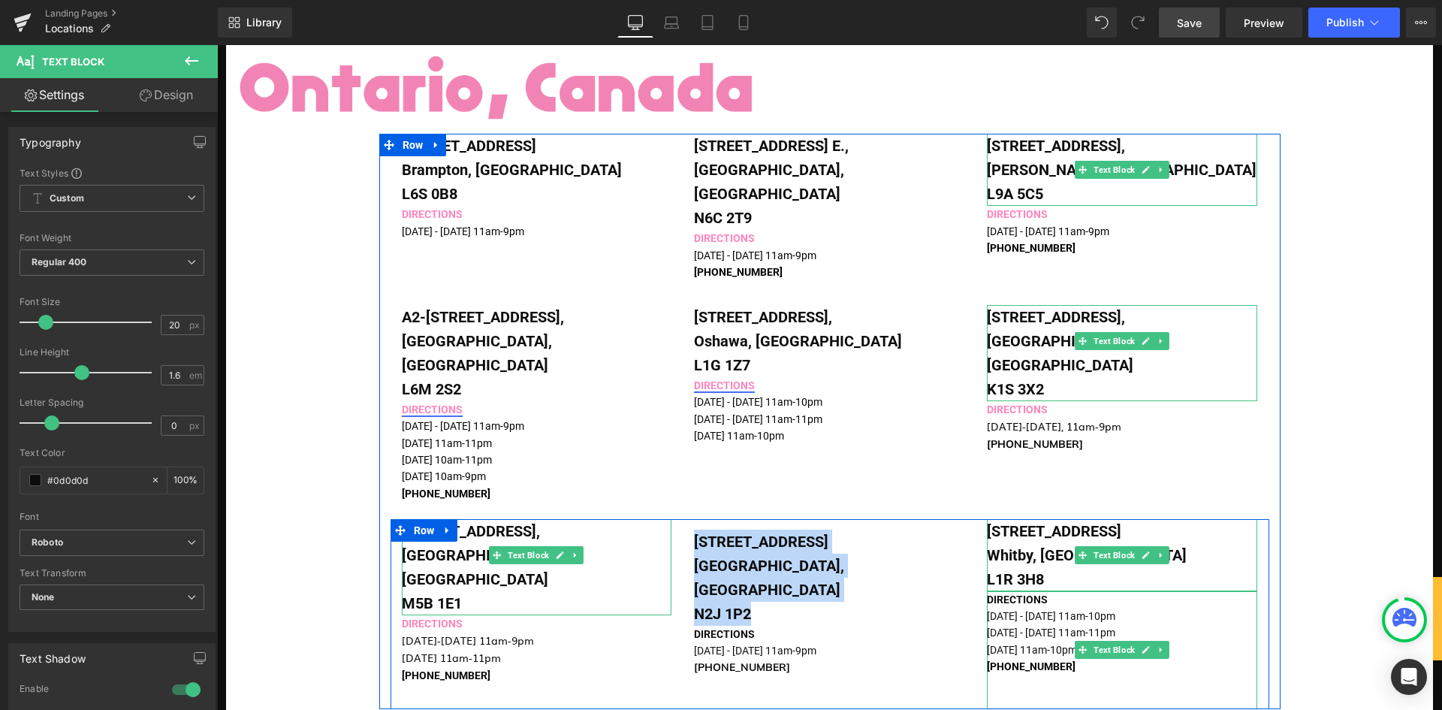
click at [445, 543] on p "[GEOGRAPHIC_DATA], [GEOGRAPHIC_DATA]" at bounding box center [537, 567] width 270 height 48
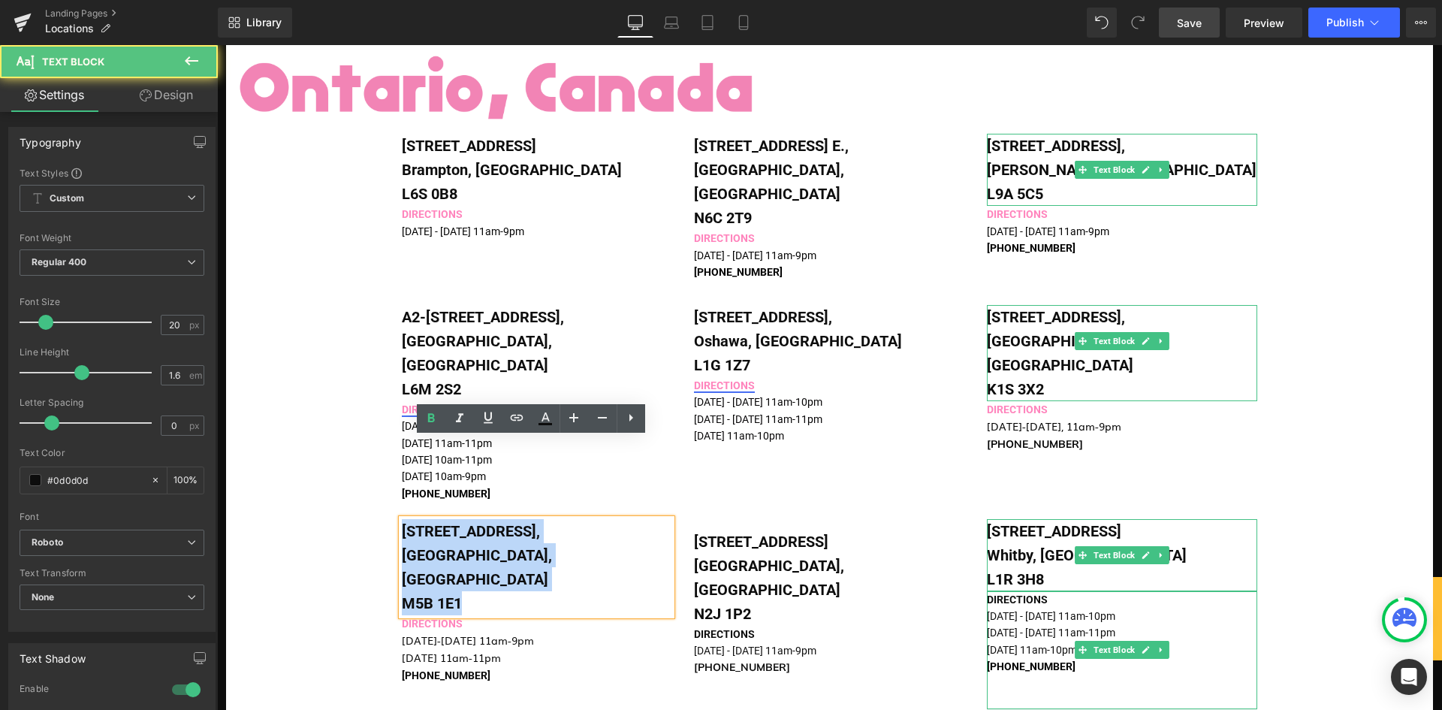
drag, startPoint x: 466, startPoint y: 496, endPoint x: 388, endPoint y: 455, distance: 87.7
click at [391, 519] on div "[STREET_ADDRESS] Text Block DIRECTIONS [DATE]-[DATE] 11am-9pm [DATE] 11am-11pm …" at bounding box center [537, 610] width 293 height 182
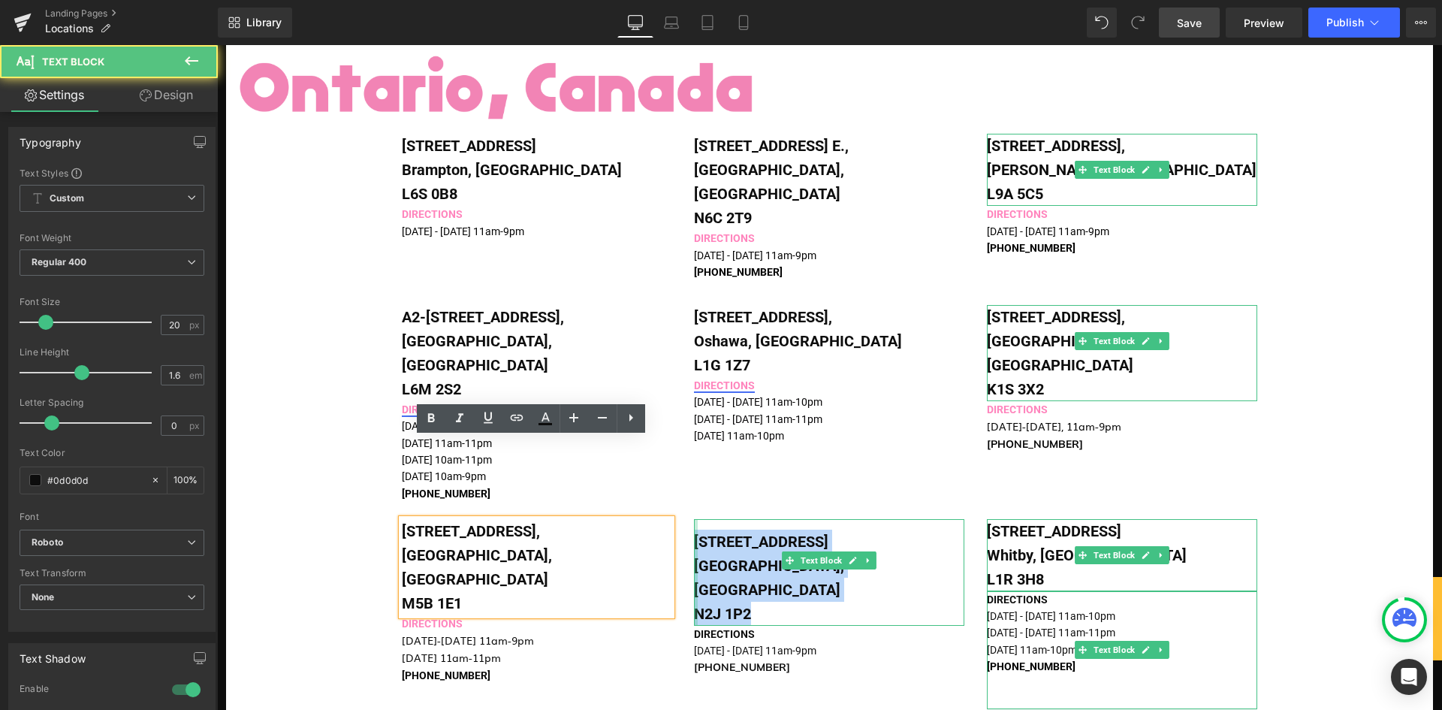
drag, startPoint x: 786, startPoint y: 513, endPoint x: 691, endPoint y: 446, distance: 116.5
click at [694, 519] on div "[STREET_ADDRESS] Text Block" at bounding box center [829, 572] width 270 height 107
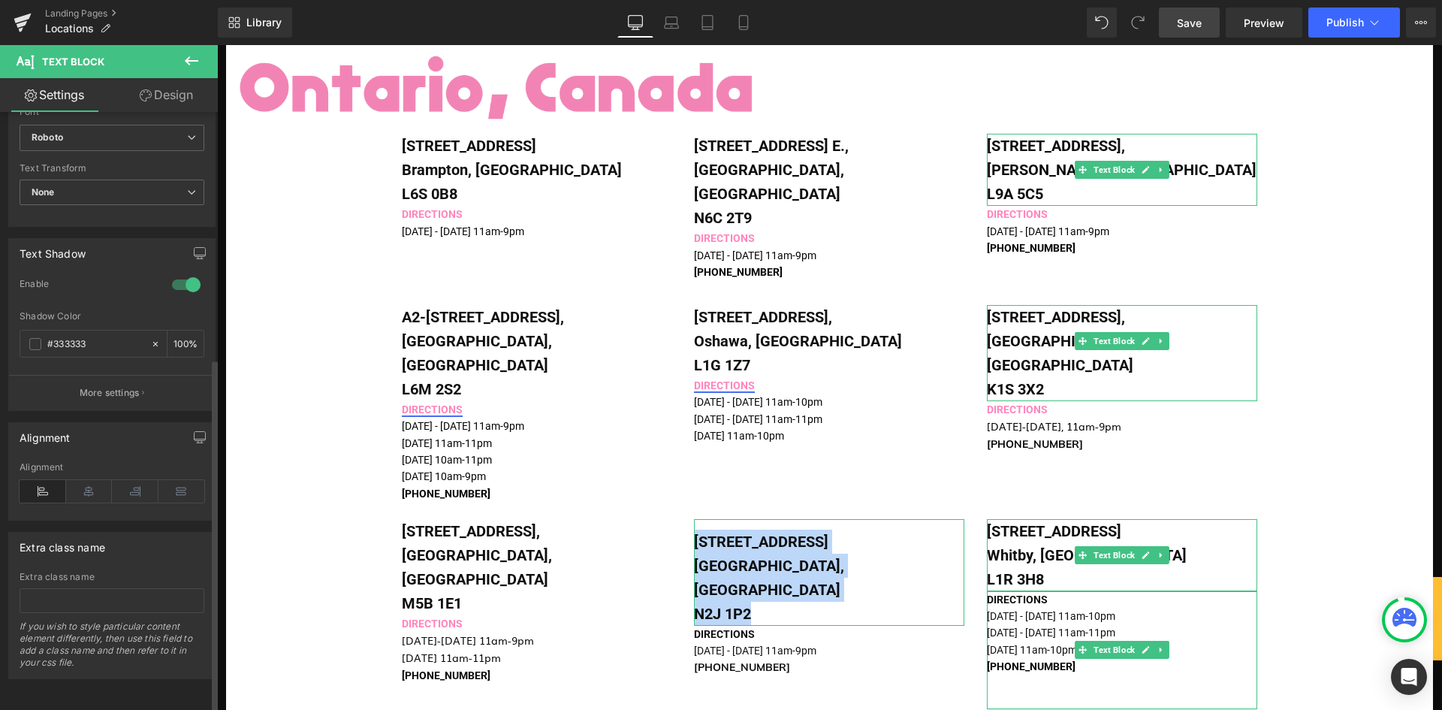
scroll to position [416, 0]
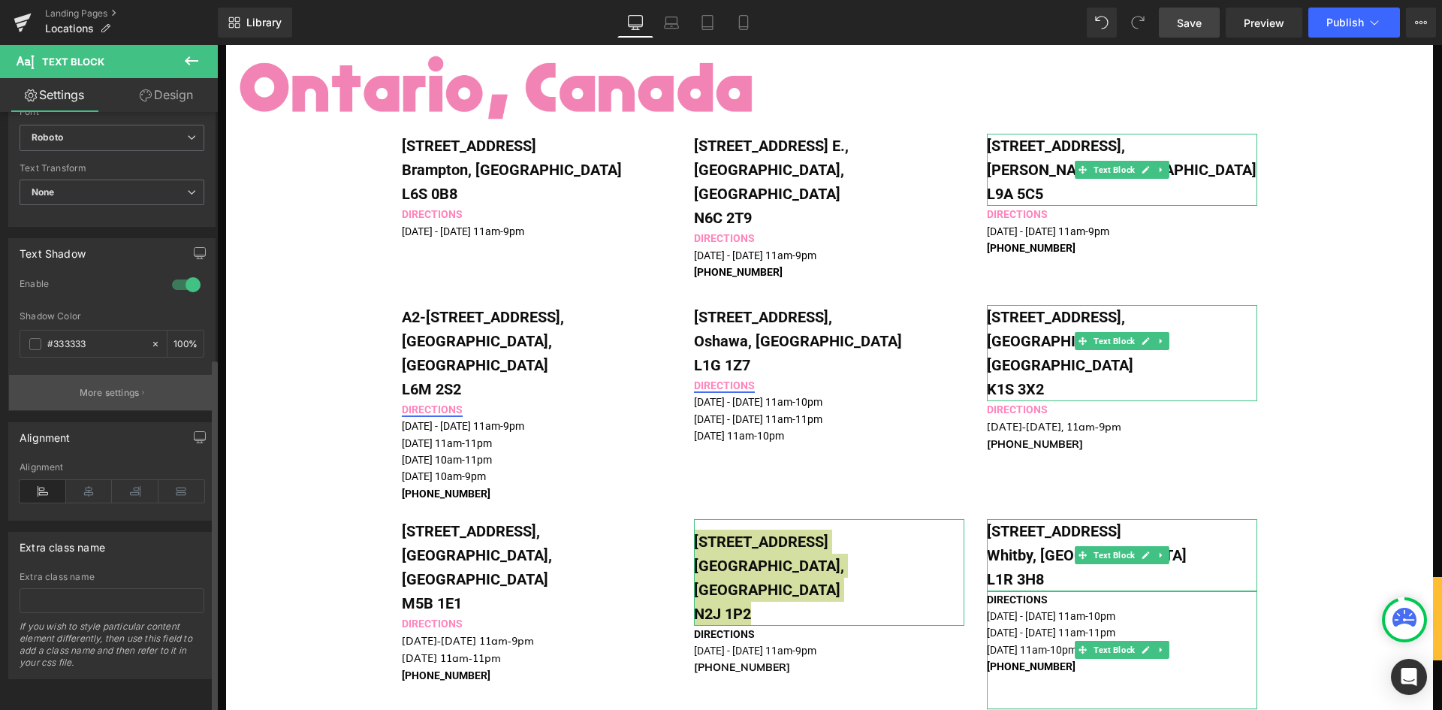
click at [128, 386] on p "More settings" at bounding box center [110, 393] width 60 height 14
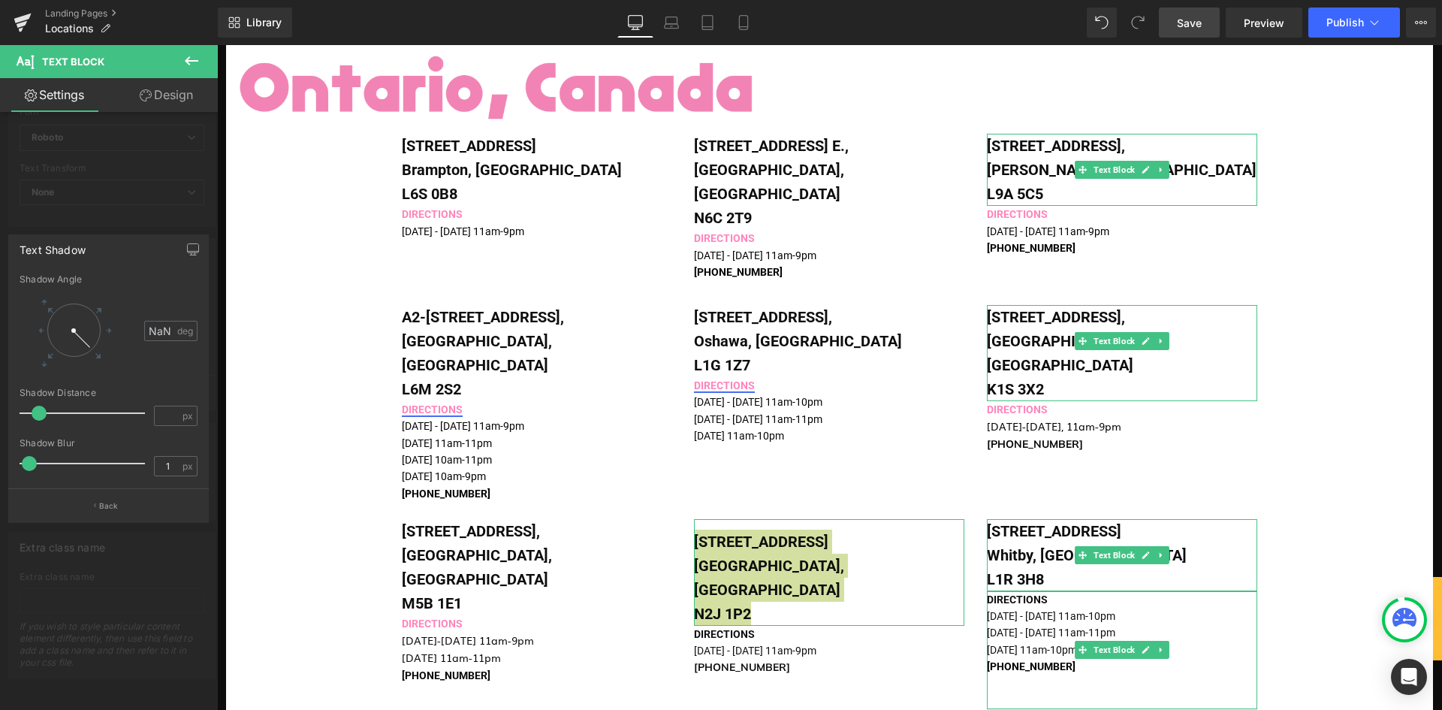
click at [149, 169] on div at bounding box center [109, 381] width 218 height 672
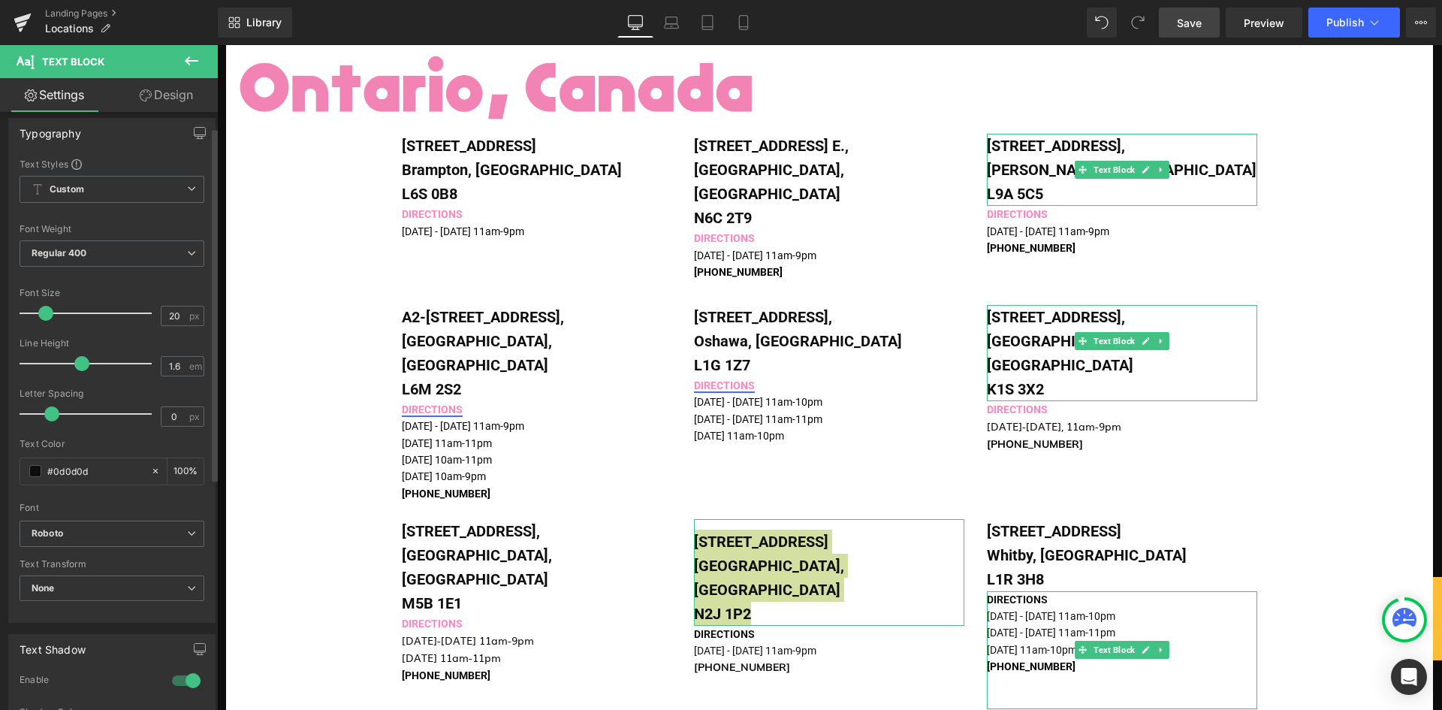
scroll to position [0, 0]
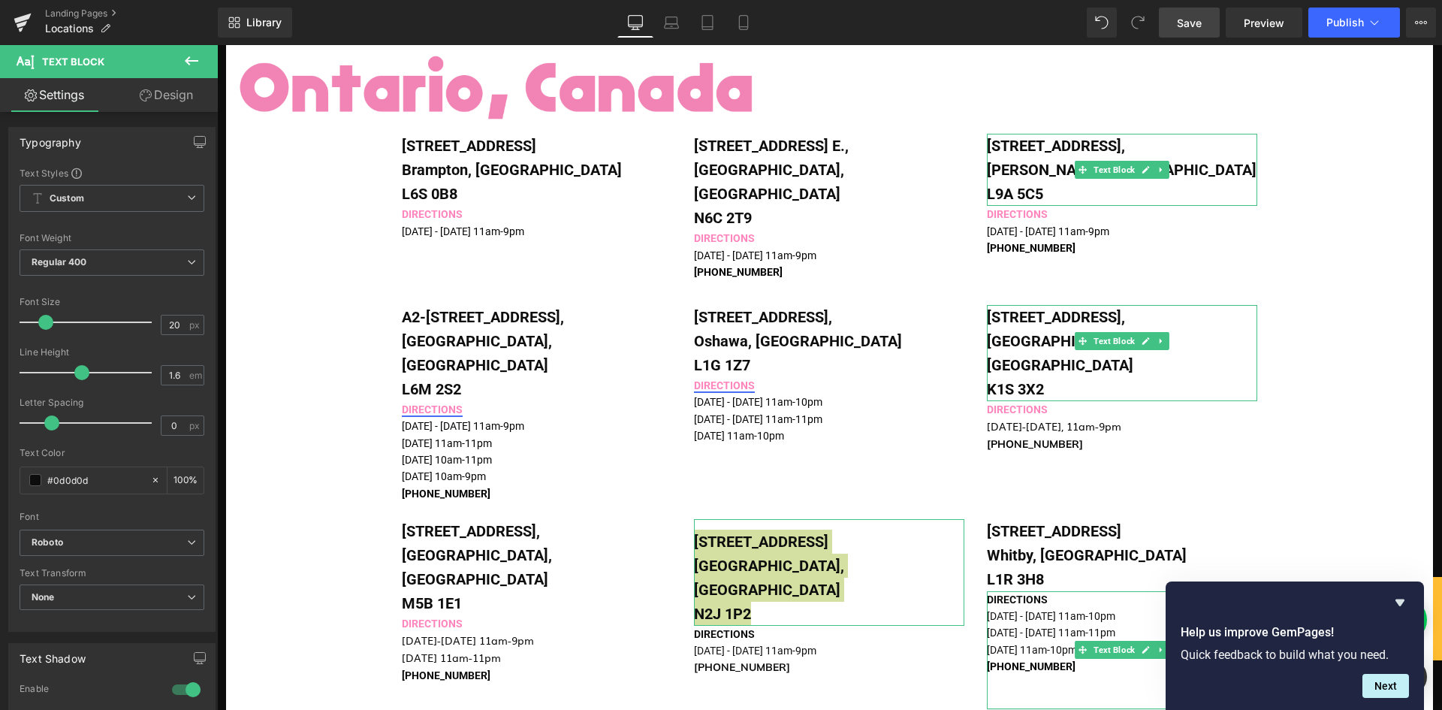
click at [159, 101] on link "Design" at bounding box center [166, 95] width 109 height 34
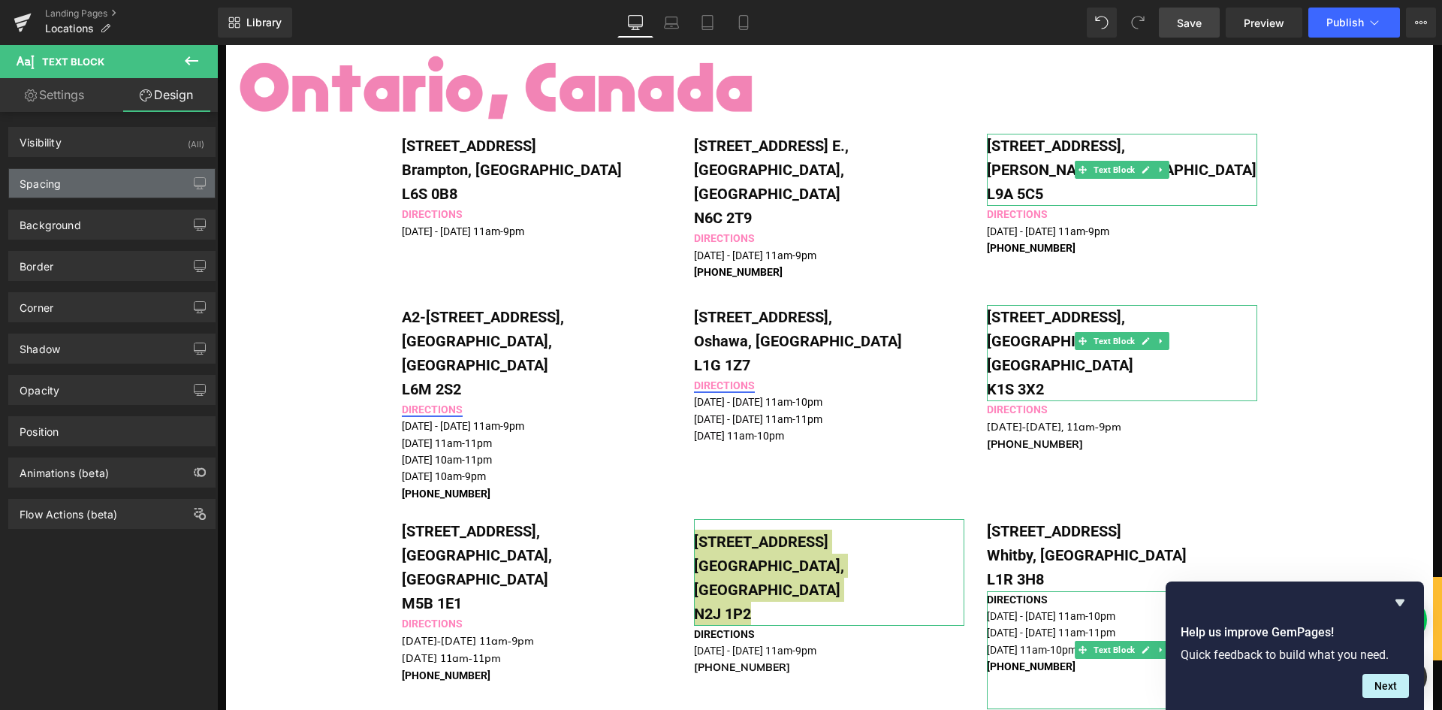
click at [155, 186] on div "Spacing" at bounding box center [112, 183] width 206 height 29
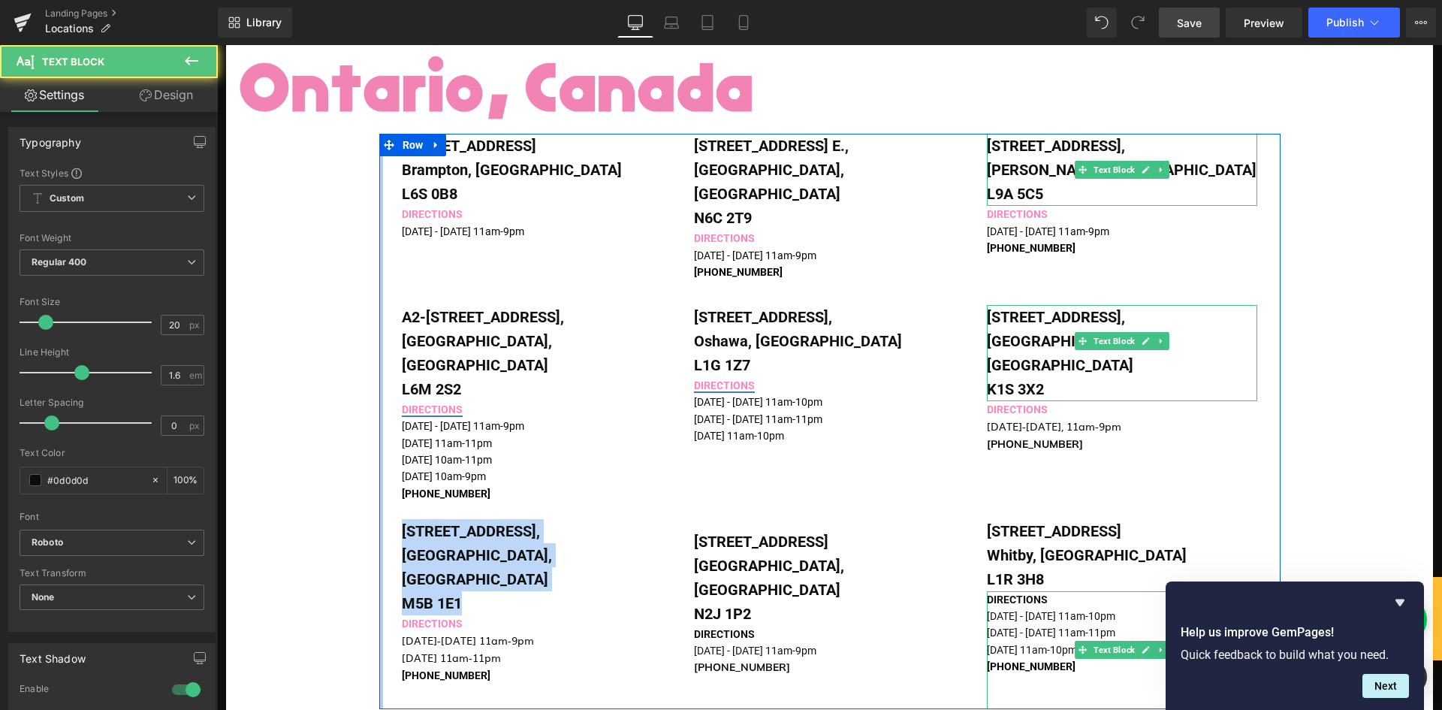
drag, startPoint x: 458, startPoint y: 496, endPoint x: 374, endPoint y: 457, distance: 92.4
click at [379, 457] on div "[STREET_ADDRESS] Text Block DIRECTIONS [DATE] - [DATE] 11am-9pm Text Block [STR…" at bounding box center [829, 421] width 901 height 575
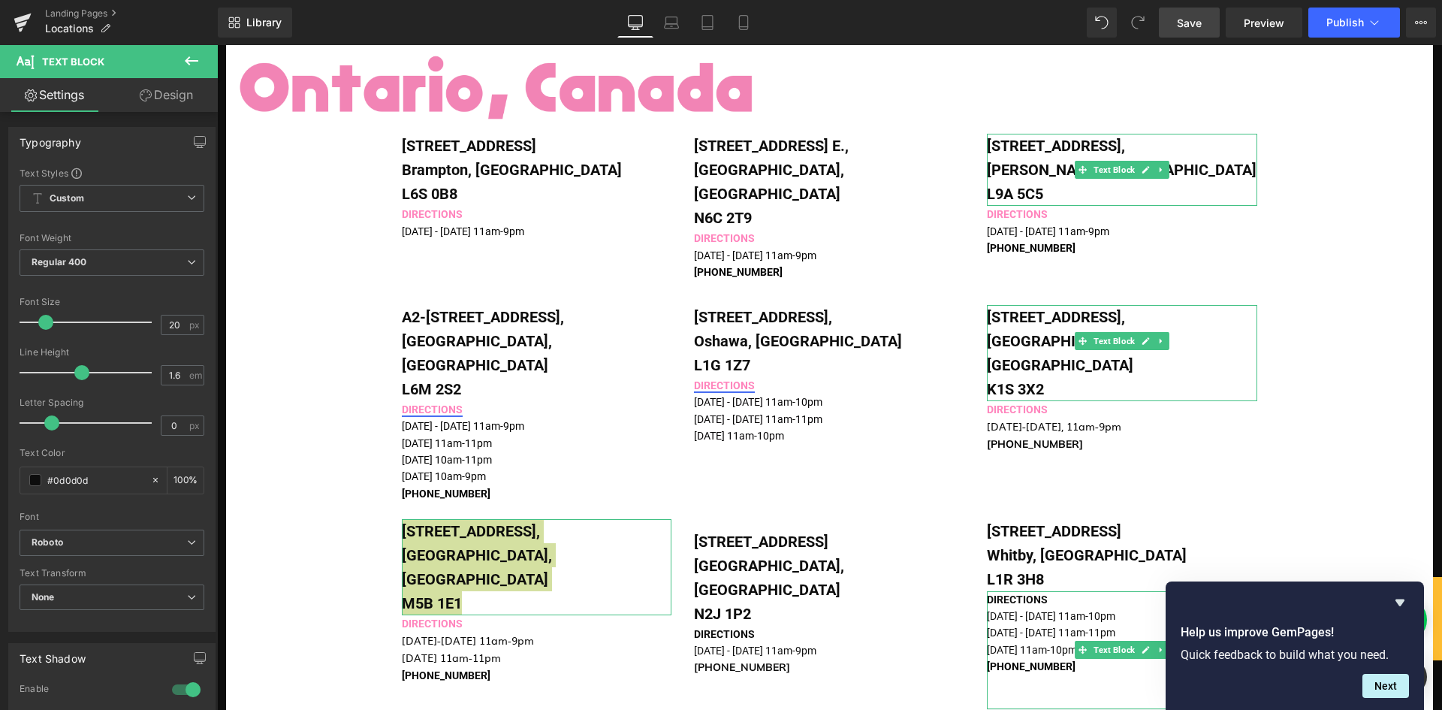
click at [158, 98] on link "Design" at bounding box center [166, 95] width 109 height 34
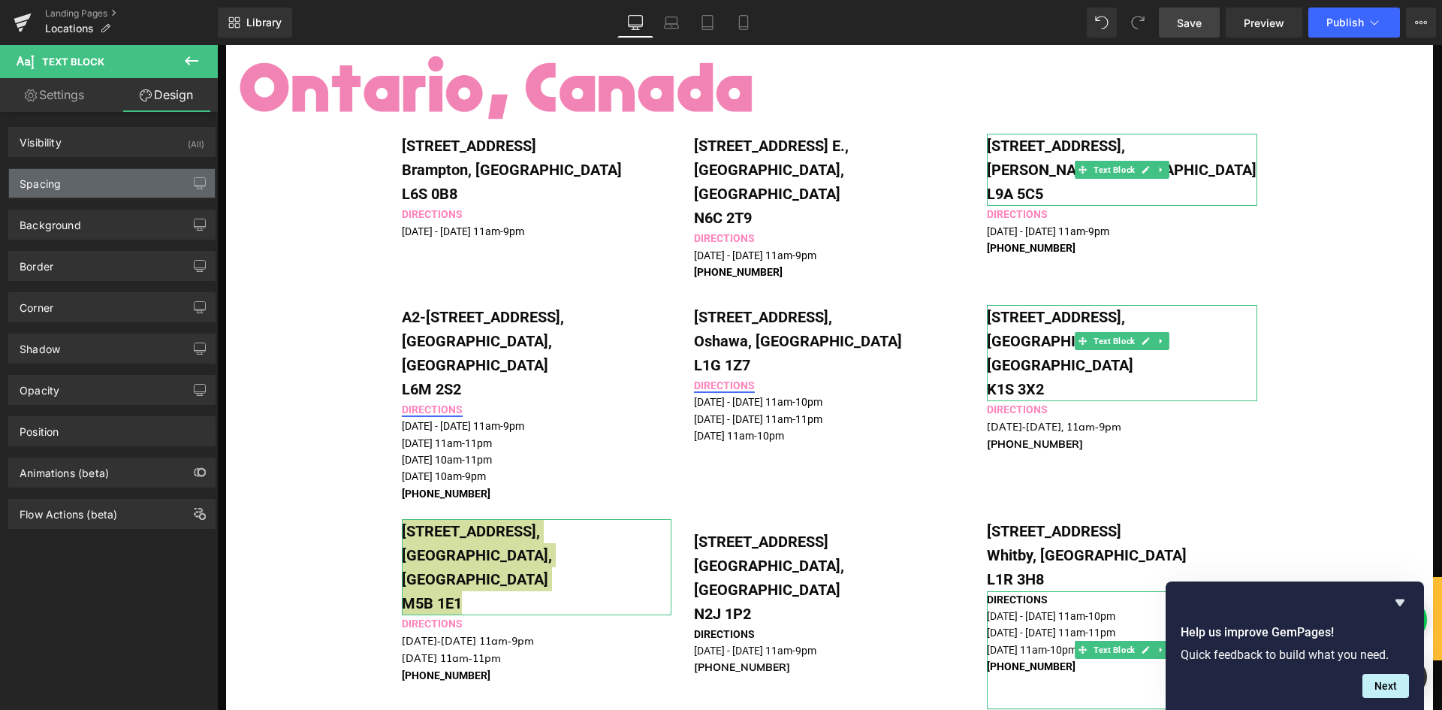
click at [92, 182] on div "Spacing" at bounding box center [112, 183] width 206 height 29
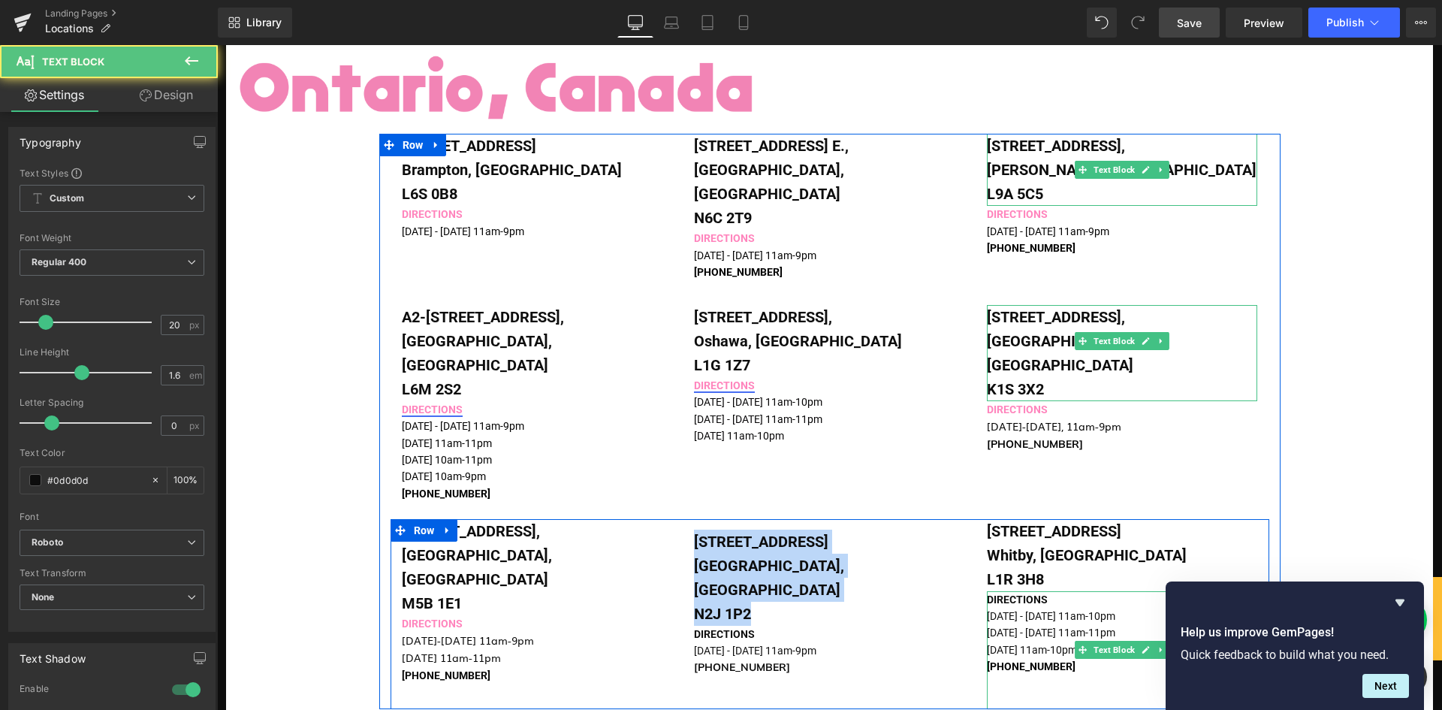
drag, startPoint x: 704, startPoint y: 473, endPoint x: 686, endPoint y: 453, distance: 26.6
click at [686, 519] on div "[STREET_ADDRESS] Text Block DIRECTIONS [DATE] - [DATE] 11am-9pm [PHONE_NUMBER] …" at bounding box center [829, 606] width 293 height 174
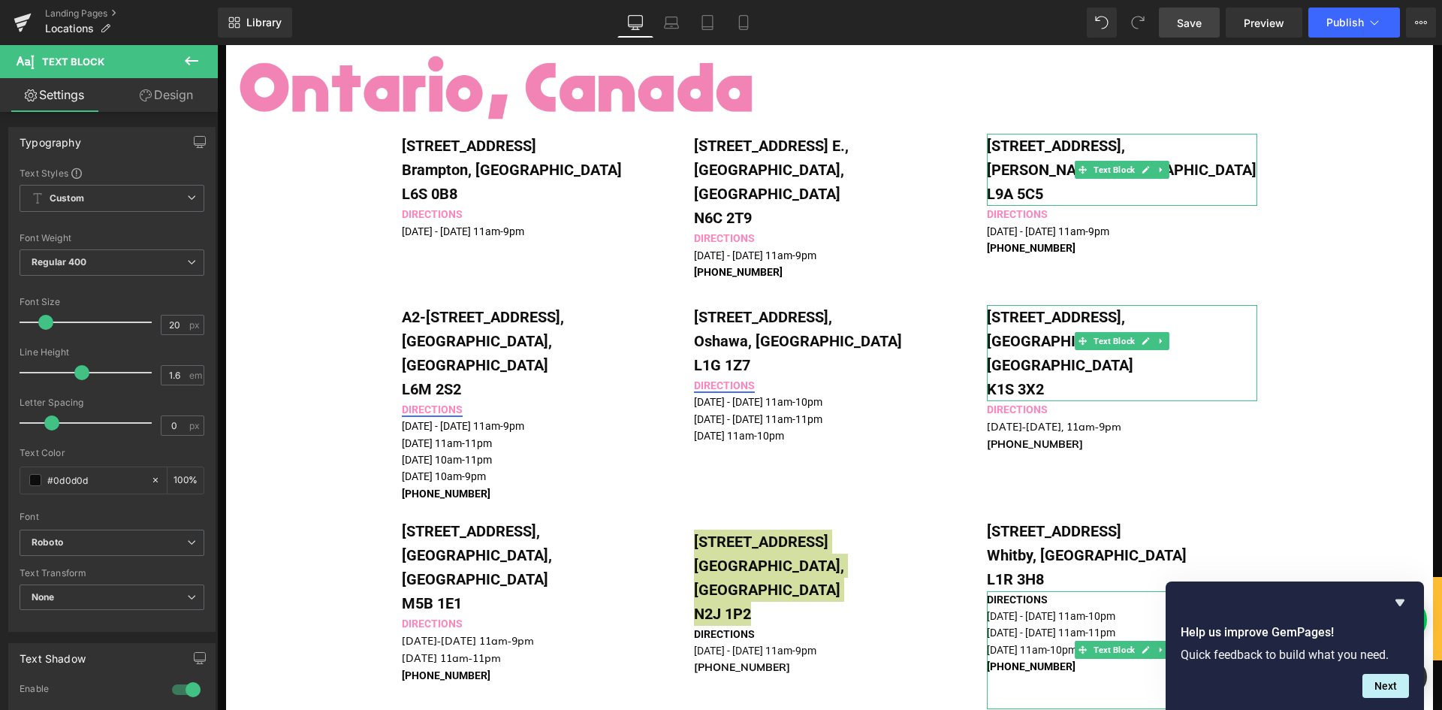
click at [182, 98] on link "Design" at bounding box center [166, 95] width 109 height 34
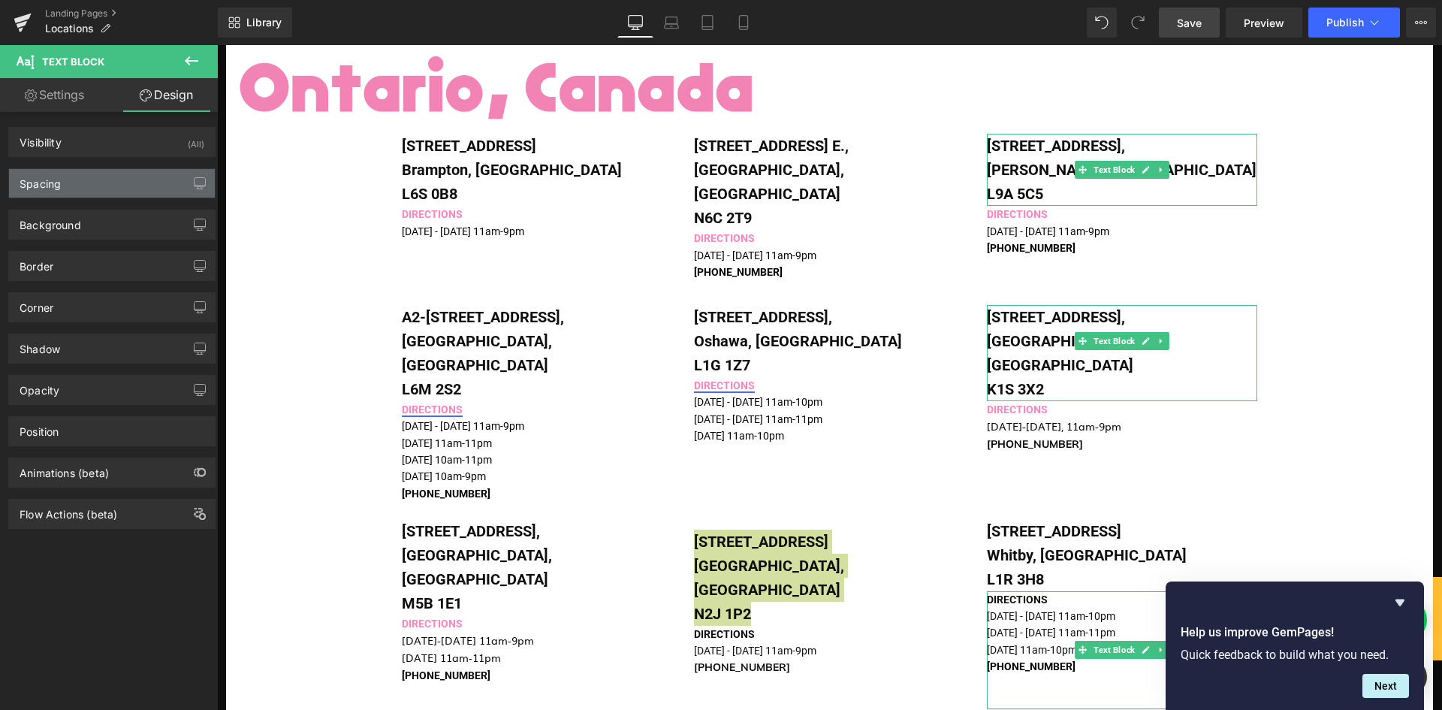
click at [96, 180] on div "Spacing" at bounding box center [112, 183] width 206 height 29
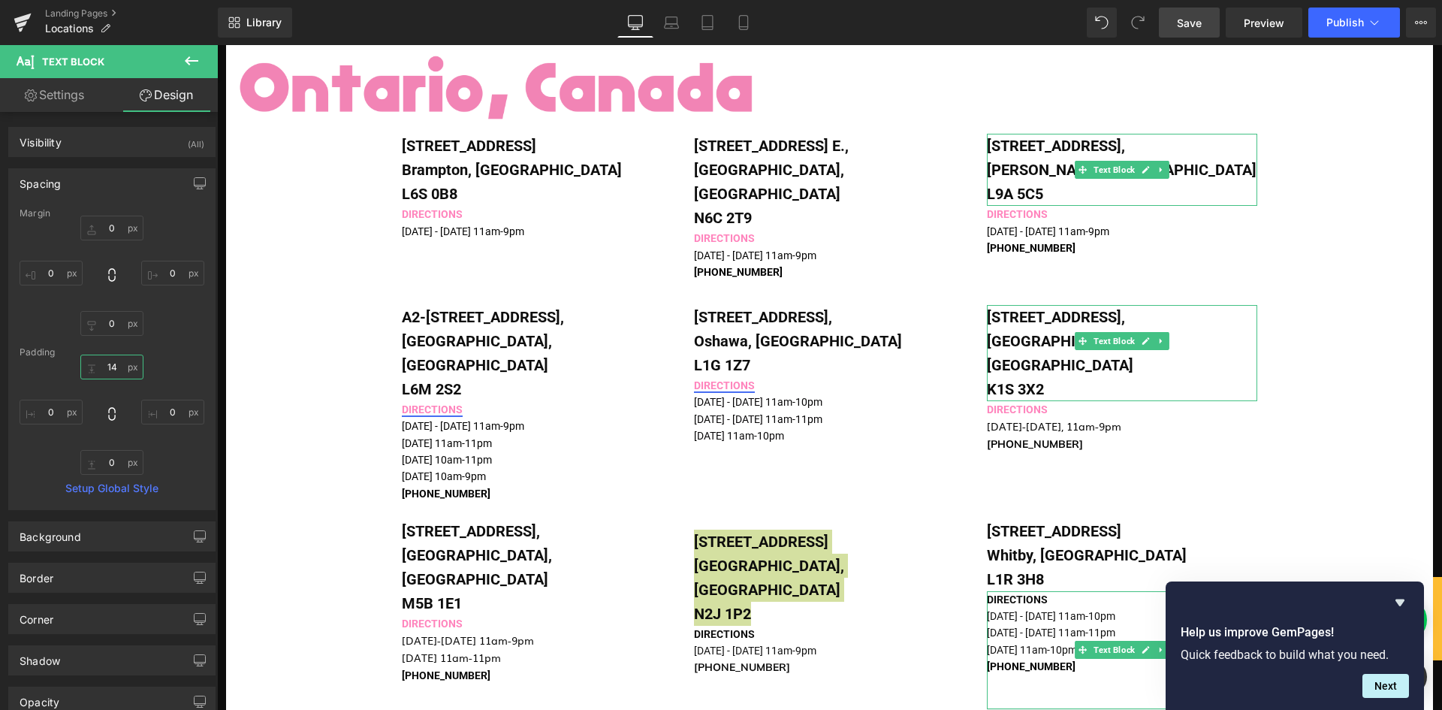
click at [114, 367] on input "14" at bounding box center [111, 366] width 63 height 25
click at [106, 367] on input "14" at bounding box center [111, 366] width 63 height 25
type input "4"
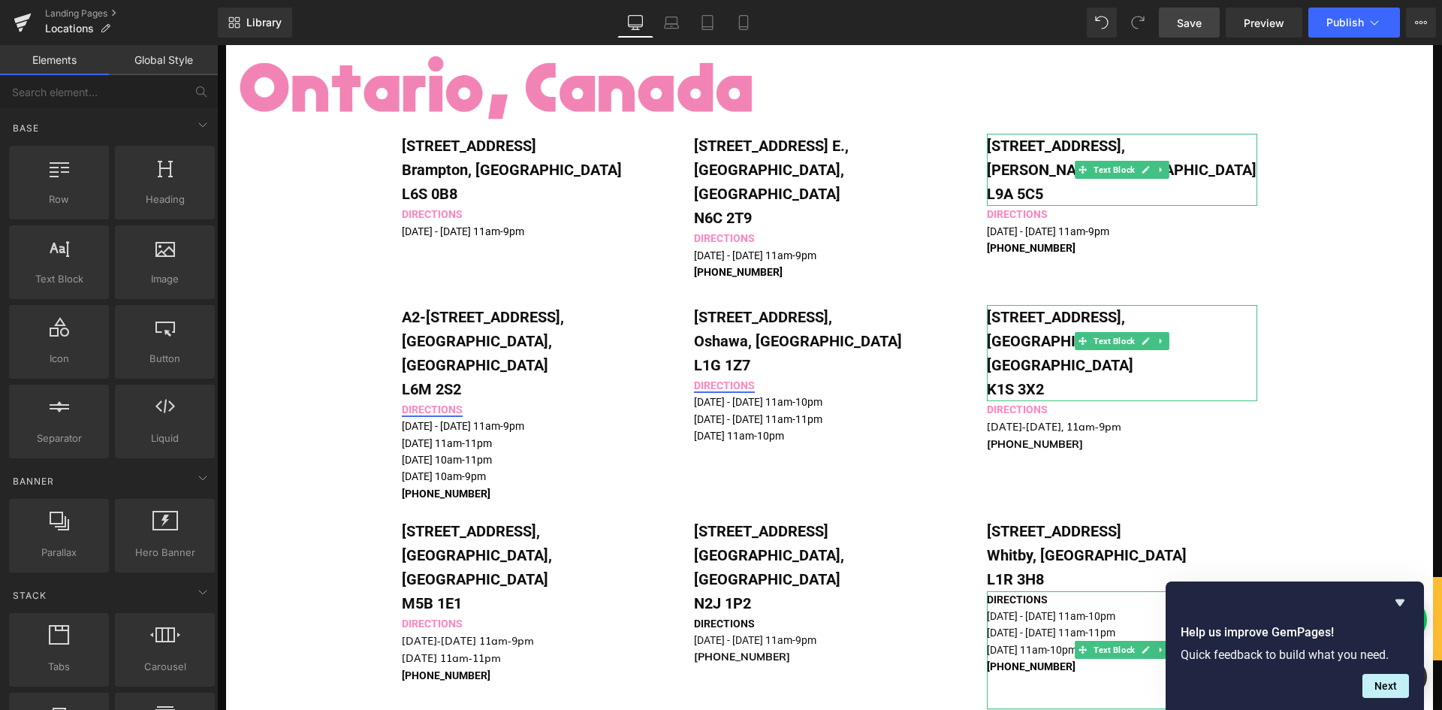
click at [345, 523] on div "Image [STREET_ADDRESS] Text Block DIRECTIONS [DATE] - [DATE] 11am-9pm [PHONE_NU…" at bounding box center [829, 271] width 1207 height 2045
click at [1358, 338] on div "Image [STREET_ADDRESS] Text Block DIRECTIONS [DATE] - [DATE] 11am-9pm [PHONE_NU…" at bounding box center [829, 271] width 1207 height 2045
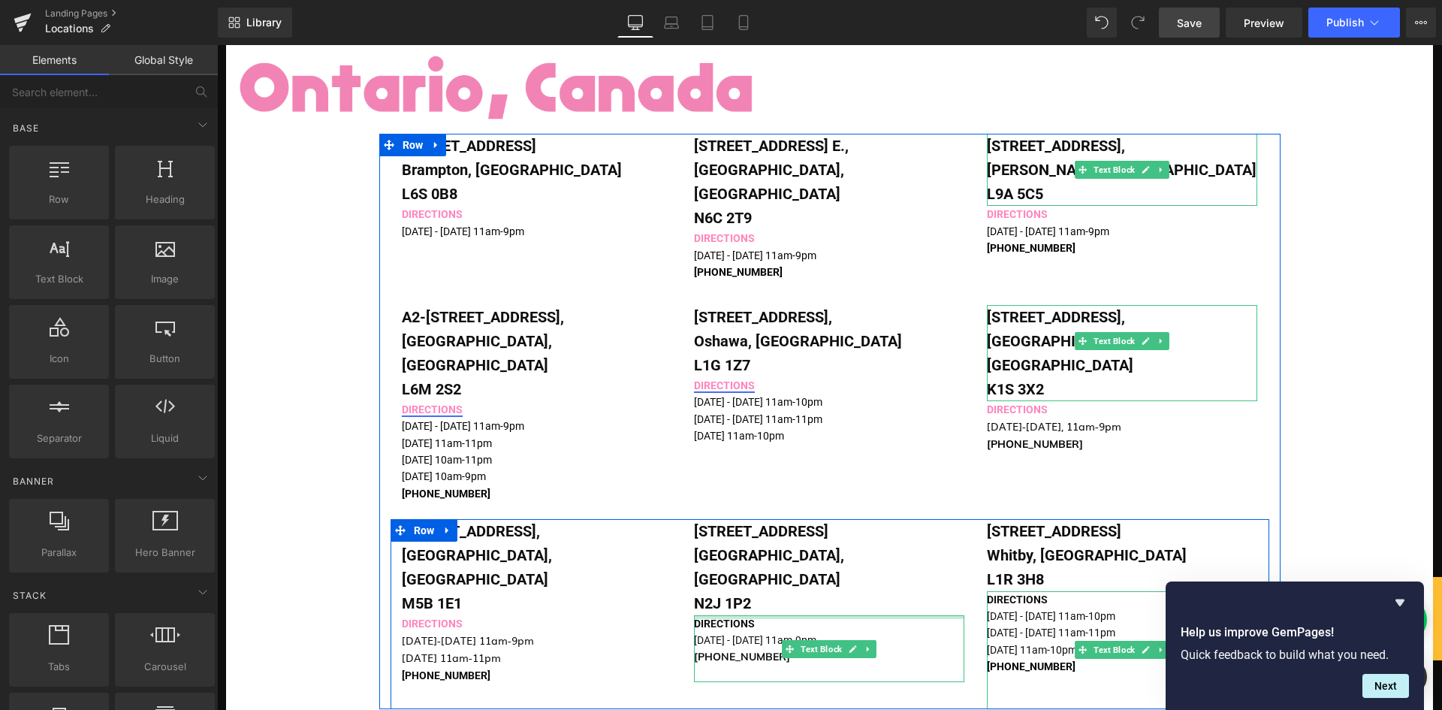
click at [746, 615] on div at bounding box center [829, 617] width 270 height 4
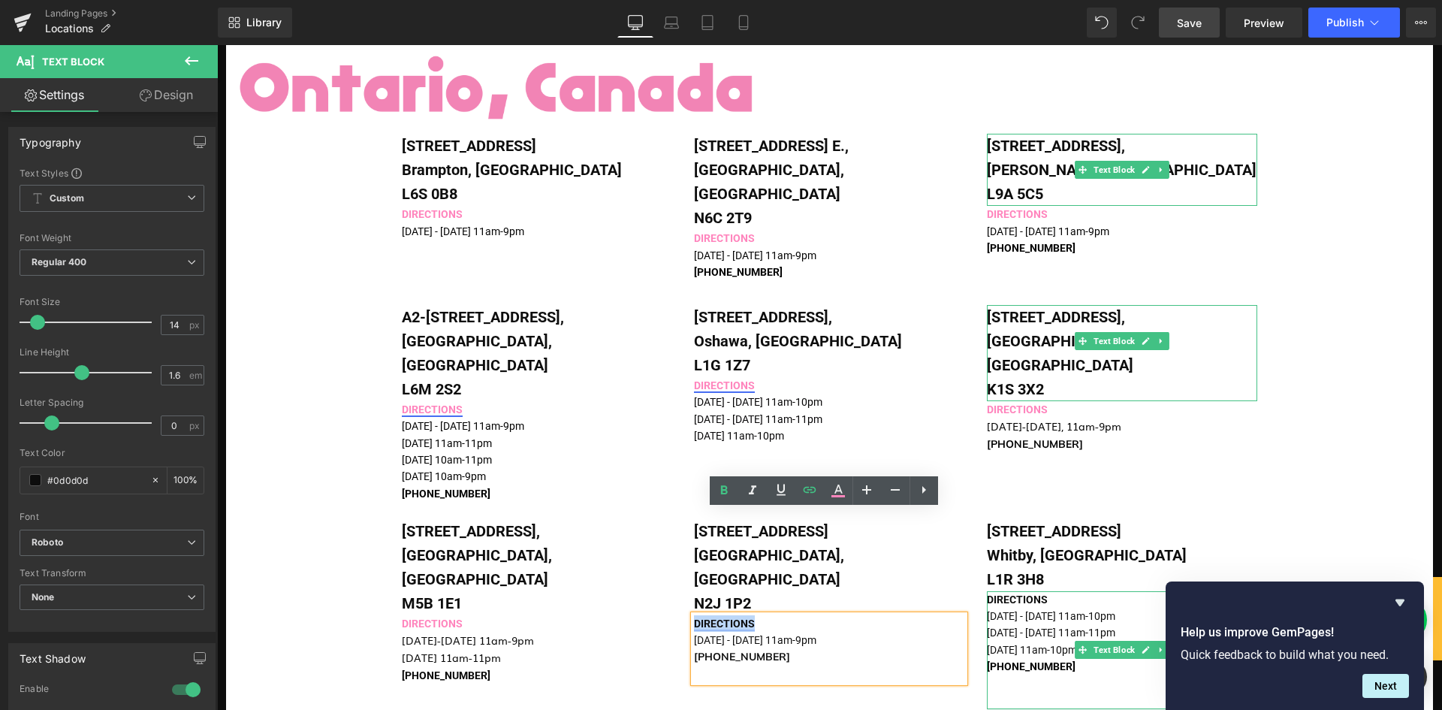
drag, startPoint x: 752, startPoint y: 519, endPoint x: 689, endPoint y: 516, distance: 63.2
click at [694, 615] on p "DIRECTIONS" at bounding box center [829, 623] width 270 height 17
click at [842, 496] on icon at bounding box center [838, 496] width 14 height 2
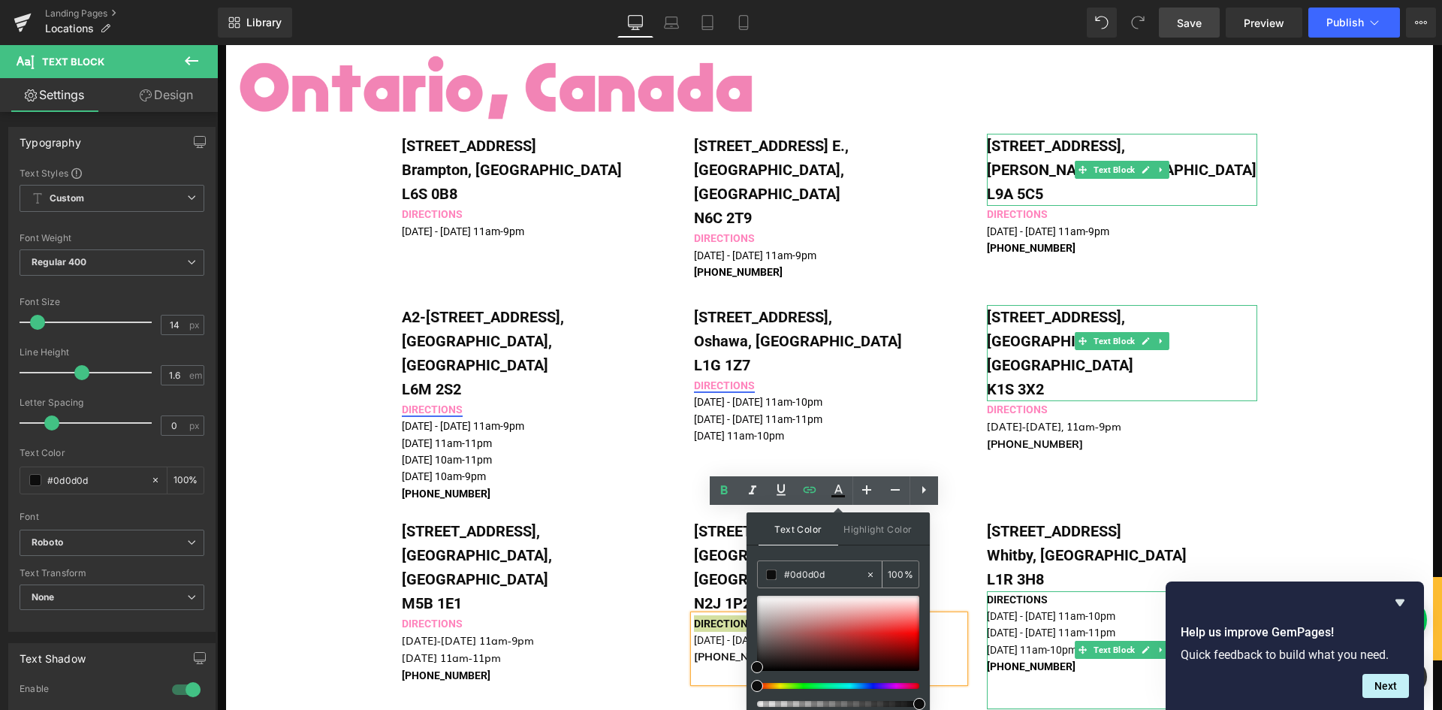
drag, startPoint x: 832, startPoint y: 573, endPoint x: 792, endPoint y: 573, distance: 39.8
click at [792, 573] on input "#0d0d0d" at bounding box center [824, 574] width 81 height 17
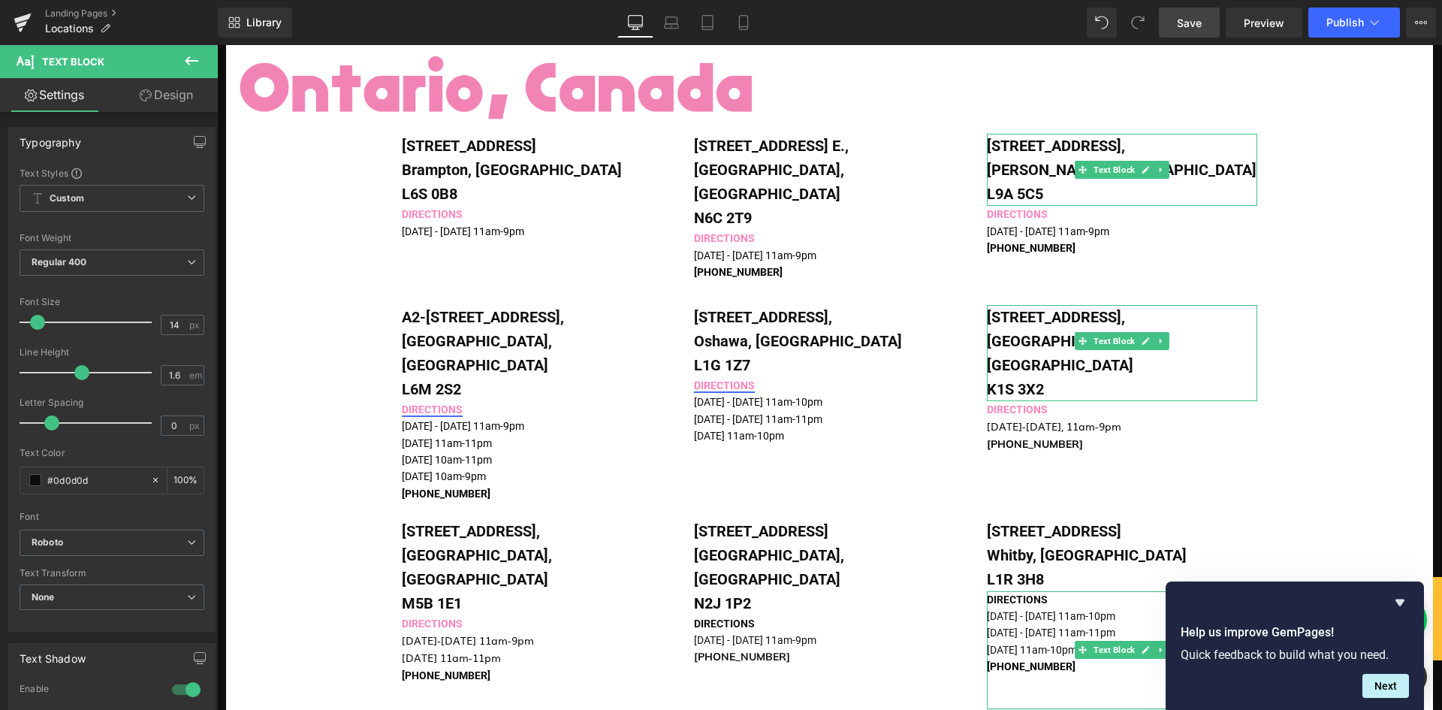
click at [300, 555] on div "Image [STREET_ADDRESS] Text Block DIRECTIONS [DATE] - [DATE] 11am-9pm [PHONE_NU…" at bounding box center [829, 271] width 1207 height 2045
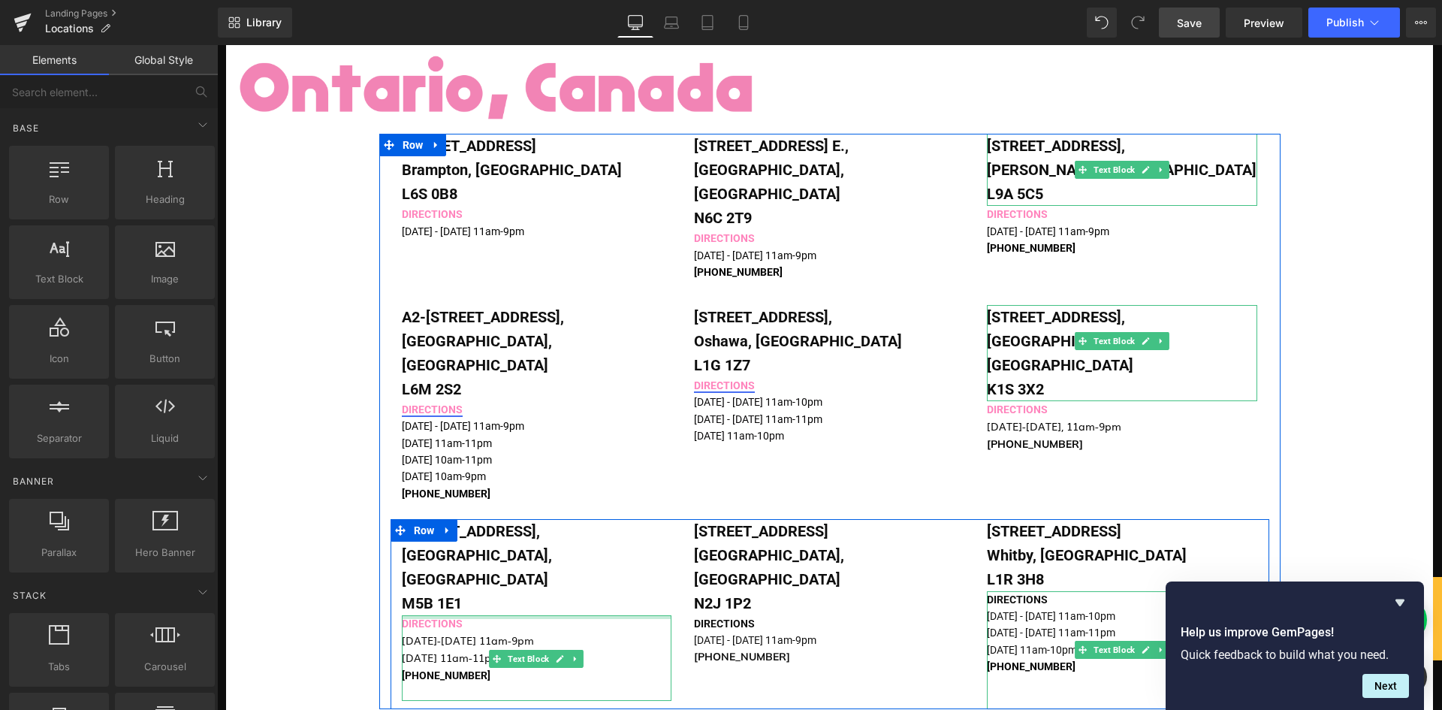
click at [428, 615] on div at bounding box center [537, 617] width 270 height 4
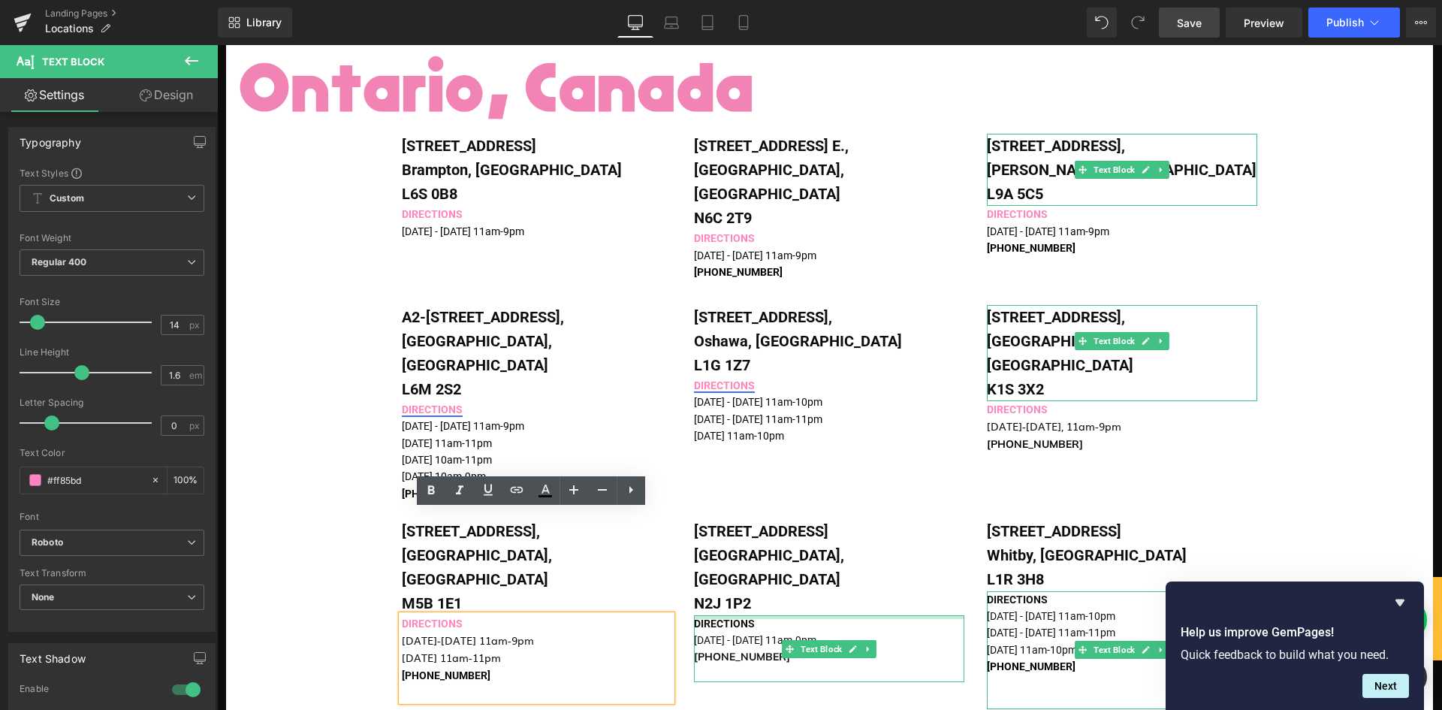
click at [728, 615] on div at bounding box center [829, 617] width 270 height 4
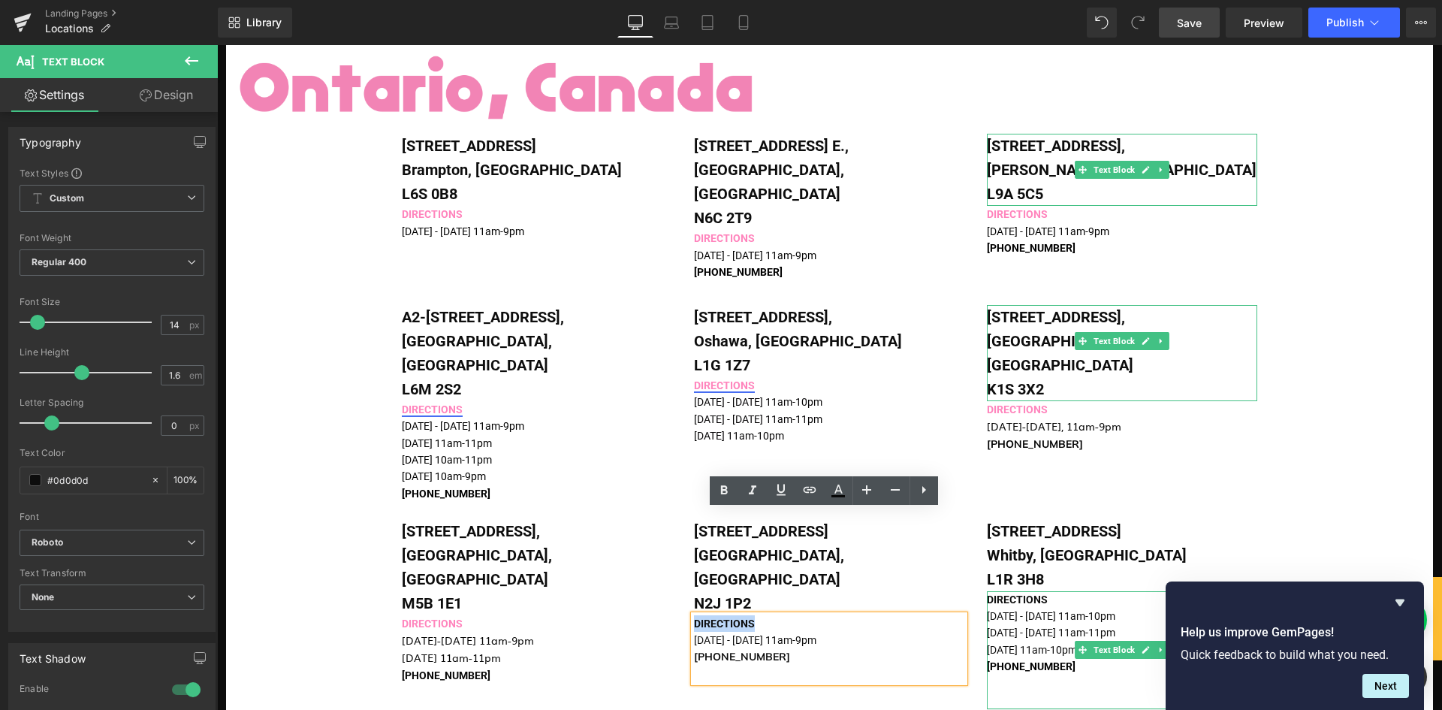
drag, startPoint x: 755, startPoint y: 517, endPoint x: 688, endPoint y: 517, distance: 67.6
click at [694, 615] on p "DIRECTIONS" at bounding box center [829, 623] width 270 height 17
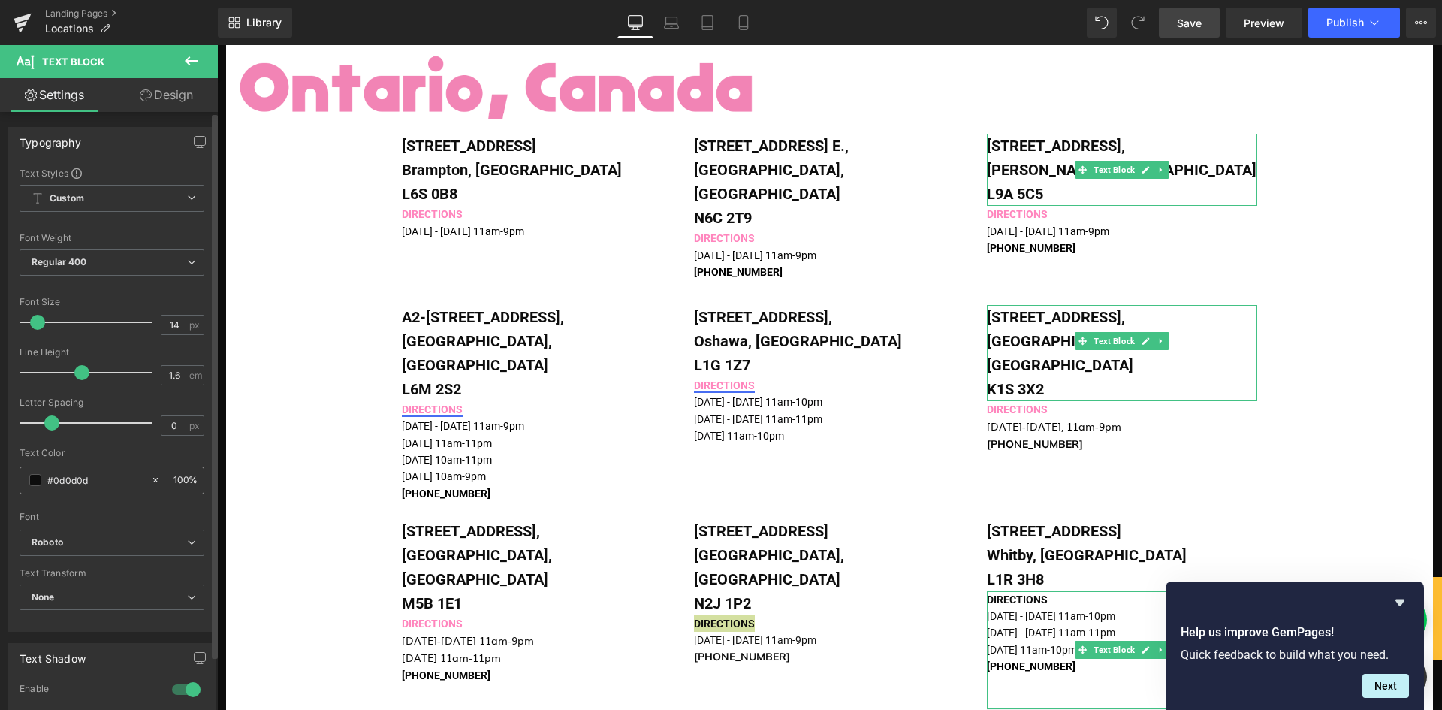
click at [61, 475] on input "#0d0d0d" at bounding box center [95, 480] width 96 height 17
drag, startPoint x: 53, startPoint y: 478, endPoint x: 126, endPoint y: 477, distance: 73.6
click at [126, 477] on input "#0d0d0d" at bounding box center [95, 480] width 96 height 17
type input "#ff"
type input "0"
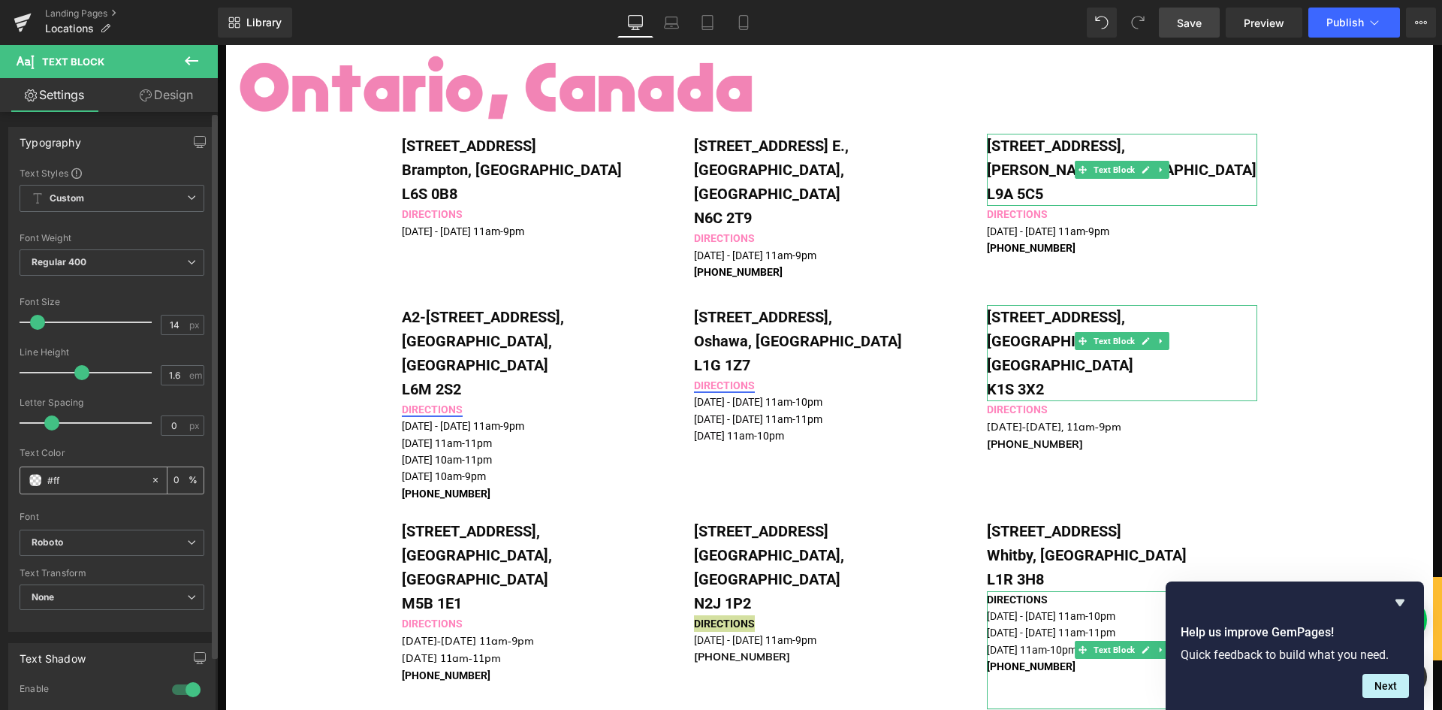
type input "#ff8"
type input "100"
type input "#ff85"
type input "33"
type input "#ff85b"
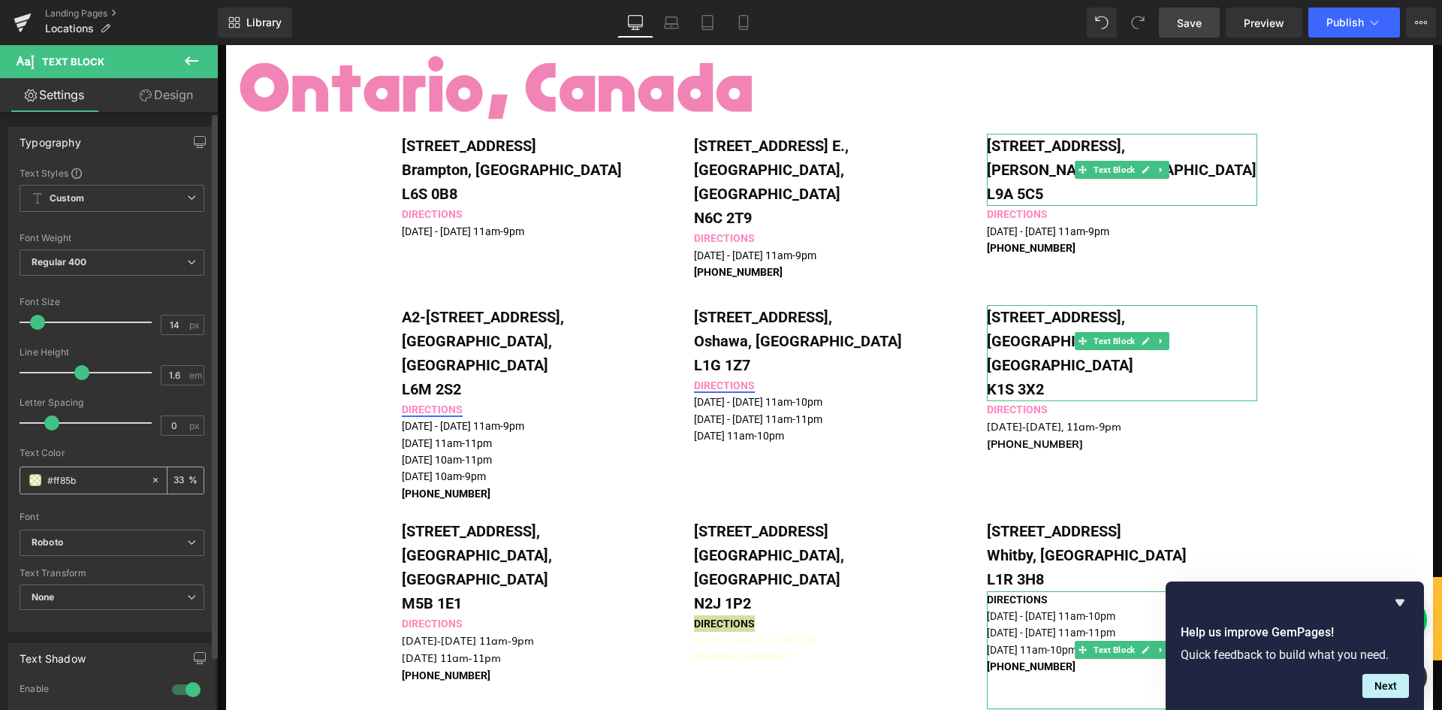
type input "0"
type input "#ff85bd"
type input "100"
type input "#ff85bd"
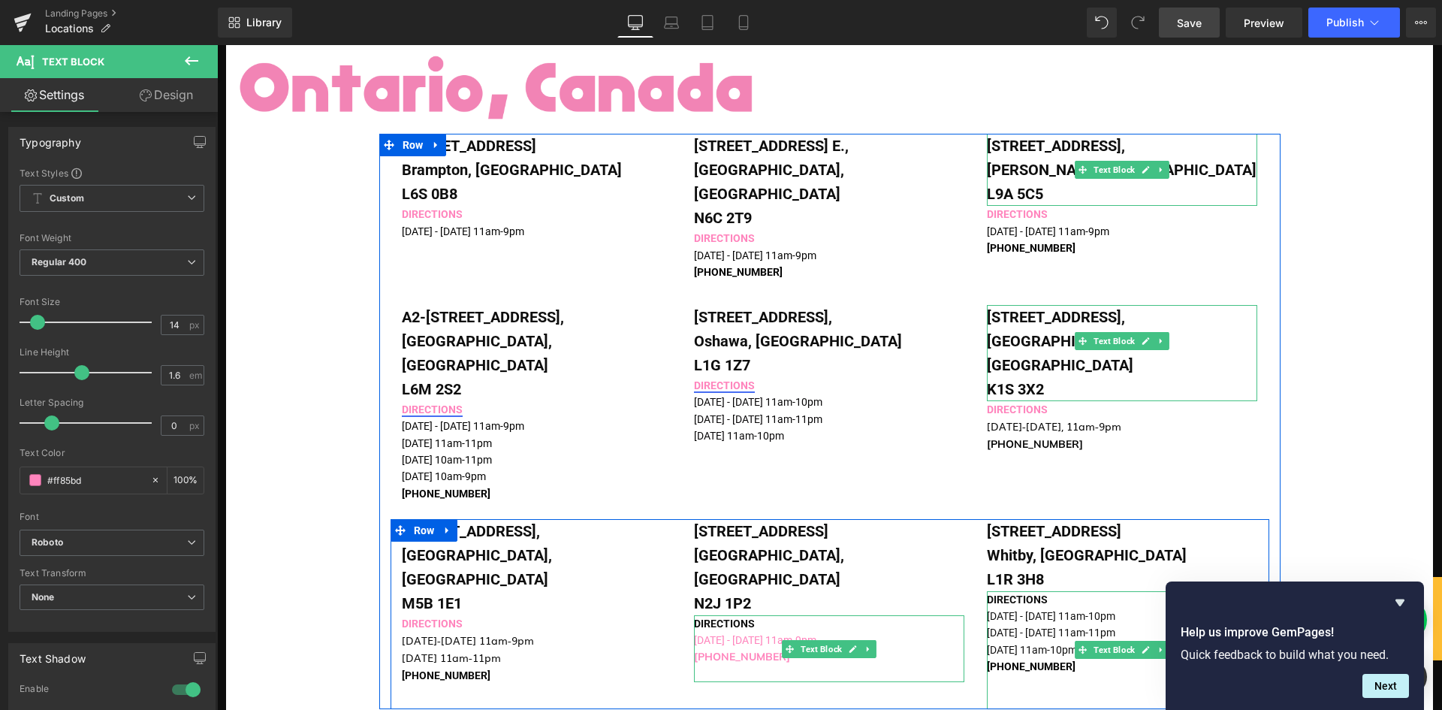
click at [733, 650] on span "[PHONE_NUMBER]" at bounding box center [742, 657] width 96 height 14
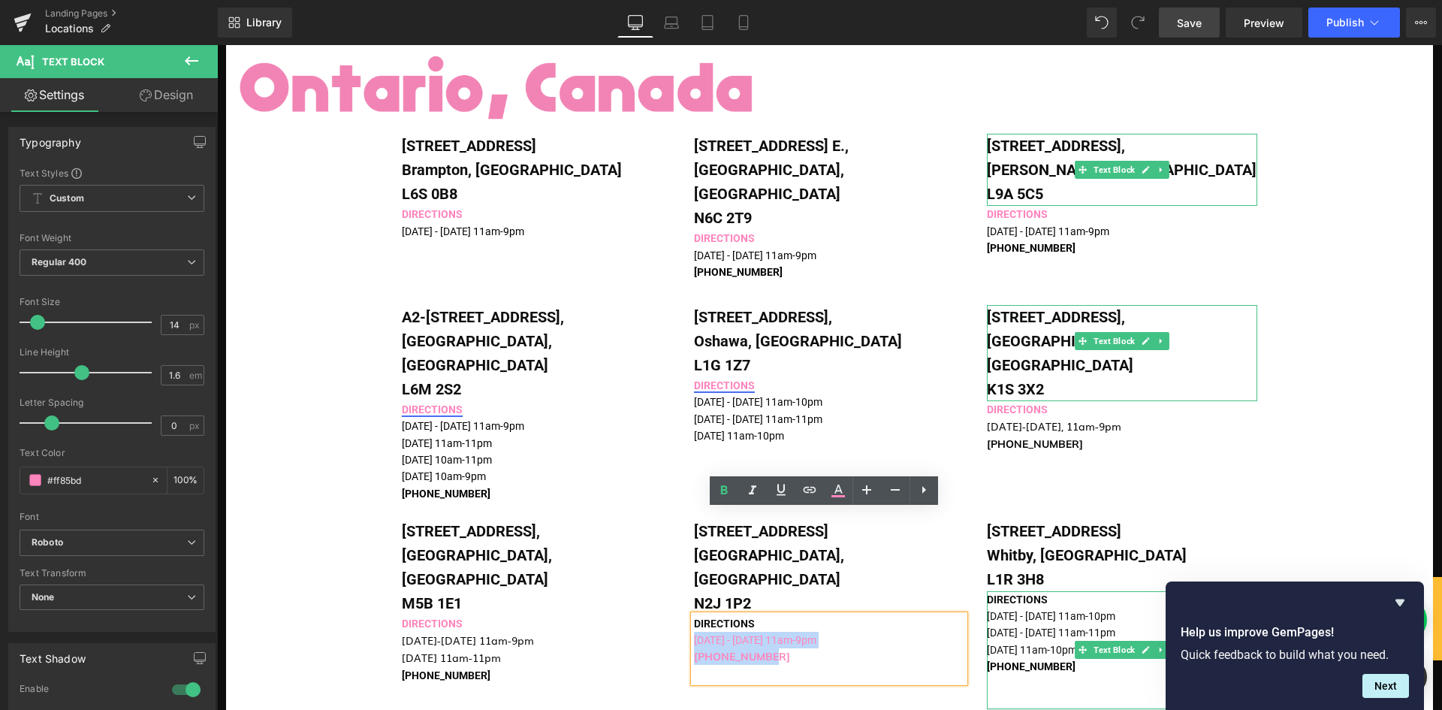
drag, startPoint x: 764, startPoint y: 553, endPoint x: 692, endPoint y: 537, distance: 73.1
click at [694, 615] on div "DIRECTIONS [DATE] - [DATE] 11am-9pm [PHONE_NUMBER]" at bounding box center [829, 649] width 270 height 68
click at [837, 491] on icon at bounding box center [838, 488] width 8 height 9
type input "#ff85bd"
type input "100"
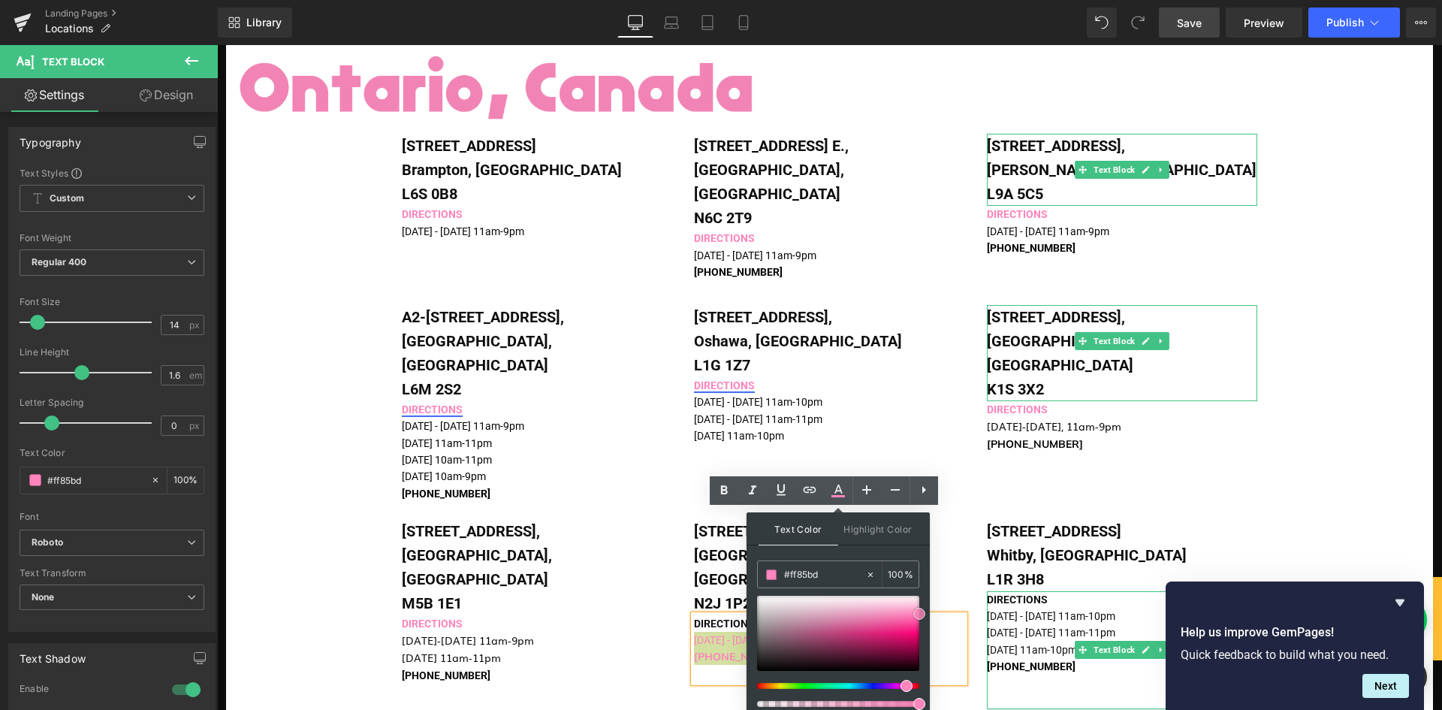
type input "#0c0c0c"
click at [758, 667] on div at bounding box center [838, 633] width 162 height 75
click at [310, 572] on div "Image [STREET_ADDRESS] Text Block DIRECTIONS [DATE] - [DATE] 11am-9pm [PHONE_NU…" at bounding box center [829, 271] width 1207 height 2045
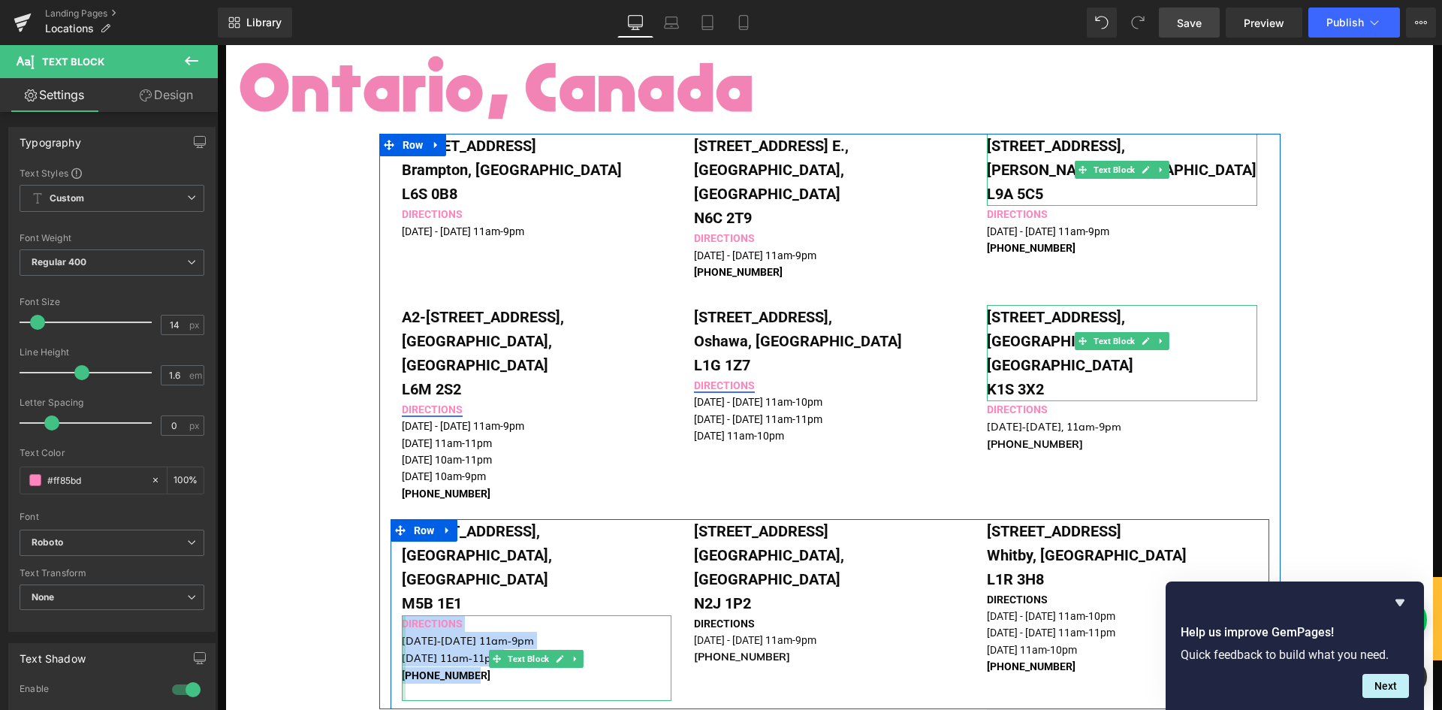
drag, startPoint x: 446, startPoint y: 562, endPoint x: 397, endPoint y: 517, distance: 66.4
click at [402, 615] on div "DIRECTIONS [DATE]-[DATE] 11am-9pm [DATE] 11am-11pm [PHONE_NUMBER] Text Block" at bounding box center [537, 658] width 270 height 86
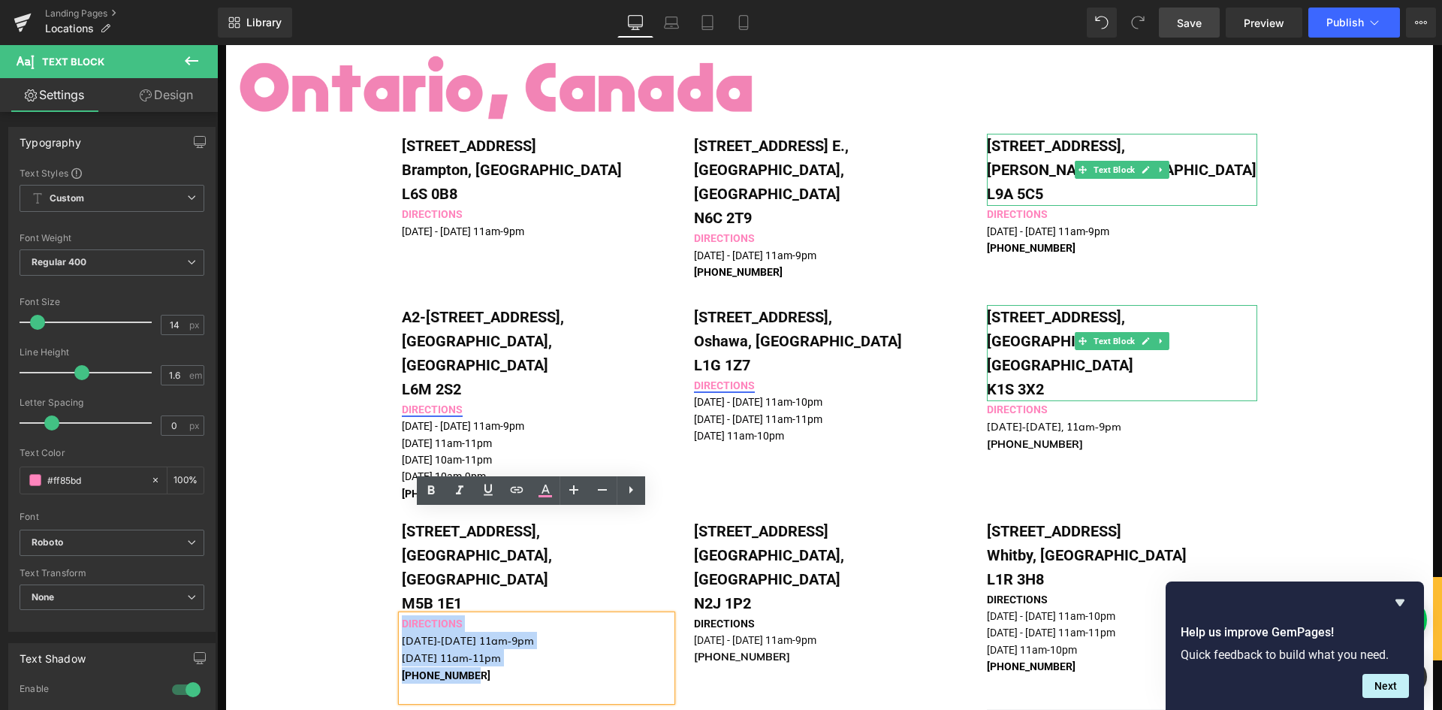
copy div "DIRECTIONS [DATE]-[DATE] 11am-9pm [DATE] 11am-11pm [PHONE_NUMBER]"
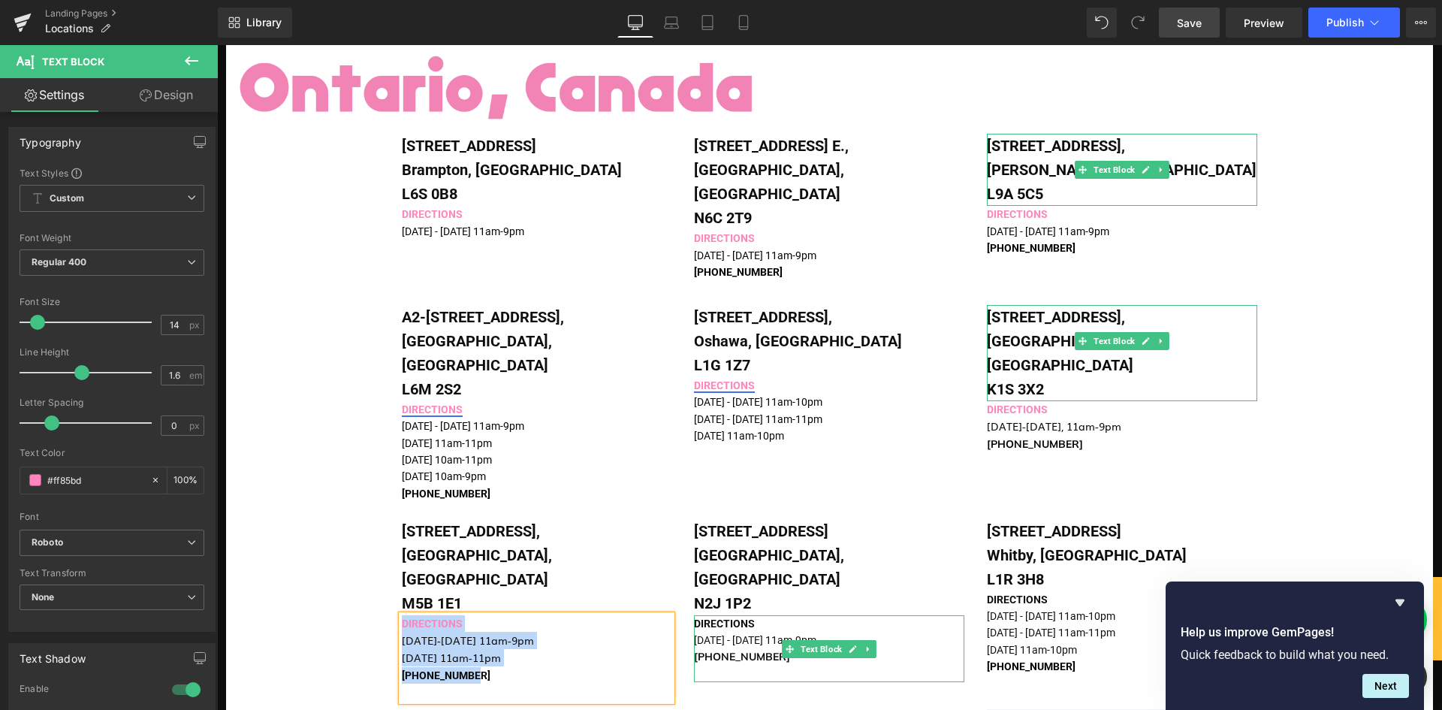
click at [758, 665] on p at bounding box center [829, 673] width 270 height 17
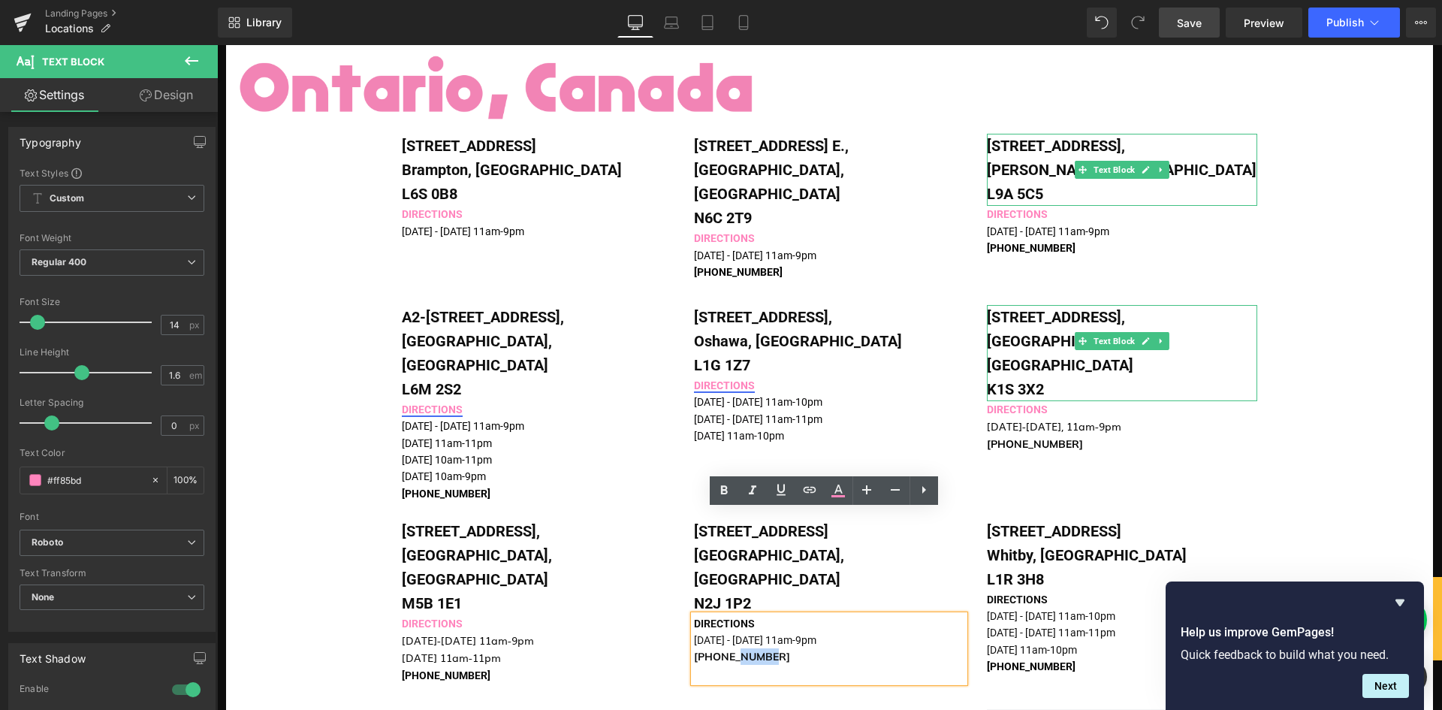
drag, startPoint x: 760, startPoint y: 555, endPoint x: 725, endPoint y: 546, distance: 36.4
click at [725, 648] on p "[PHONE_NUMBER]" at bounding box center [829, 656] width 270 height 17
drag, startPoint x: 828, startPoint y: 538, endPoint x: 690, endPoint y: 520, distance: 138.7
click at [694, 615] on div "DIRECTIONS [DATE] - [DATE] 11am-9pm [PHONE_NUMBER]" at bounding box center [829, 649] width 270 height 68
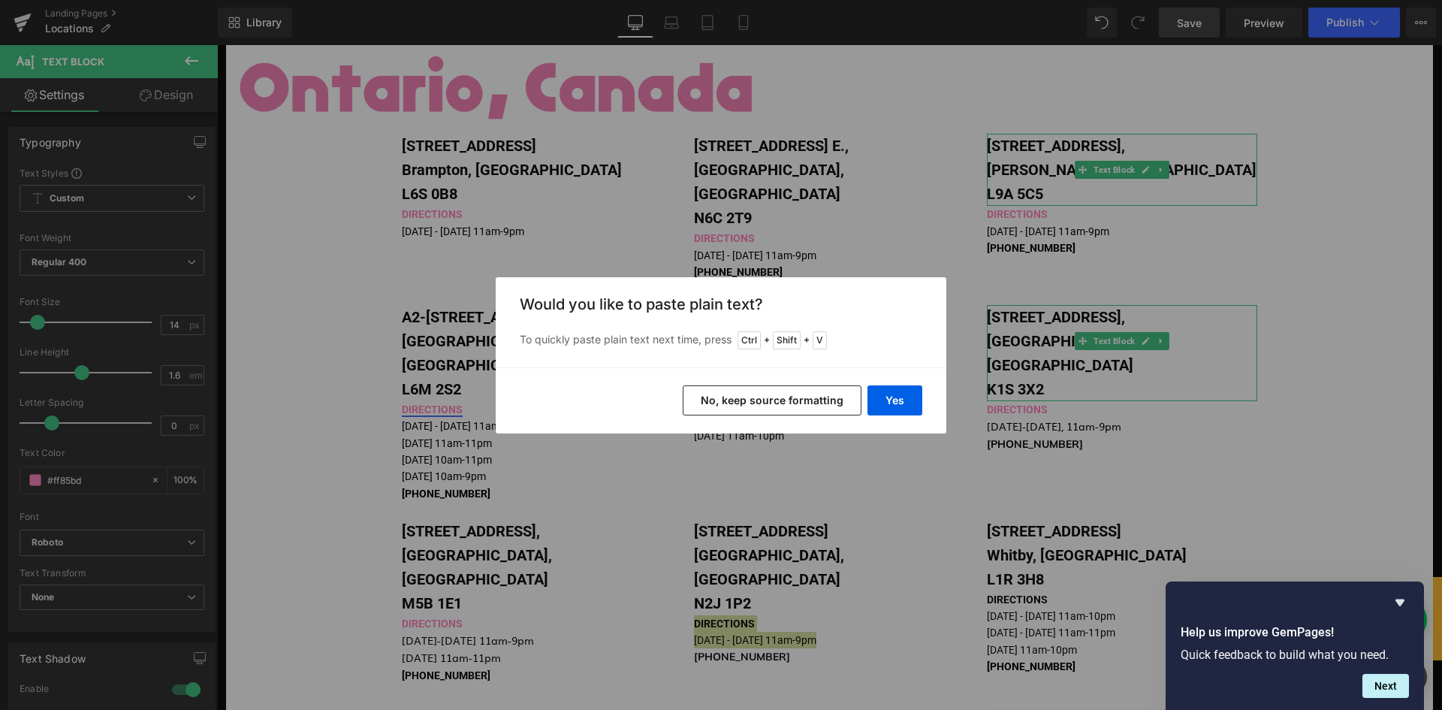
click at [778, 397] on button "No, keep source formatting" at bounding box center [772, 400] width 179 height 30
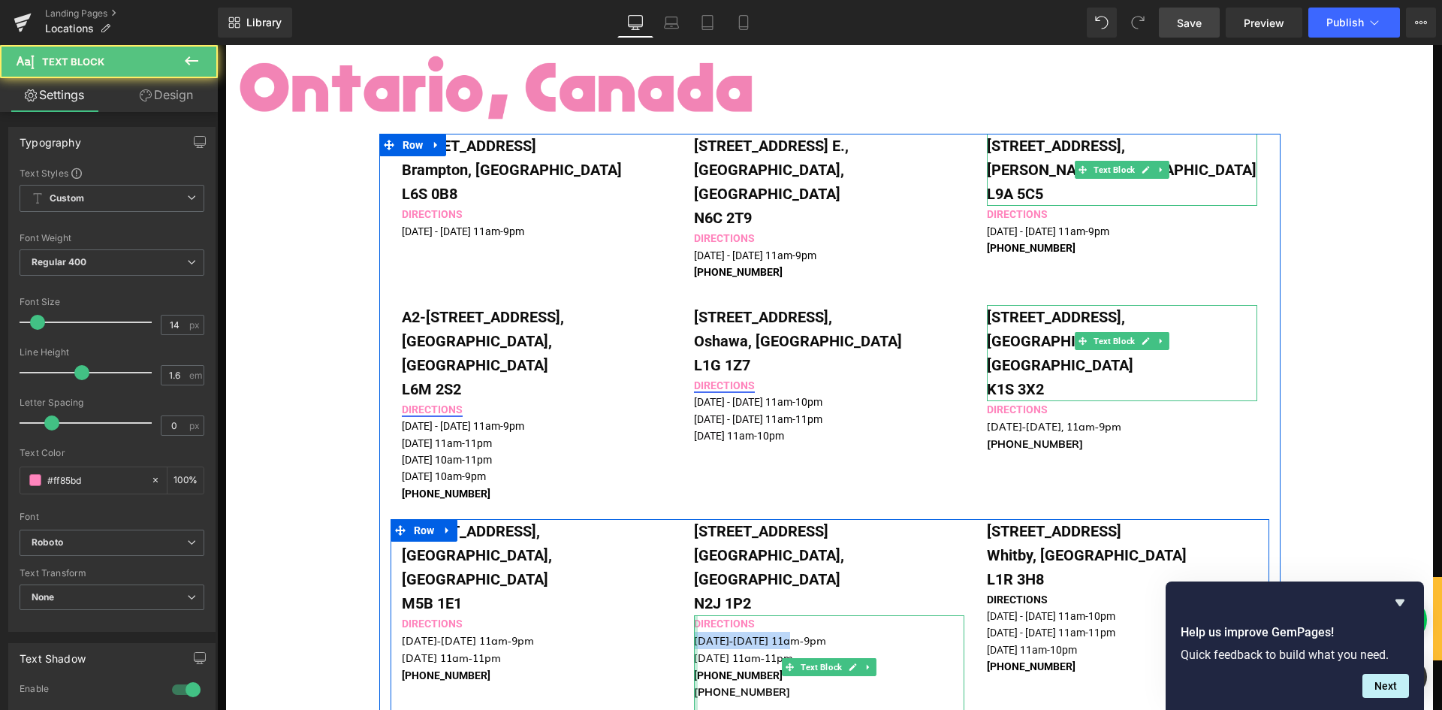
drag, startPoint x: 782, startPoint y: 538, endPoint x: 688, endPoint y: 540, distance: 93.9
click at [694, 615] on div "DIRECTIONS [DATE]-[DATE] 11am-9pm [DATE] 11am-11pm [PHONE_NUMBER] [PHONE_NUMBER…" at bounding box center [829, 666] width 270 height 102
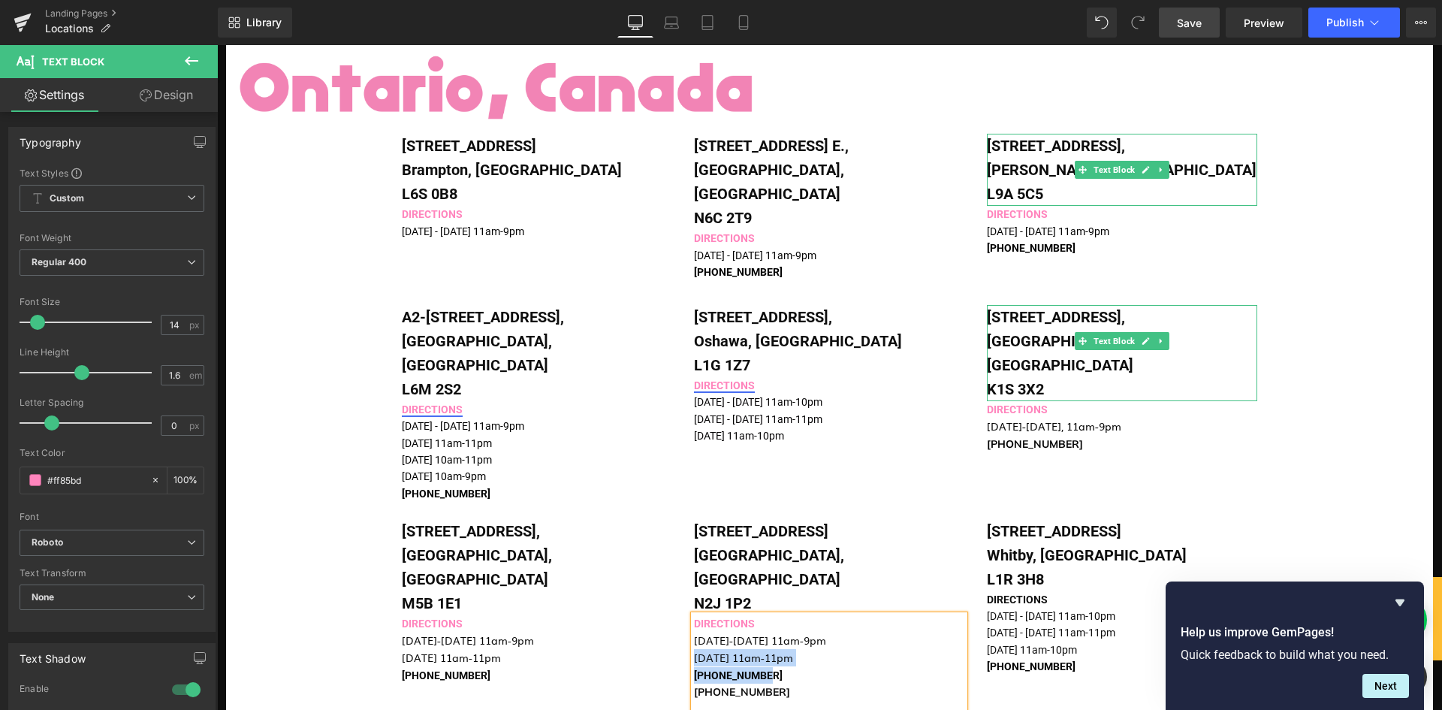
drag, startPoint x: 777, startPoint y: 566, endPoint x: 691, endPoint y: 557, distance: 86.8
click at [694, 615] on div "DIRECTIONS [DATE]-[DATE] 11am-9pm [DATE] 11am-11pm [PHONE_NUMBER] [PHONE_NUMBER]" at bounding box center [829, 666] width 270 height 102
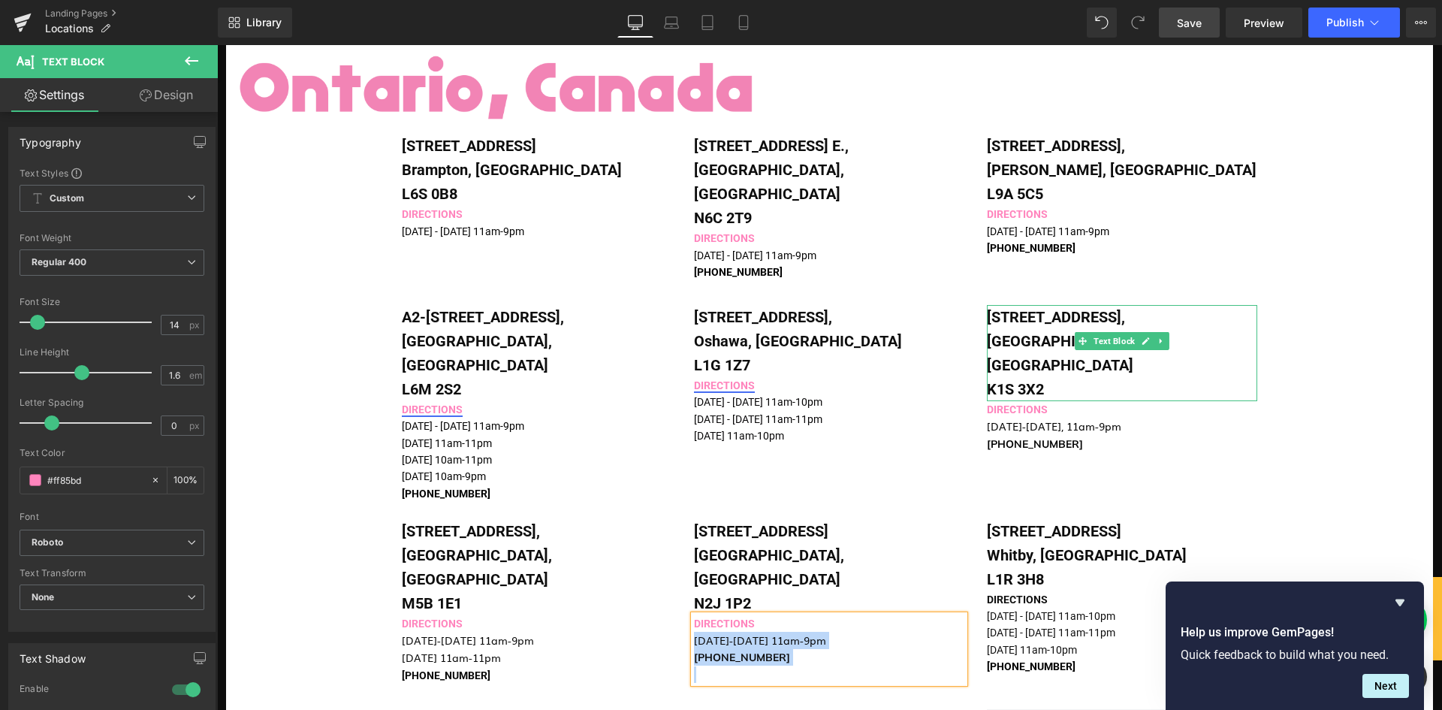
drag, startPoint x: 760, startPoint y: 520, endPoint x: 686, endPoint y: 516, distance: 74.4
click at [694, 615] on div "DIRECTIONS [DATE]-[DATE] 11am-9pm [PHONE_NUMBER]" at bounding box center [829, 649] width 270 height 68
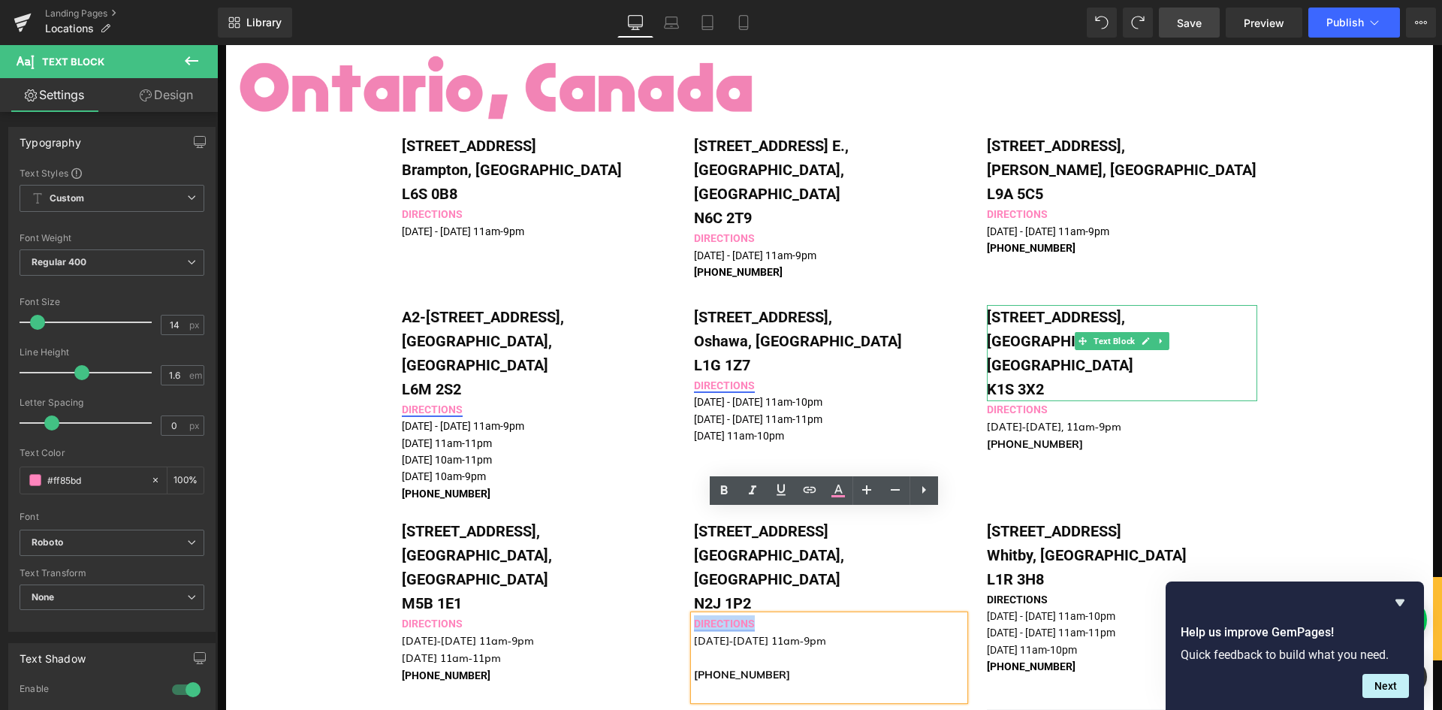
drag, startPoint x: 755, startPoint y: 514, endPoint x: 692, endPoint y: 516, distance: 62.4
click at [694, 615] on p "DIRECTIONS" at bounding box center [829, 623] width 270 height 17
click at [761, 615] on p "DIRECTIONS" at bounding box center [829, 623] width 270 height 17
drag, startPoint x: 762, startPoint y: 518, endPoint x: 690, endPoint y: 520, distance: 71.4
click at [694, 615] on p "DIRECTIONS" at bounding box center [829, 623] width 270 height 17
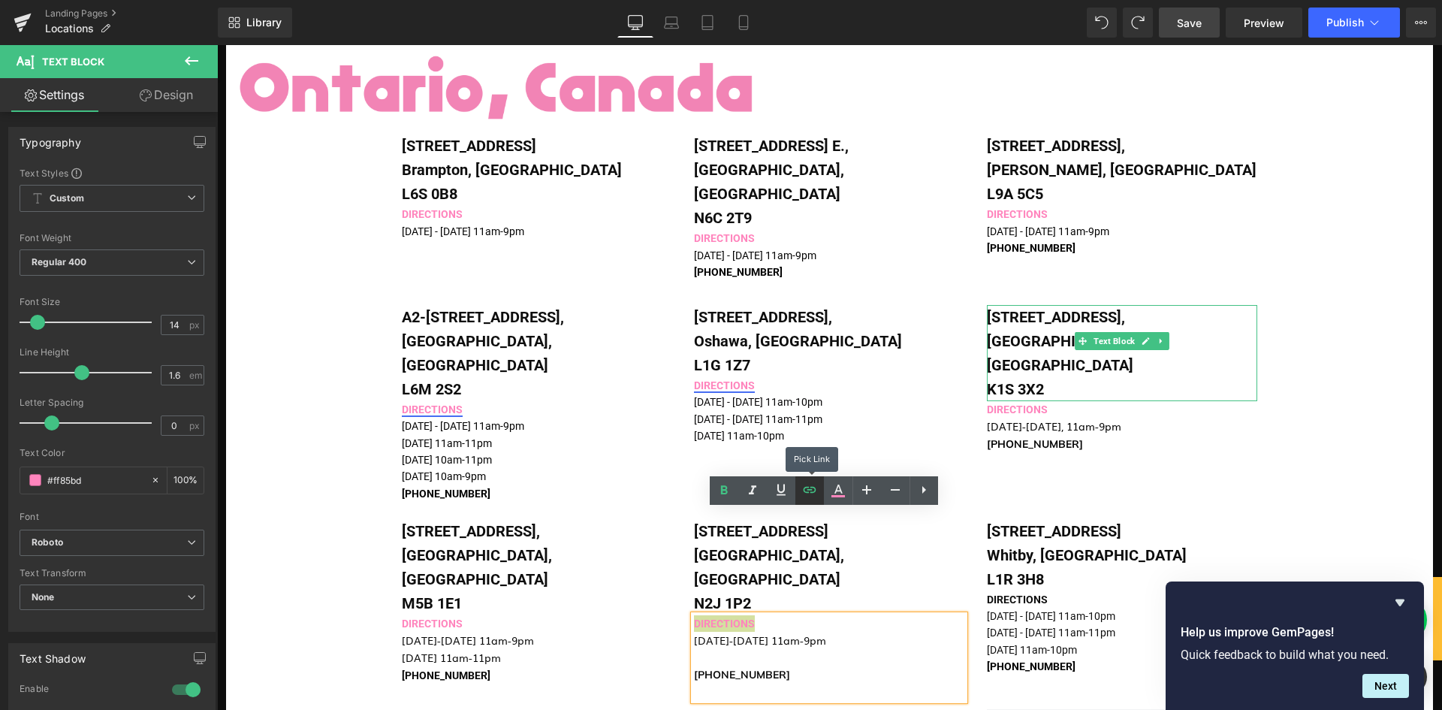
click at [808, 494] on icon at bounding box center [810, 490] width 18 height 18
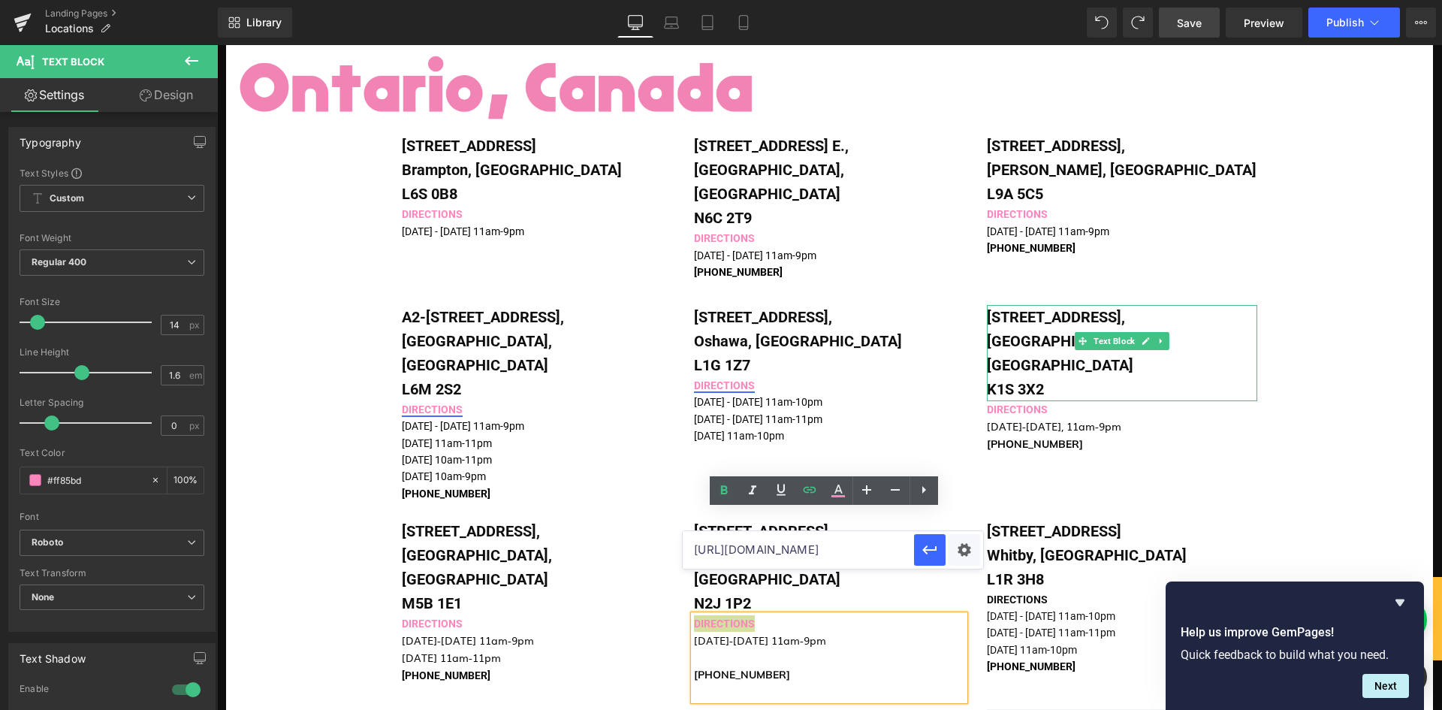
click at [780, 547] on input "[URL][DOMAIN_NAME]" at bounding box center [798, 550] width 231 height 38
click at [779, 547] on input "[URL][DOMAIN_NAME]" at bounding box center [798, 550] width 231 height 38
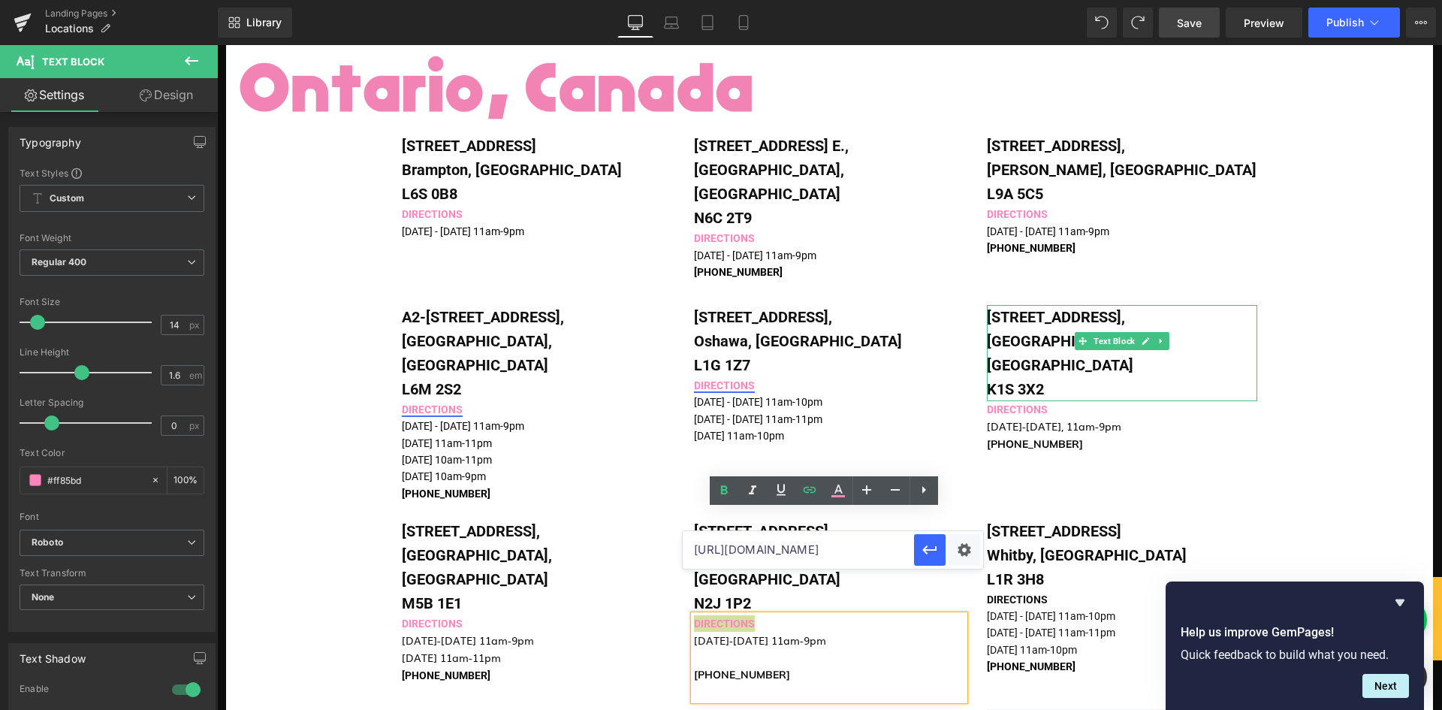
paste input "[DOMAIN_NAME][URL][STREET_ADDRESS]"
type input "[DOMAIN_NAME][URL][STREET_ADDRESS]"
click at [928, 556] on icon "button" at bounding box center [930, 550] width 18 height 18
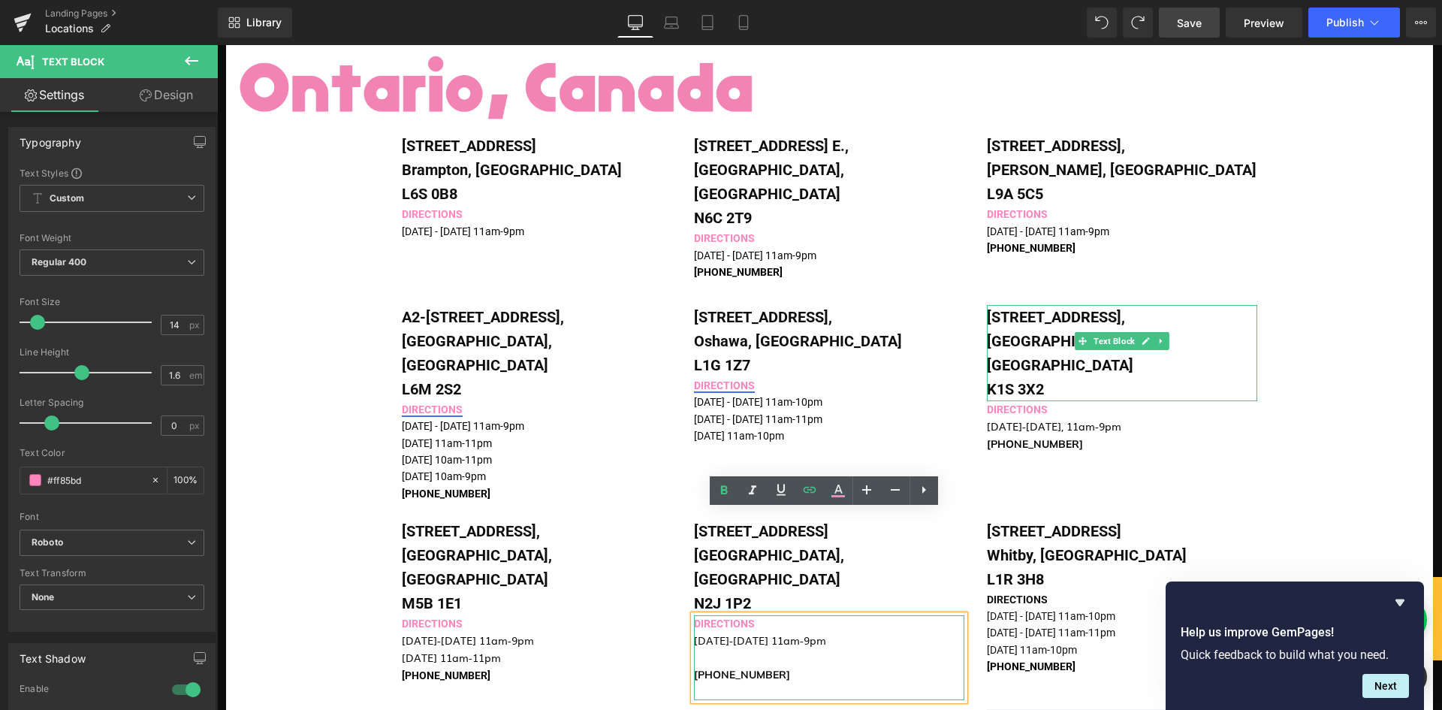
click at [756, 649] on p at bounding box center [829, 657] width 270 height 17
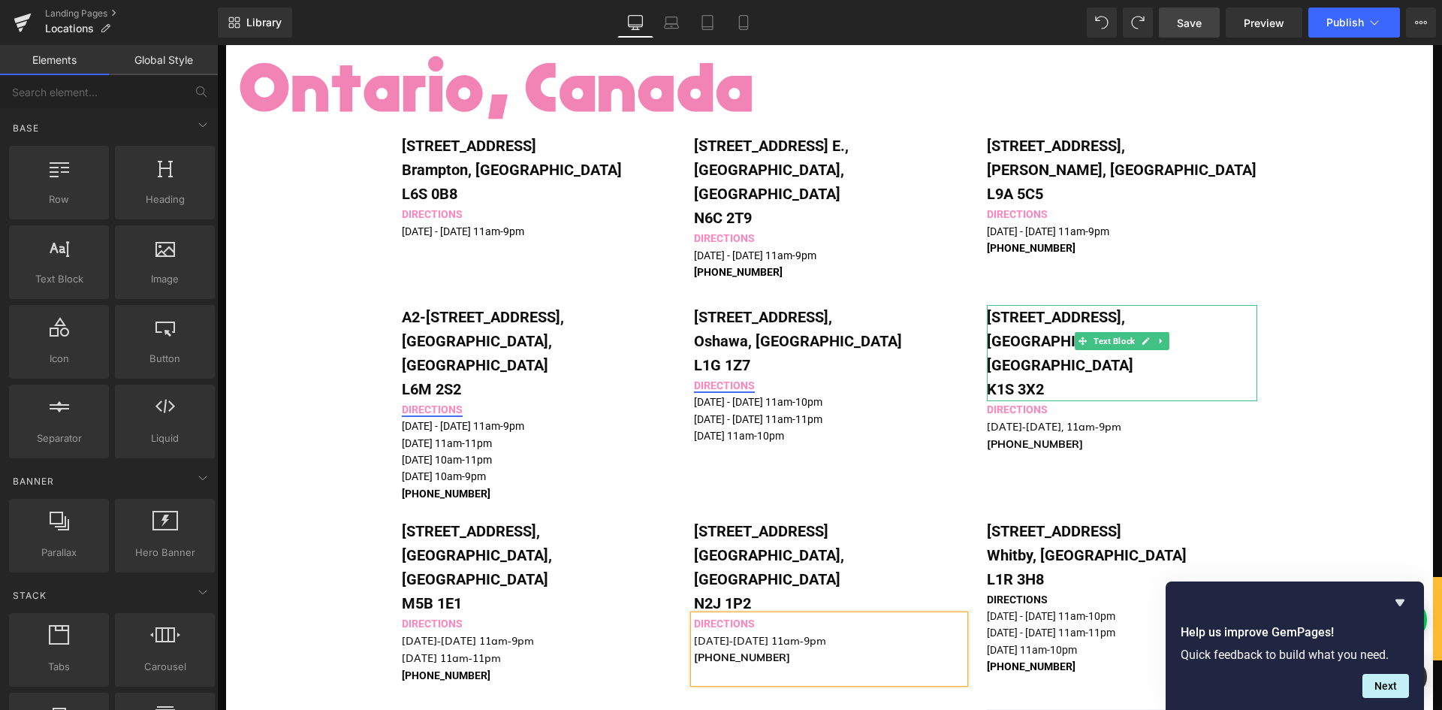
click at [330, 593] on div "Image [STREET_ADDRESS] Text Block DIRECTIONS [DATE] - [DATE] 11am-9pm [PHONE_NU…" at bounding box center [829, 271] width 1207 height 2045
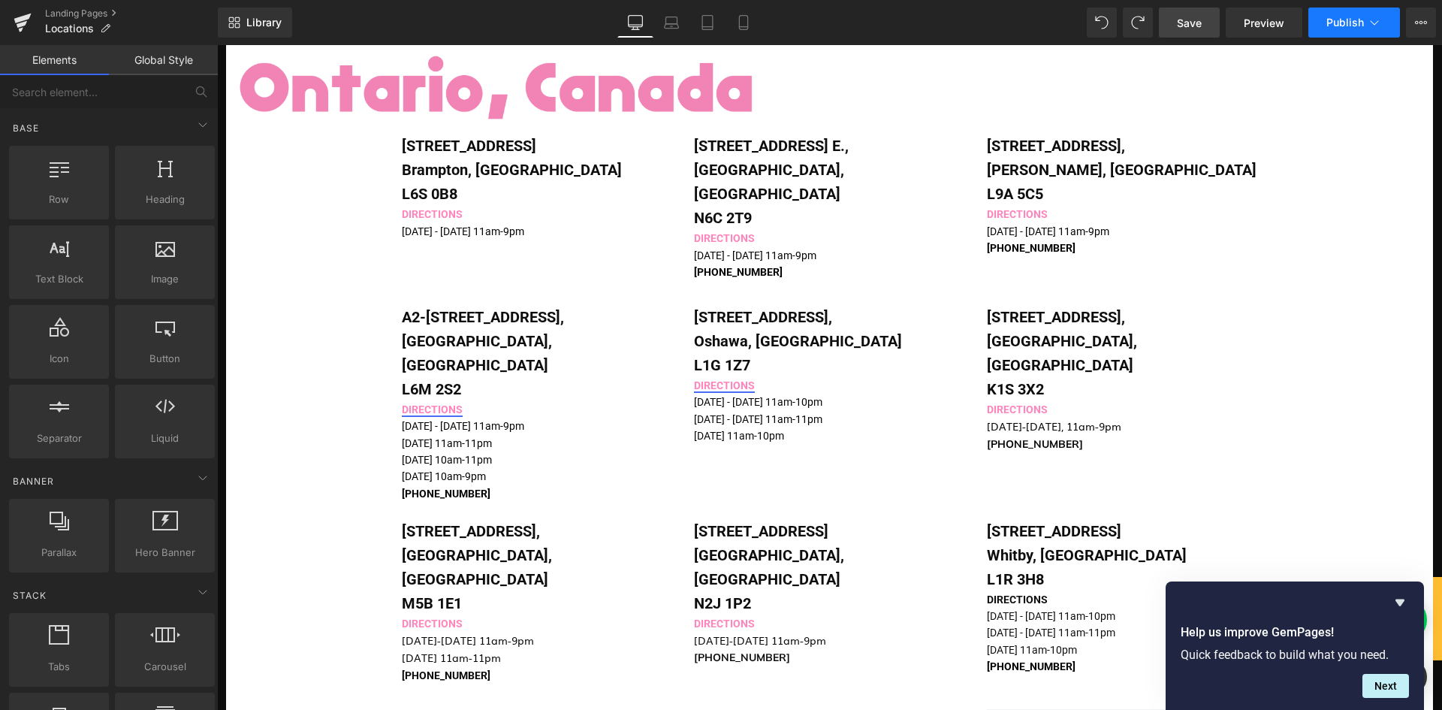
drag, startPoint x: 1208, startPoint y: 24, endPoint x: 1319, endPoint y: 19, distance: 110.5
click at [1208, 24] on link "Save" at bounding box center [1189, 23] width 61 height 30
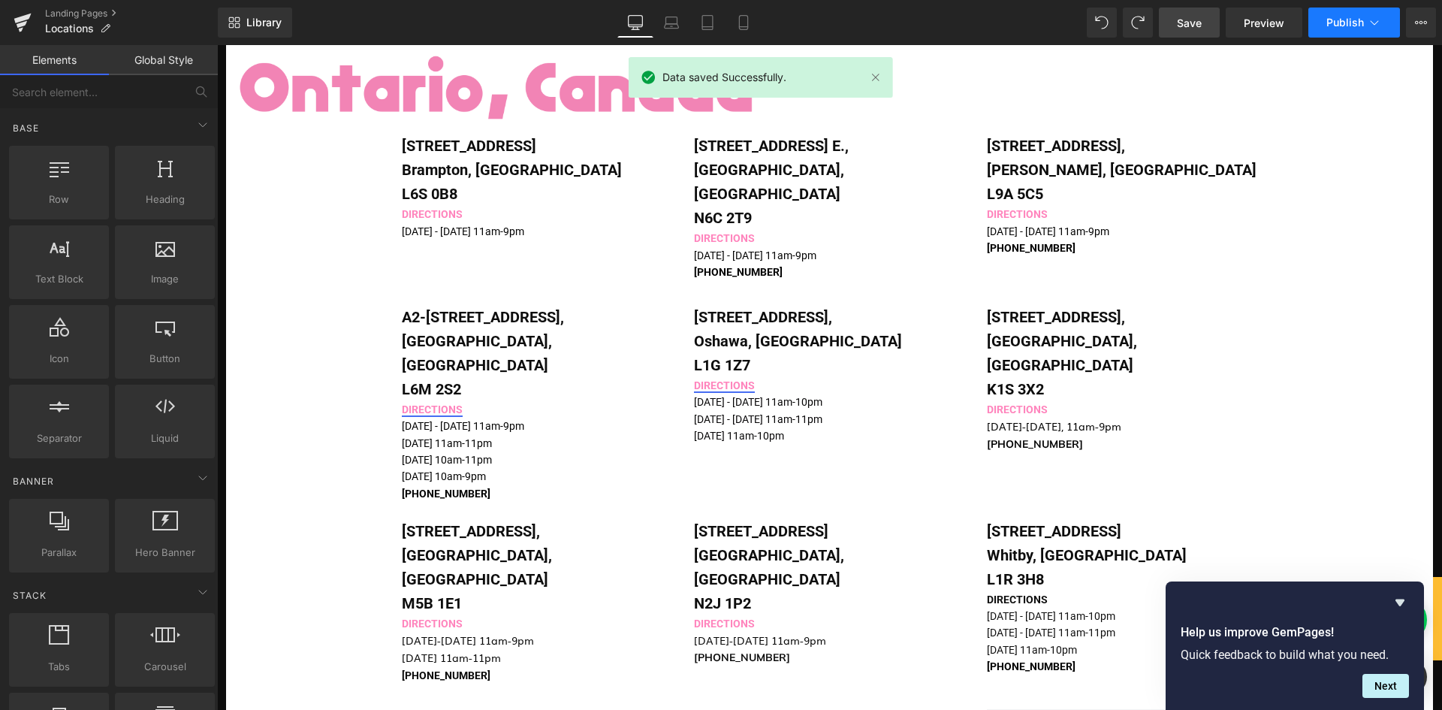
click at [1331, 20] on span "Publish" at bounding box center [1345, 23] width 38 height 12
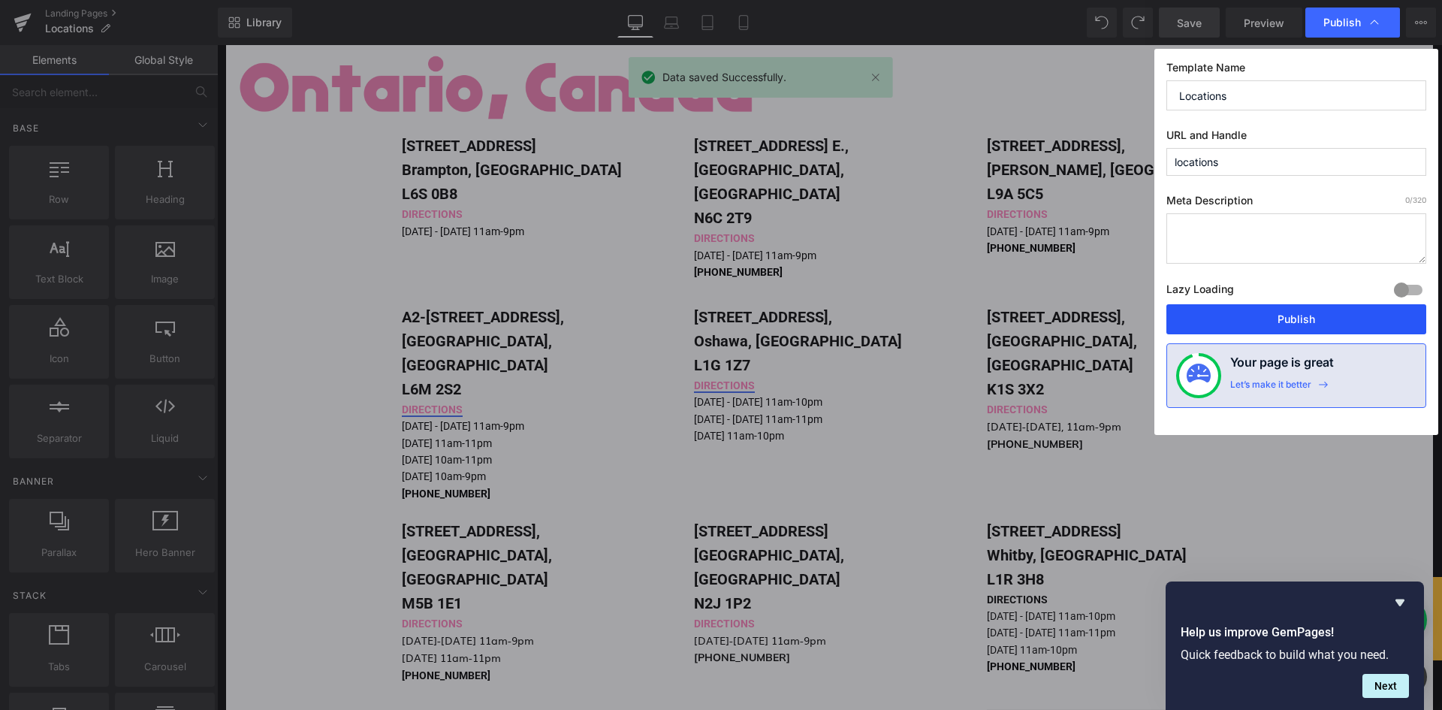
click at [1265, 321] on button "Publish" at bounding box center [1296, 319] width 260 height 30
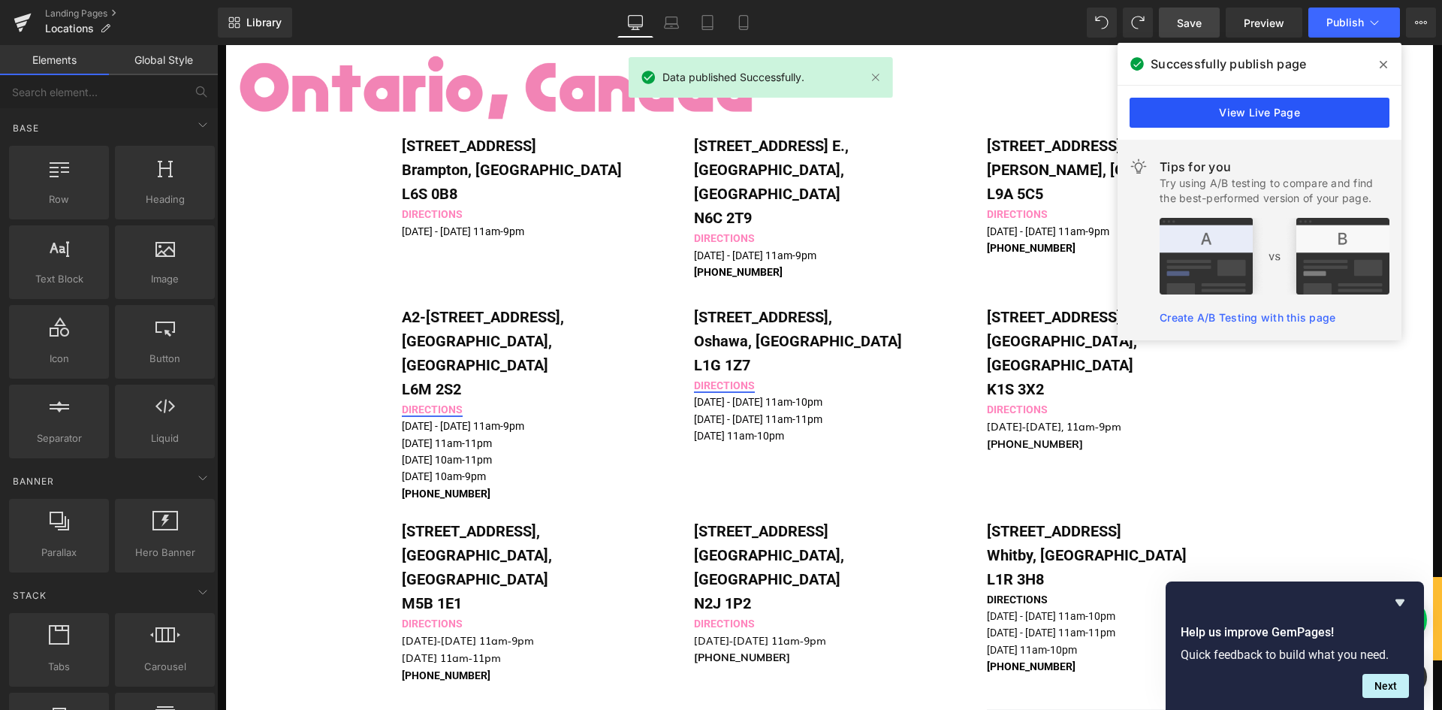
click at [1214, 116] on link "View Live Page" at bounding box center [1259, 113] width 260 height 30
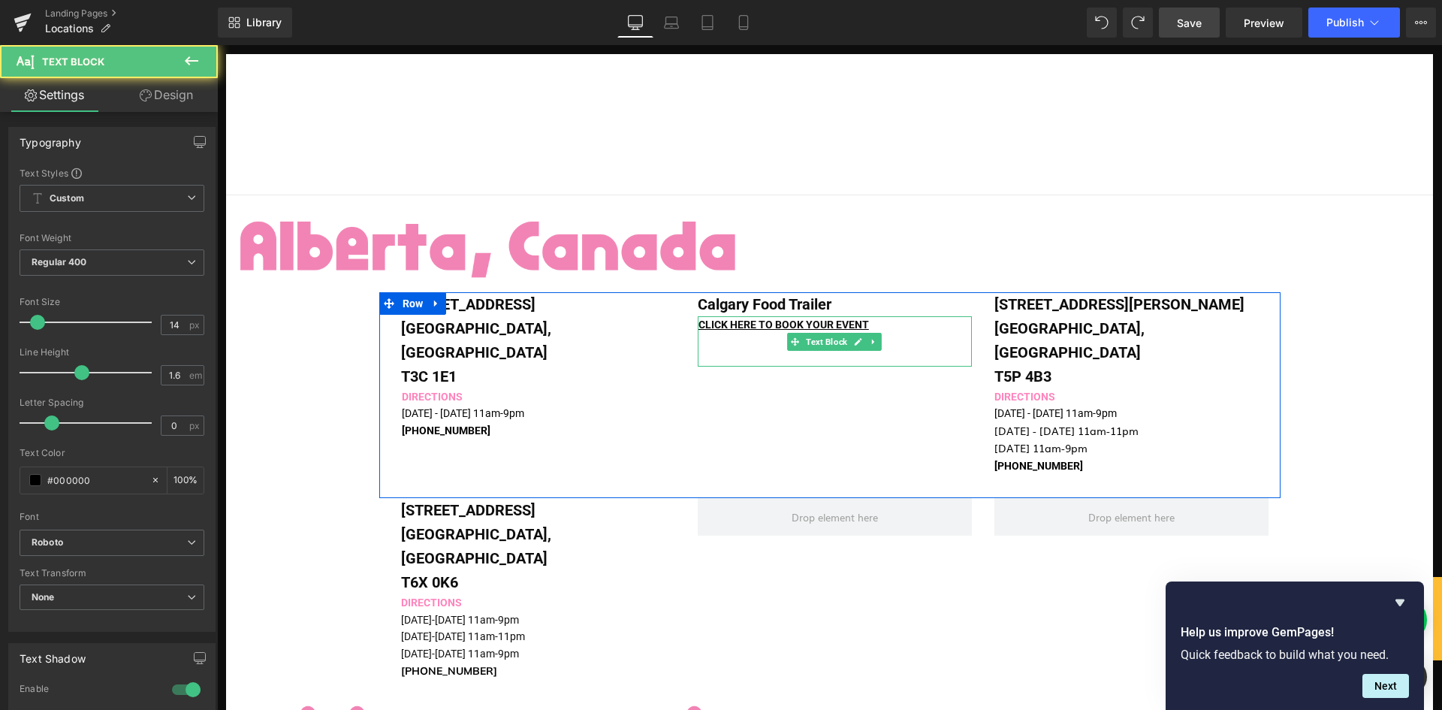
click at [880, 317] on div "CLICK HERE TO BOOK YOUR EVENT Text Block" at bounding box center [835, 341] width 274 height 50
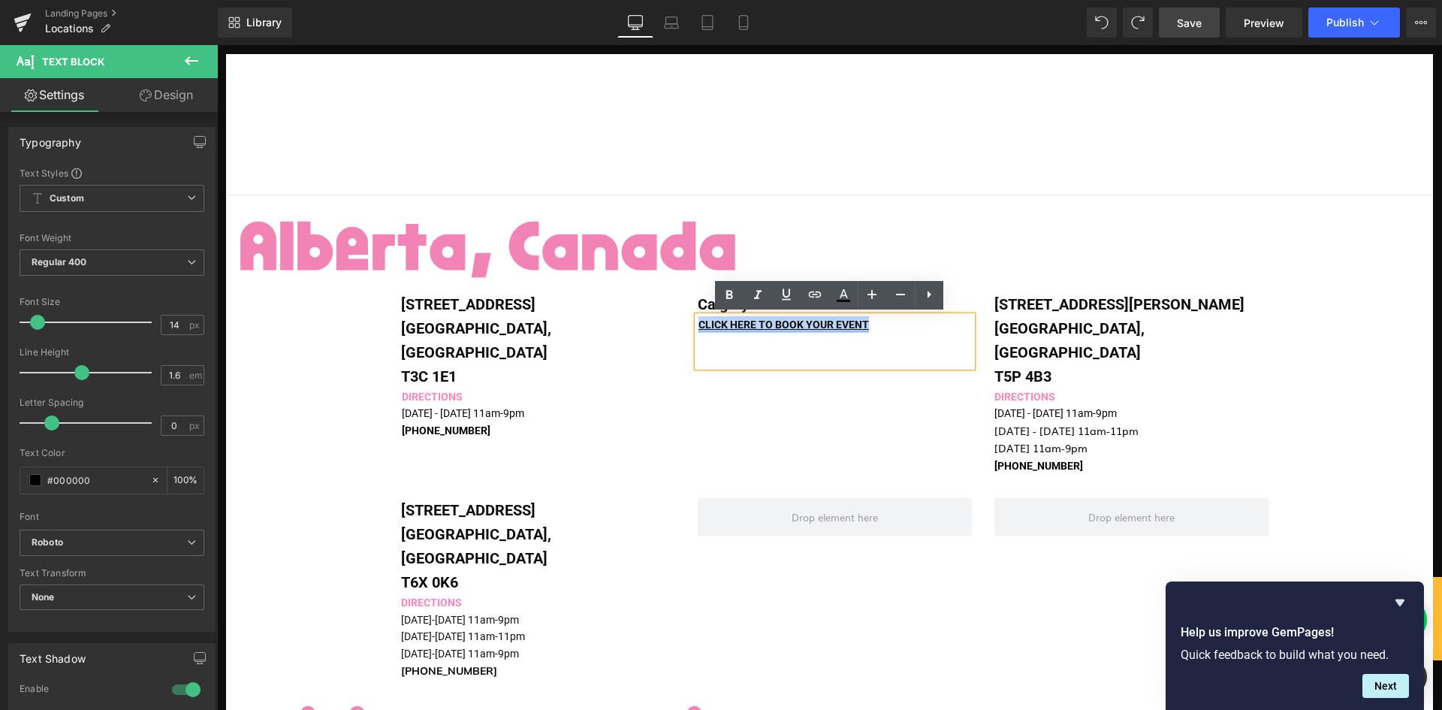
drag, startPoint x: 877, startPoint y: 321, endPoint x: 695, endPoint y: 319, distance: 182.5
click at [698, 319] on p "CLICK HERE TO BOOK YOUR EVENT" at bounding box center [834, 324] width 273 height 17
copy link "CLICK HERE TO BOOK YOUR EVENT"
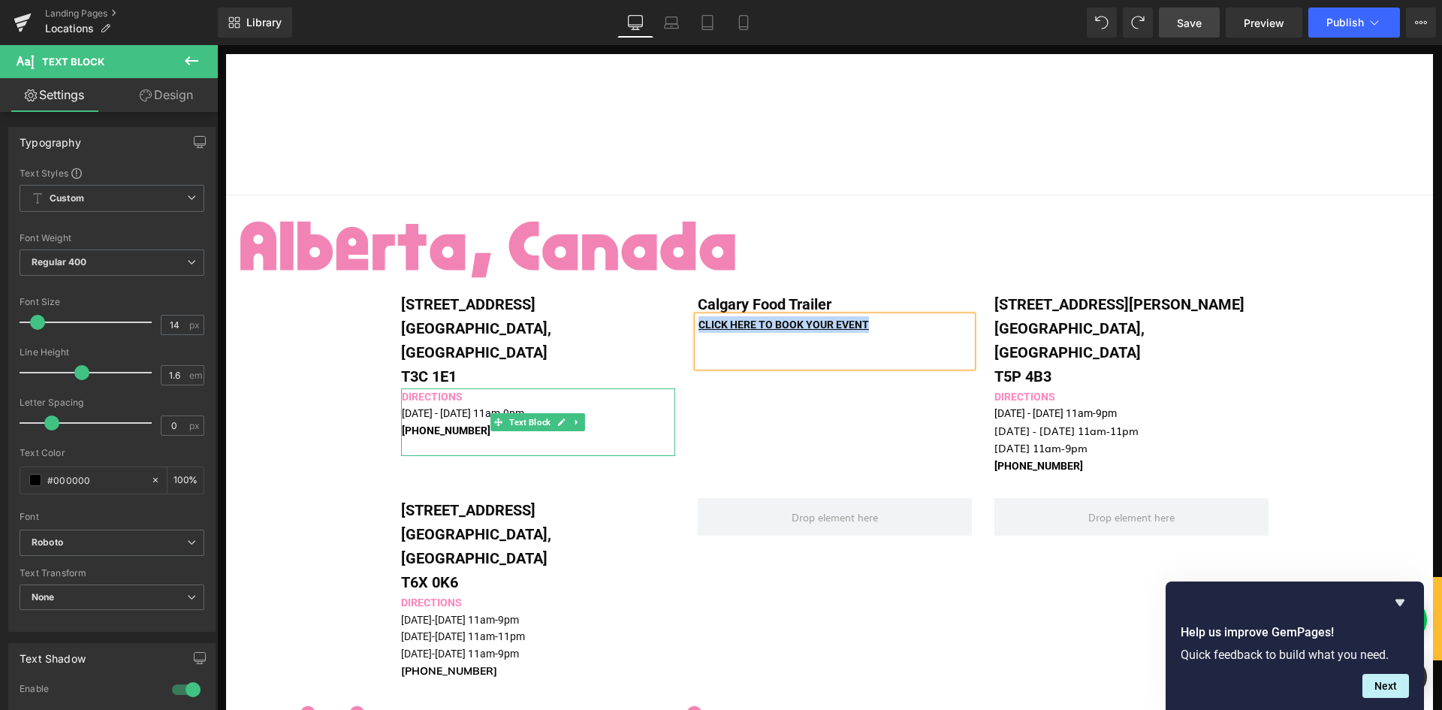
click at [469, 422] on p "[PHONE_NUMBER]" at bounding box center [538, 430] width 273 height 17
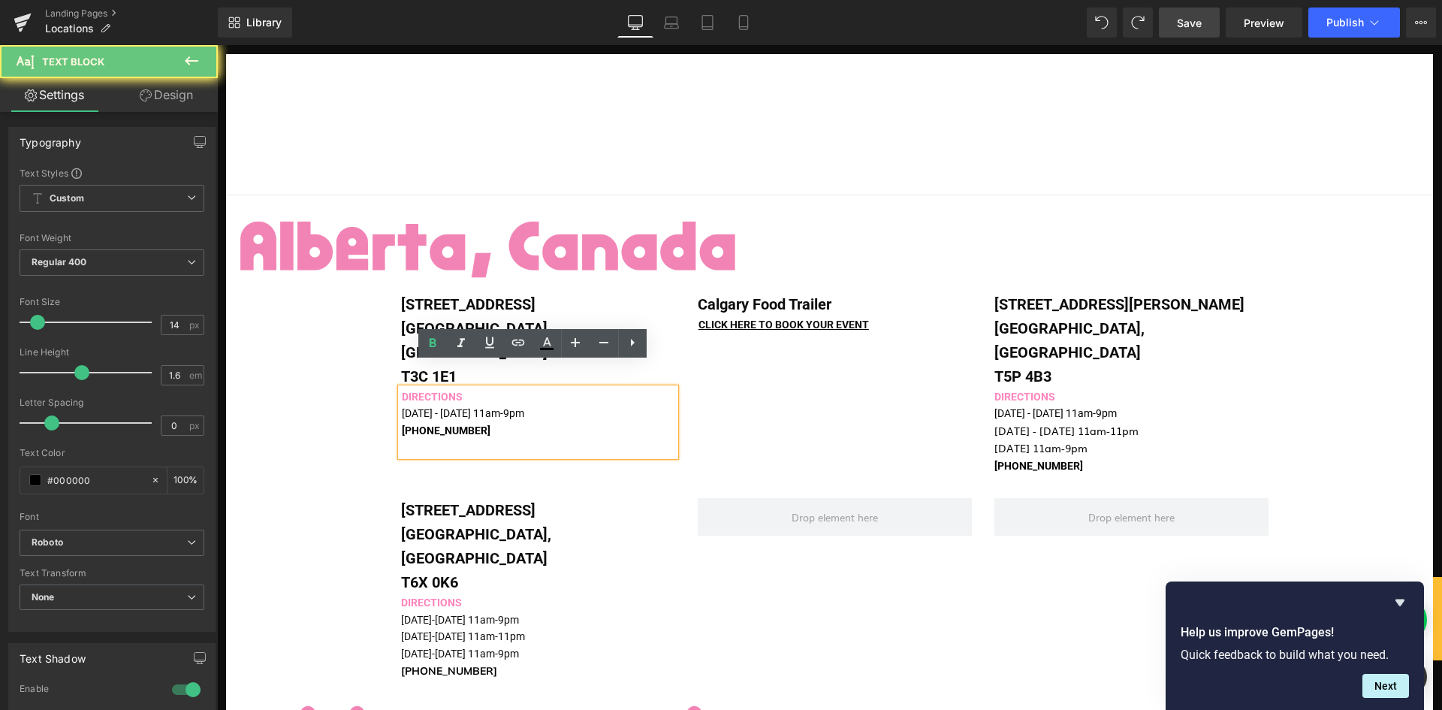
click at [472, 422] on p "[PHONE_NUMBER]" at bounding box center [538, 430] width 273 height 17
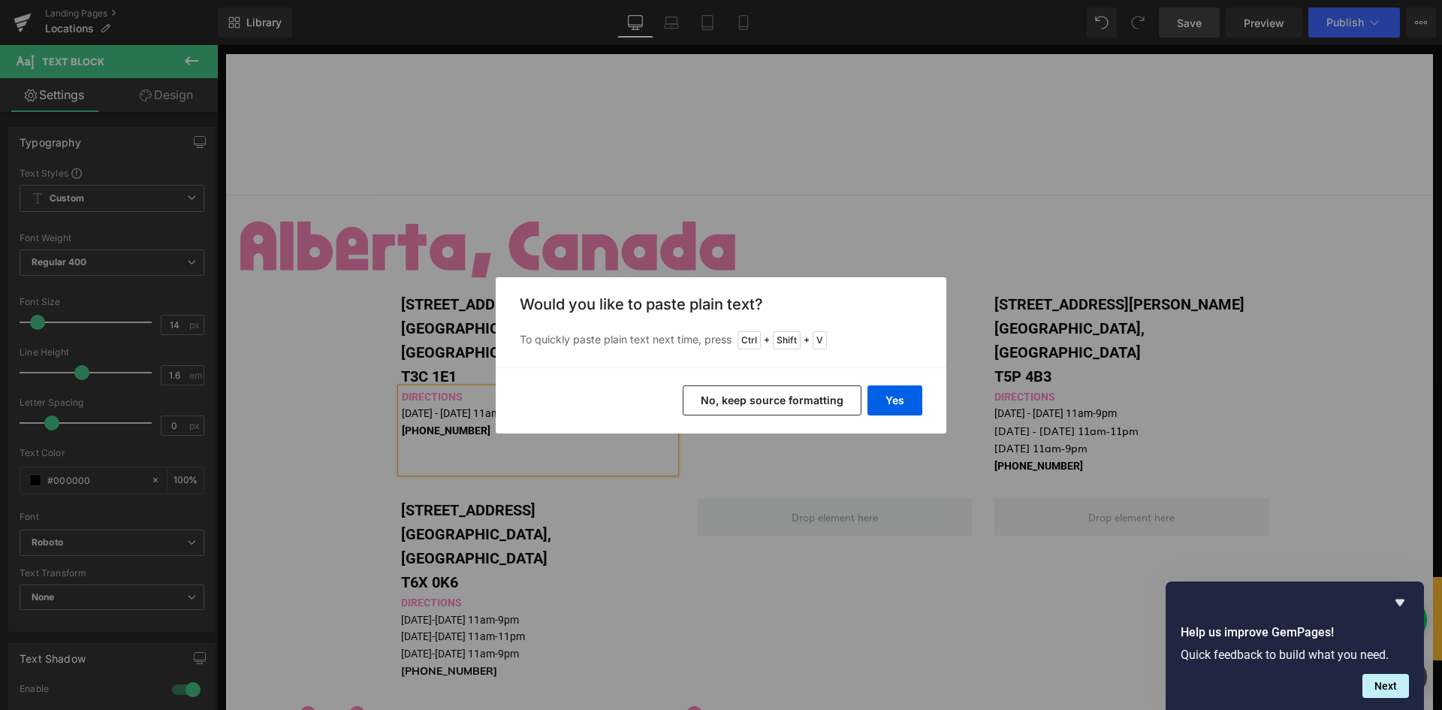
click at [845, 392] on button "No, keep source formatting" at bounding box center [772, 400] width 179 height 30
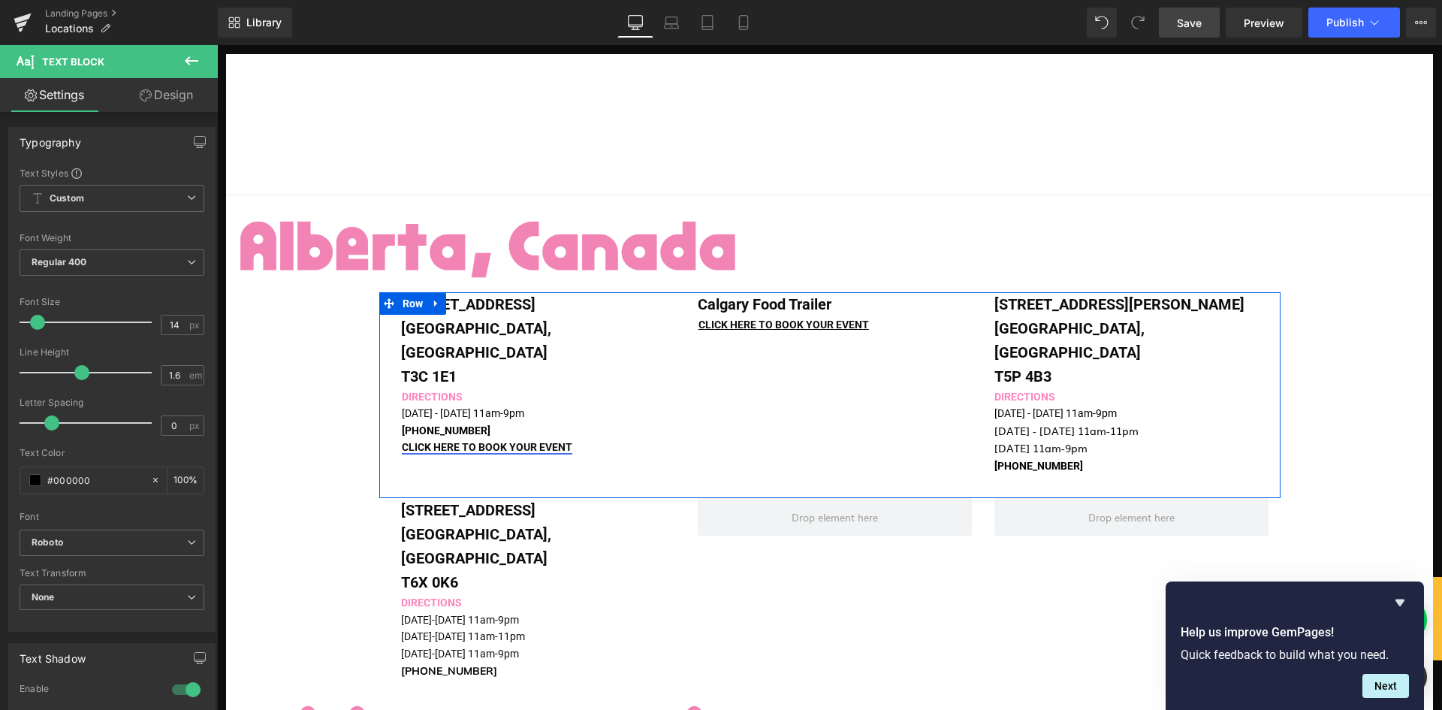
click at [793, 369] on div "[STREET_ADDRESS] Text Block DIRECTIONS [DATE] - [DATE] 11am-9pm [PHONE_NUMBER] …" at bounding box center [829, 395] width 901 height 206
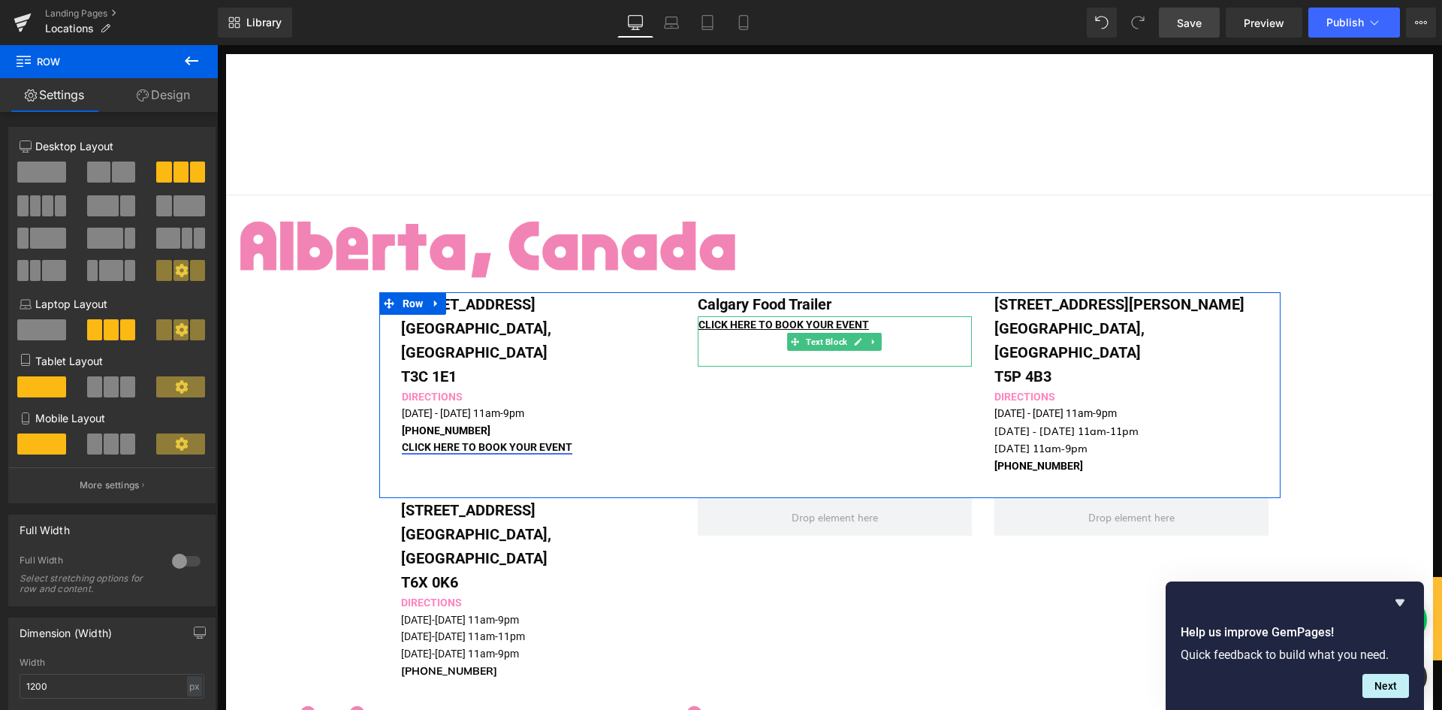
click at [874, 321] on p "CLICK HERE TO BOOK YOUR EVENT" at bounding box center [834, 324] width 273 height 17
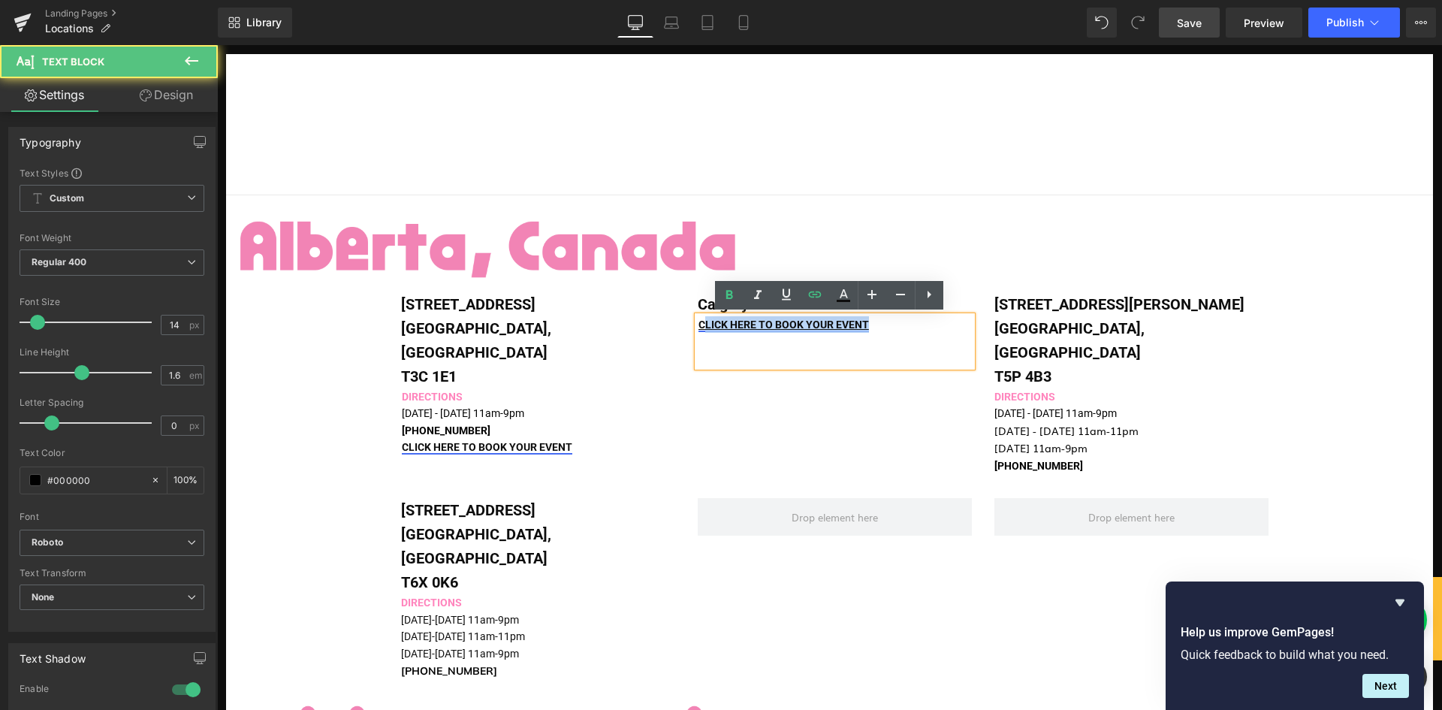
drag, startPoint x: 874, startPoint y: 321, endPoint x: 696, endPoint y: 322, distance: 178.0
click at [698, 322] on p "CLICK HERE TO BOOK YOUR EVENT" at bounding box center [834, 324] width 273 height 17
click at [878, 327] on p "CLICK HERE TO BOOK YOUR EVENT" at bounding box center [834, 324] width 273 height 17
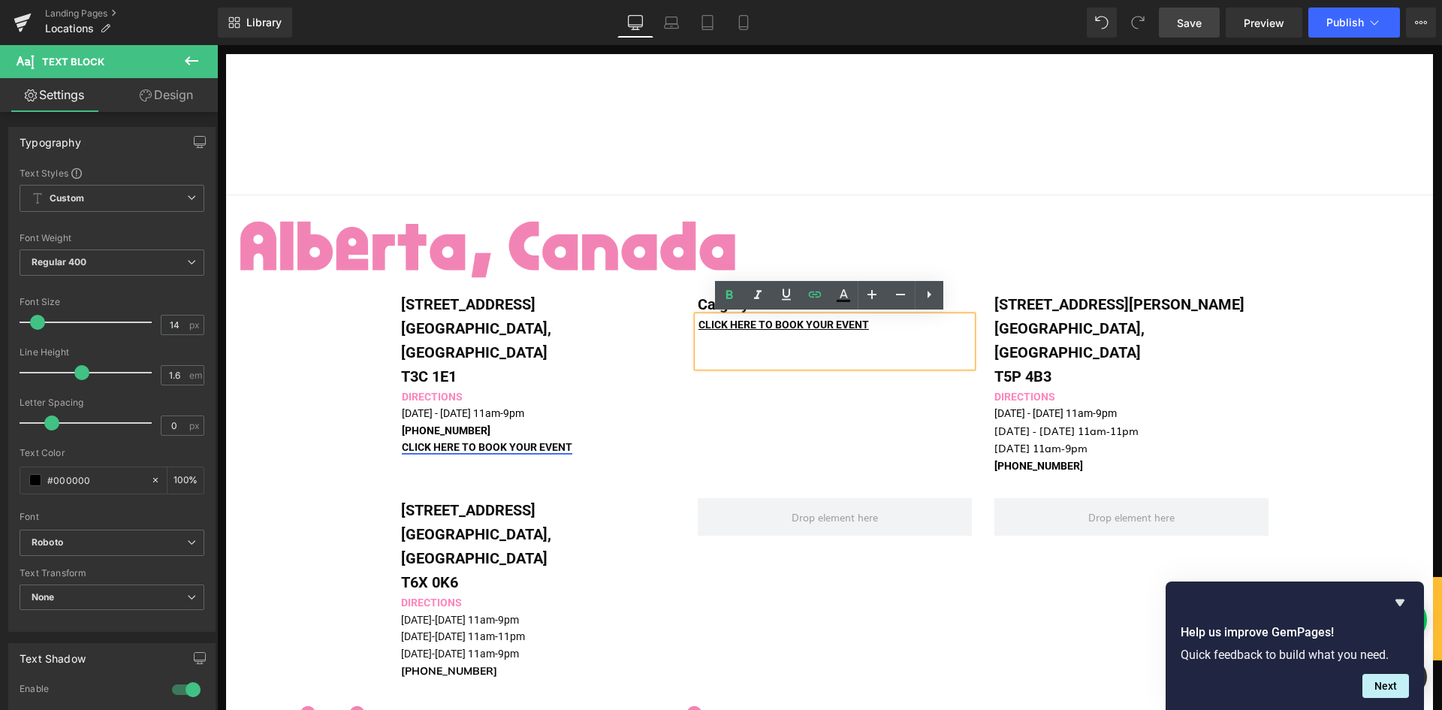
click at [901, 350] on p at bounding box center [834, 358] width 273 height 17
click at [875, 453] on div "[STREET_ADDRESS] Text Block DIRECTIONS [DATE] - [DATE] 11am-9pm [PHONE_NUMBER] …" at bounding box center [829, 395] width 901 height 206
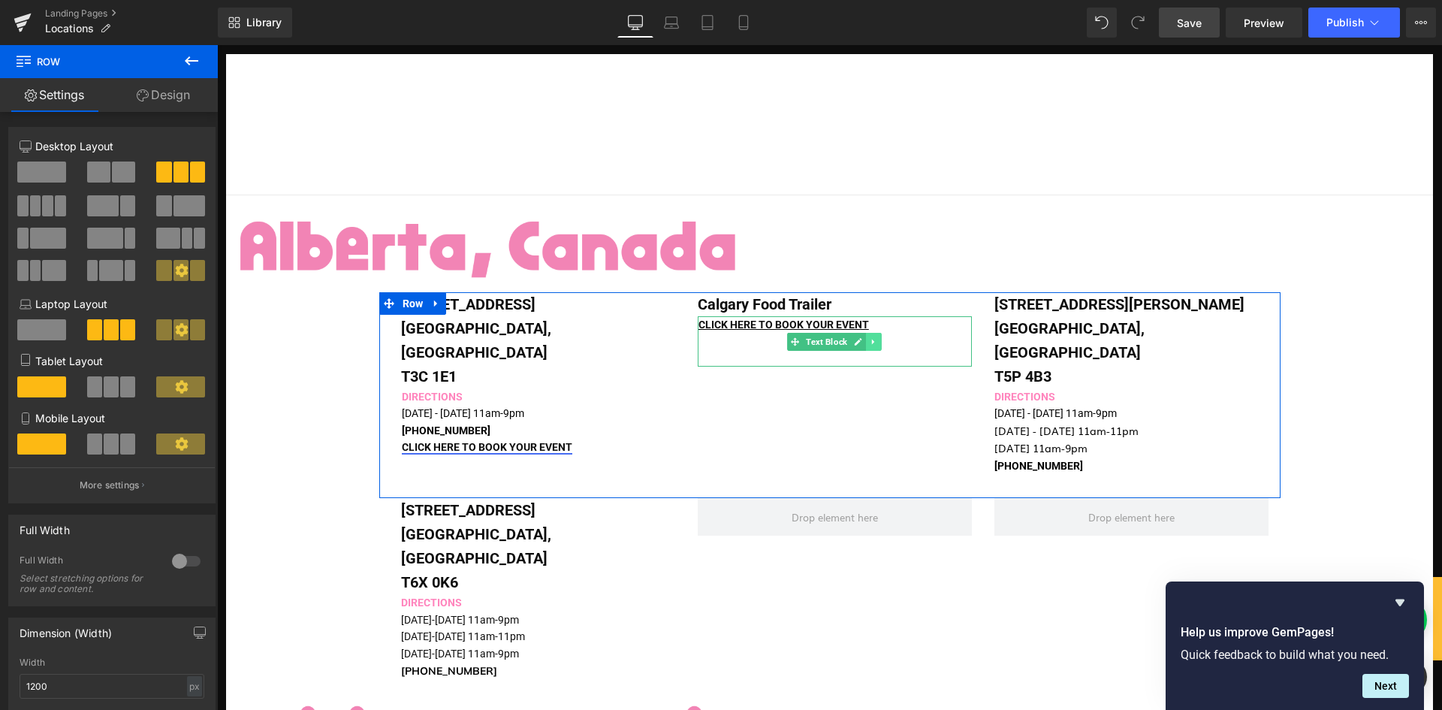
click at [870, 341] on icon at bounding box center [874, 341] width 8 height 9
click at [878, 340] on icon at bounding box center [882, 341] width 8 height 8
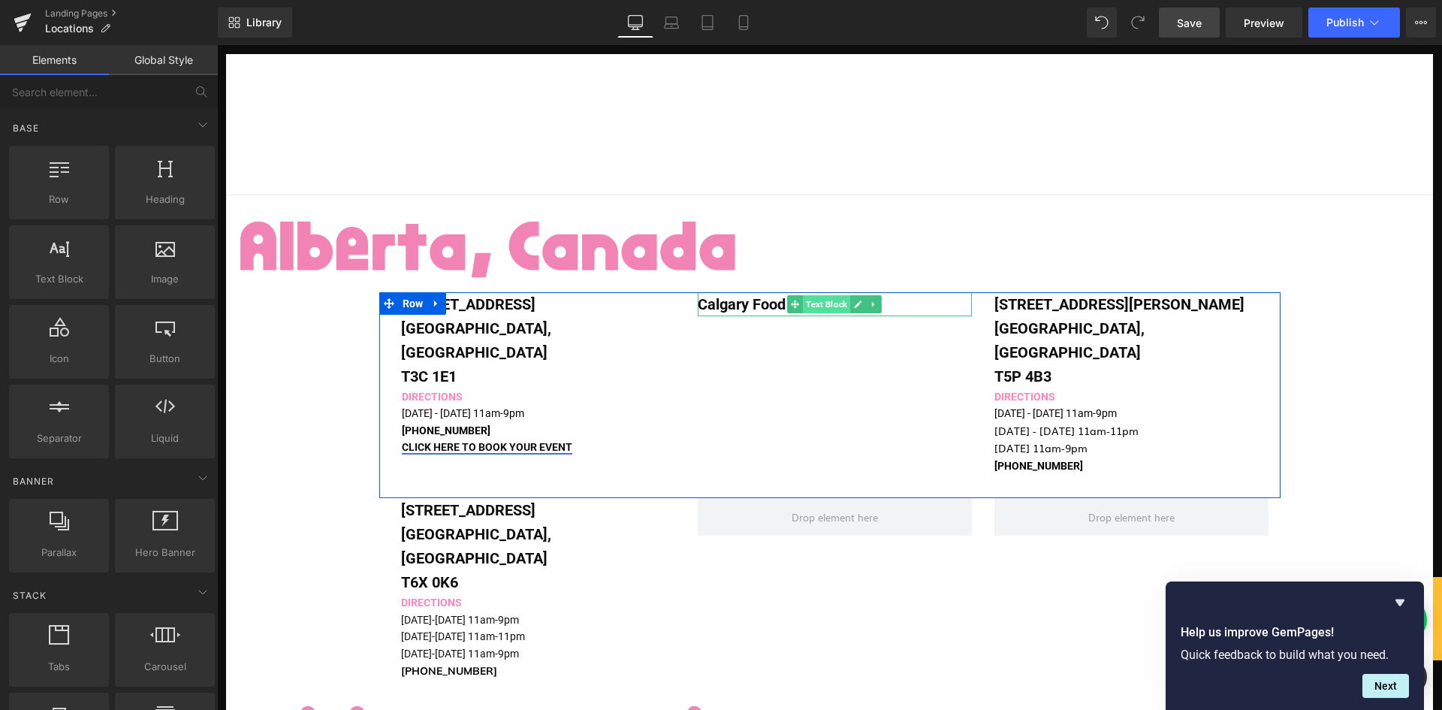
click at [832, 306] on span "Text Block" at bounding box center [826, 304] width 47 height 18
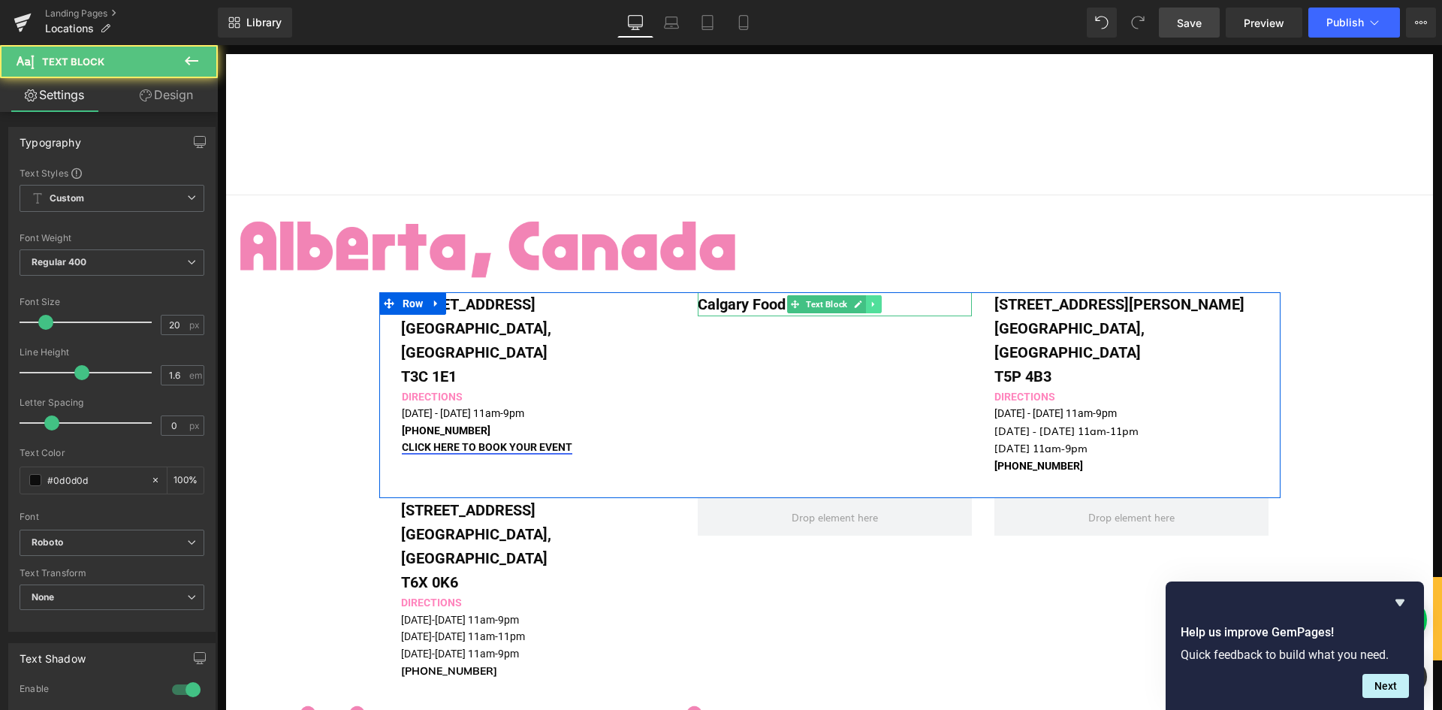
click at [870, 304] on icon at bounding box center [874, 304] width 8 height 9
click at [878, 307] on icon at bounding box center [882, 304] width 8 height 9
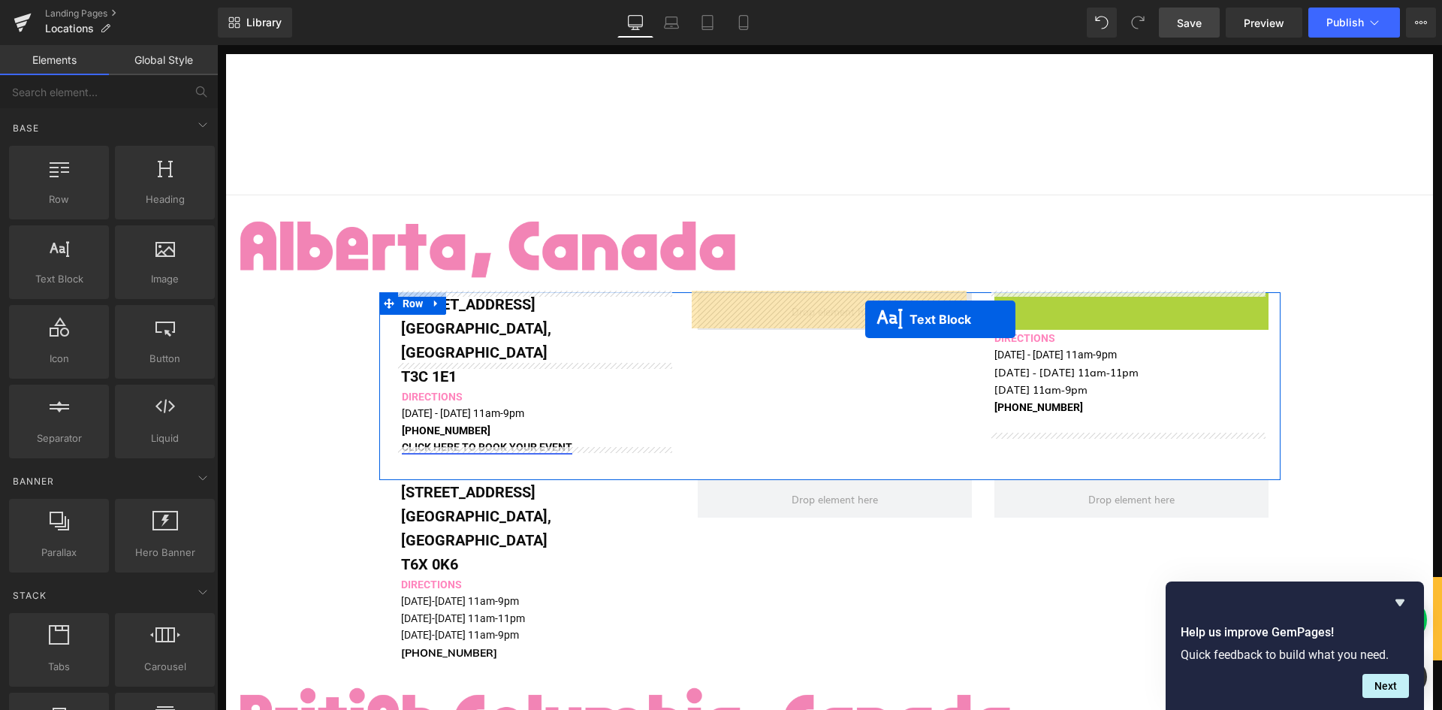
drag, startPoint x: 1087, startPoint y: 327, endPoint x: 865, endPoint y: 319, distance: 221.7
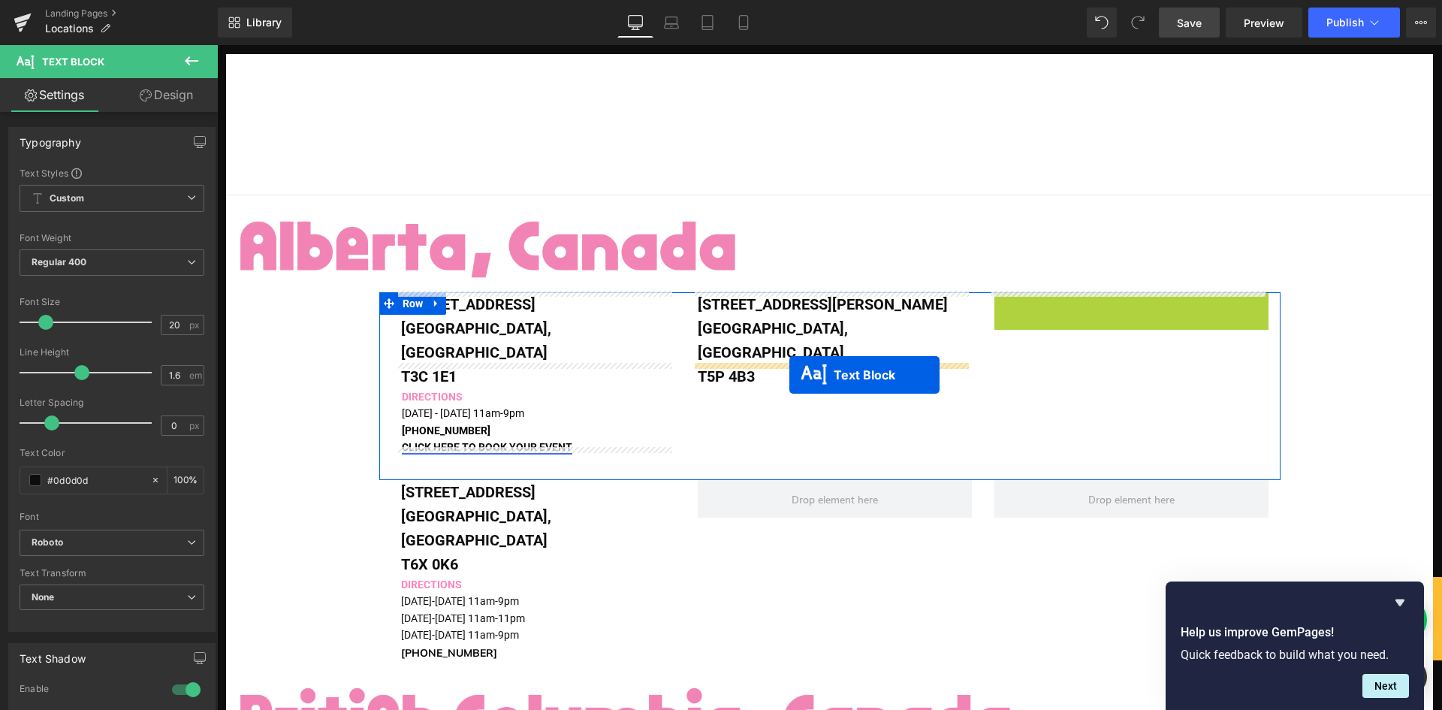
drag, startPoint x: 1054, startPoint y: 346, endPoint x: 789, endPoint y: 375, distance: 266.6
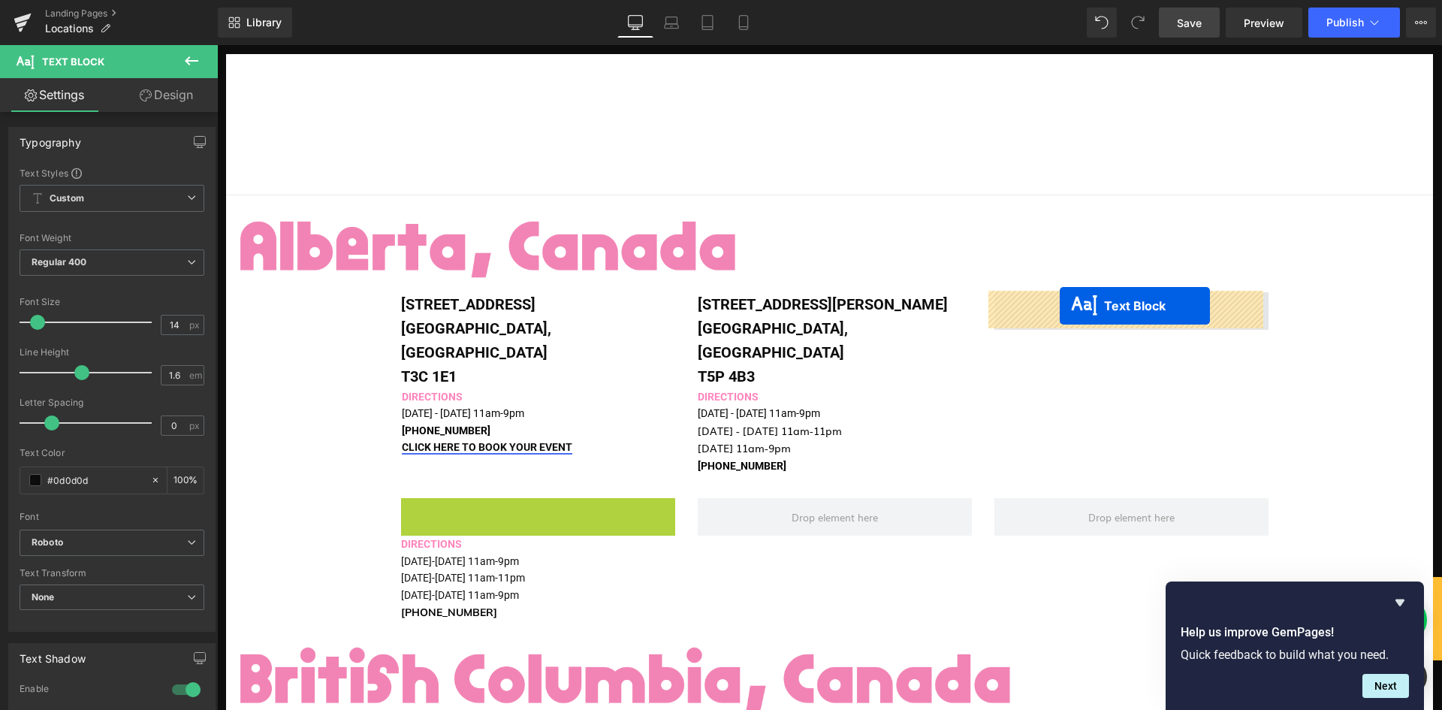
drag, startPoint x: 492, startPoint y: 511, endPoint x: 1060, endPoint y: 306, distance: 603.9
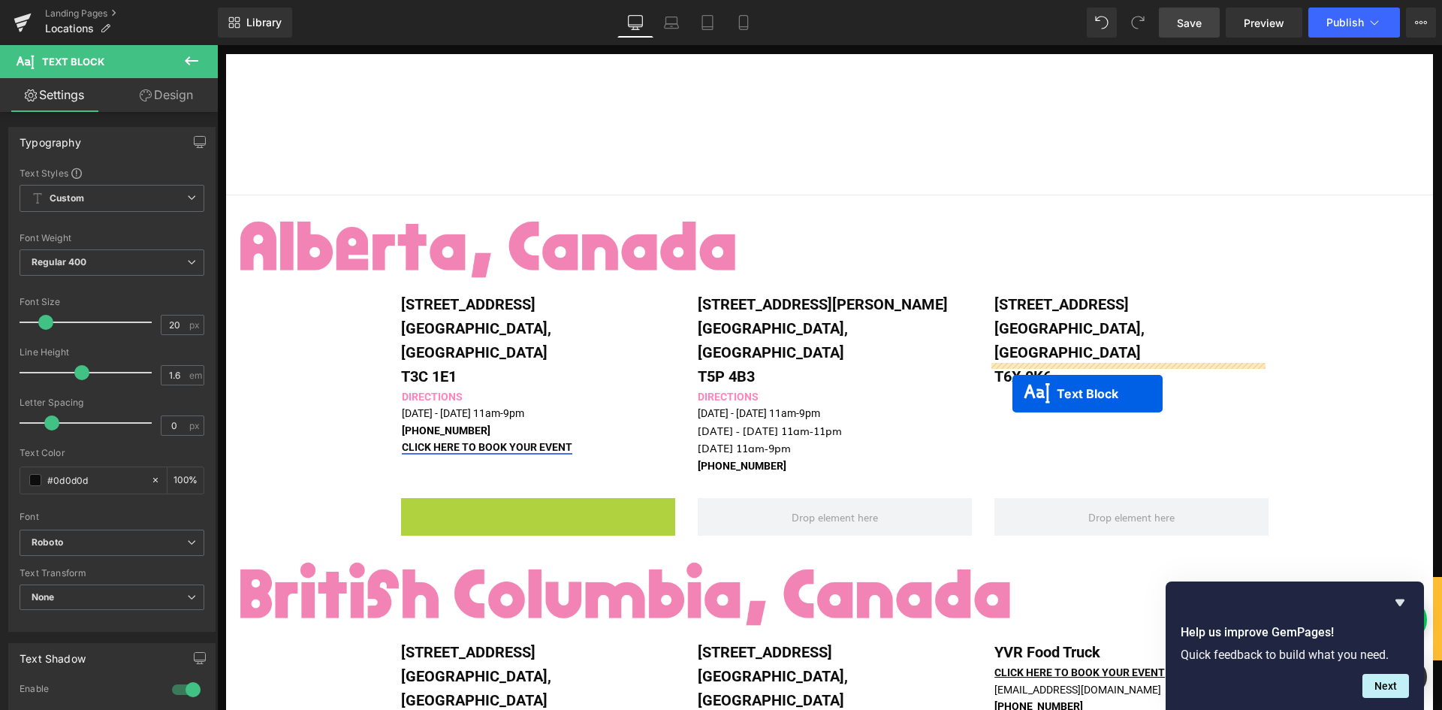
drag, startPoint x: 495, startPoint y: 517, endPoint x: 1012, endPoint y: 394, distance: 532.1
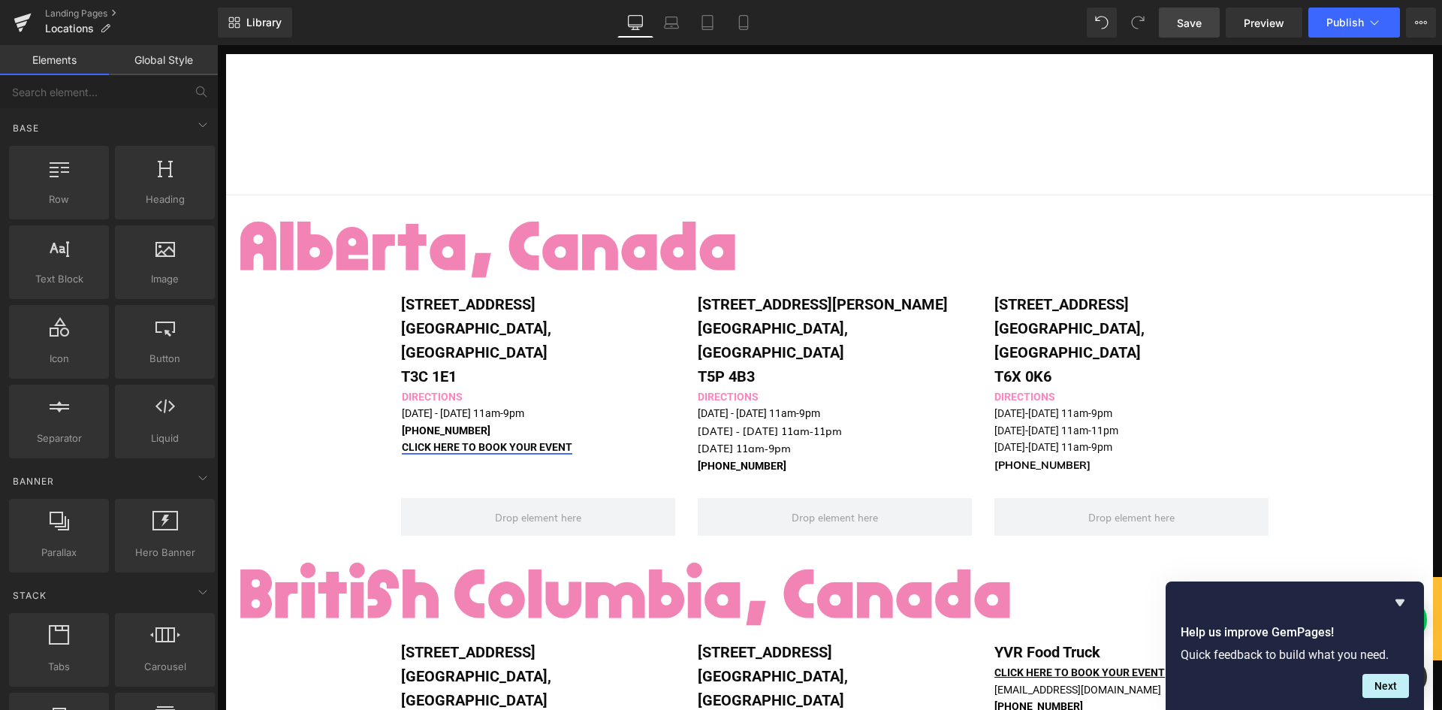
click at [1193, 32] on link "Save" at bounding box center [1189, 23] width 61 height 30
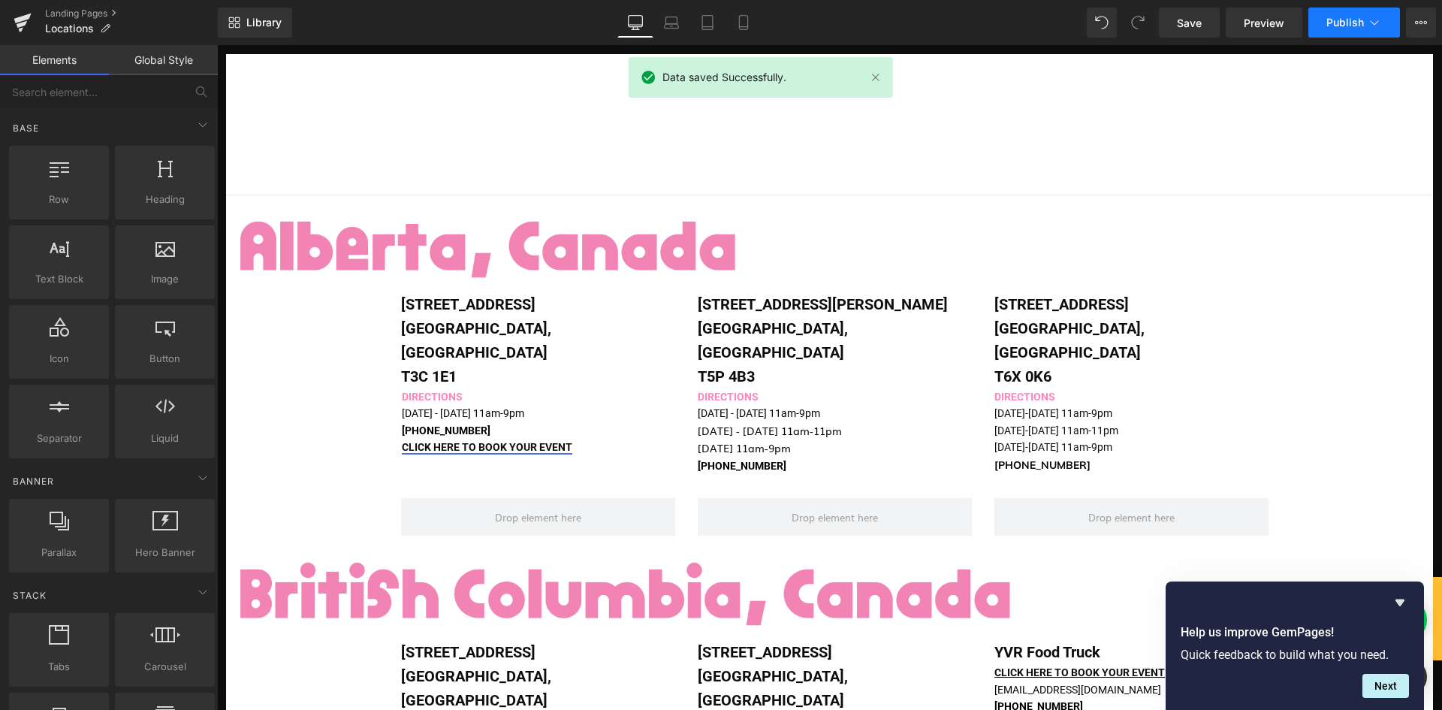
click at [1335, 20] on span "Publish" at bounding box center [1345, 23] width 38 height 12
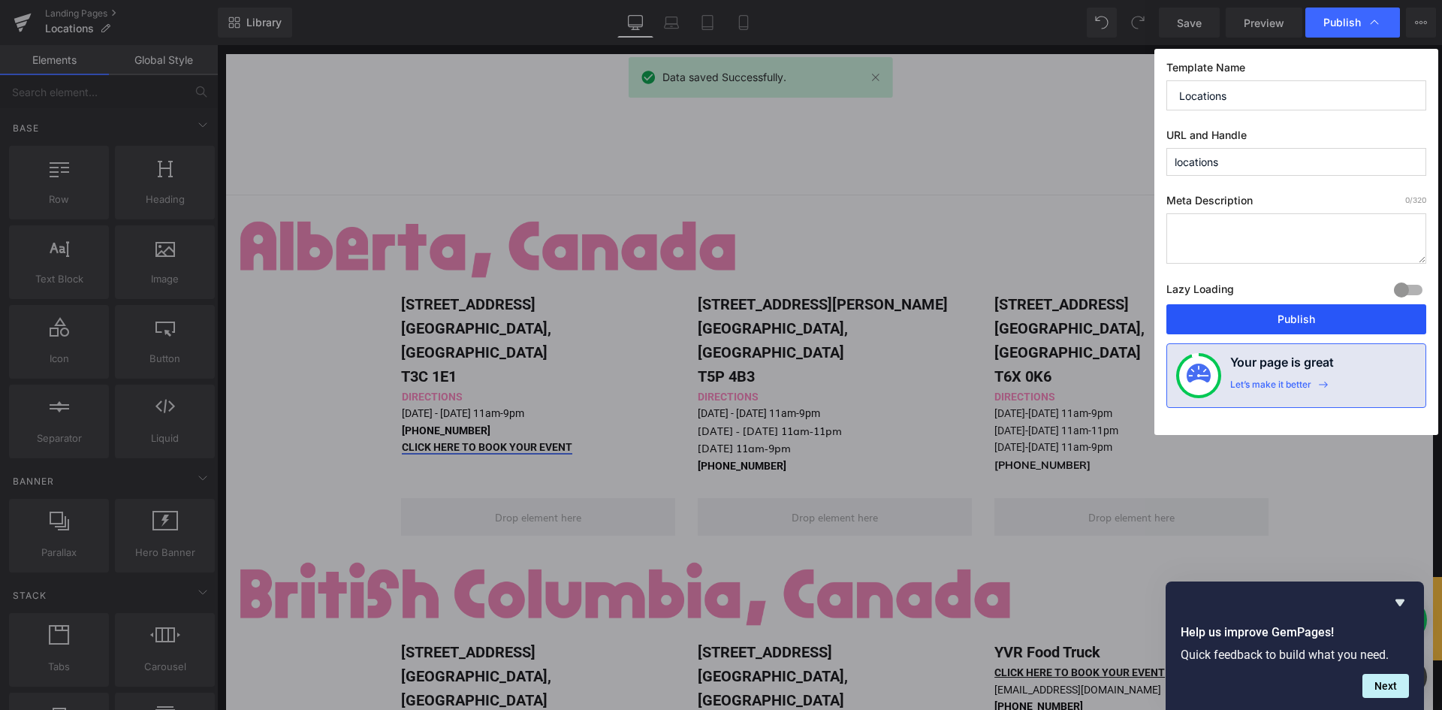
click at [1313, 314] on button "Publish" at bounding box center [1296, 319] width 260 height 30
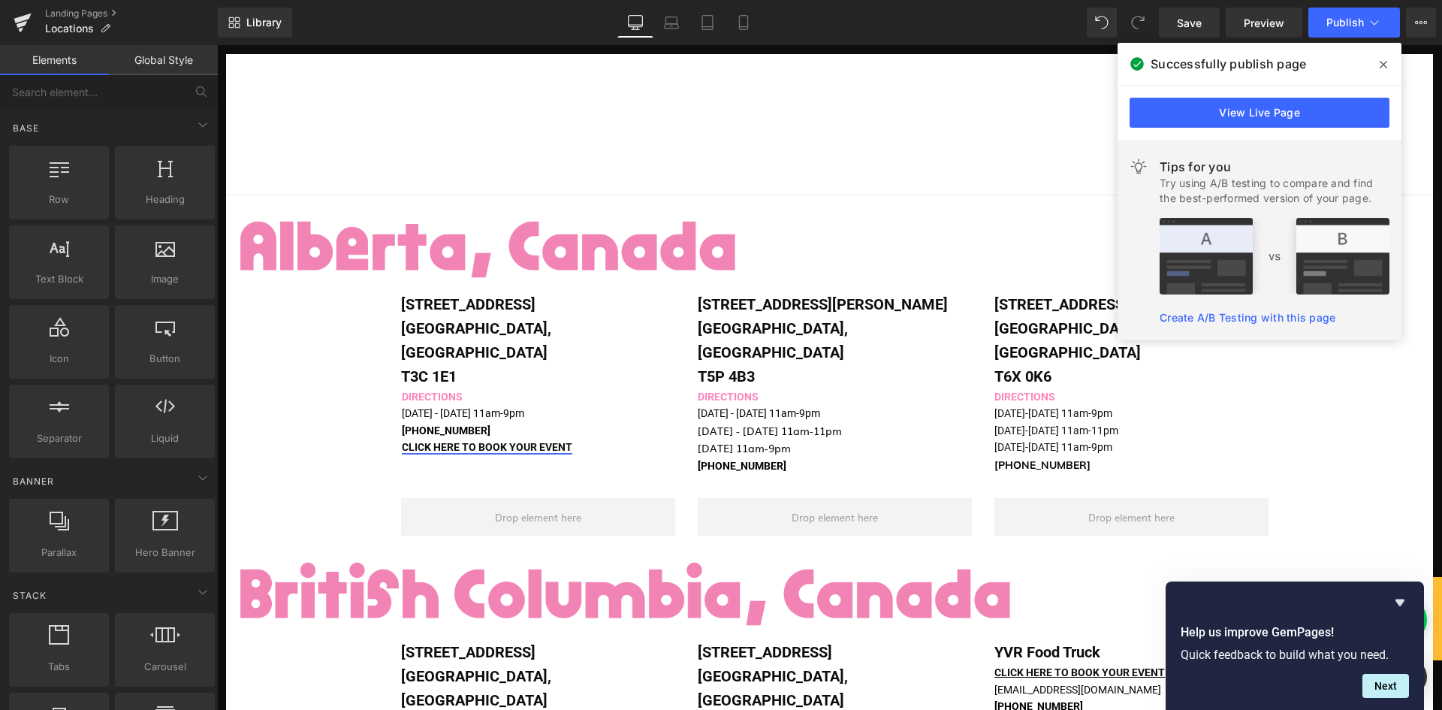
click at [1387, 68] on span at bounding box center [1383, 65] width 24 height 24
